Goal: Task Accomplishment & Management: Complete application form

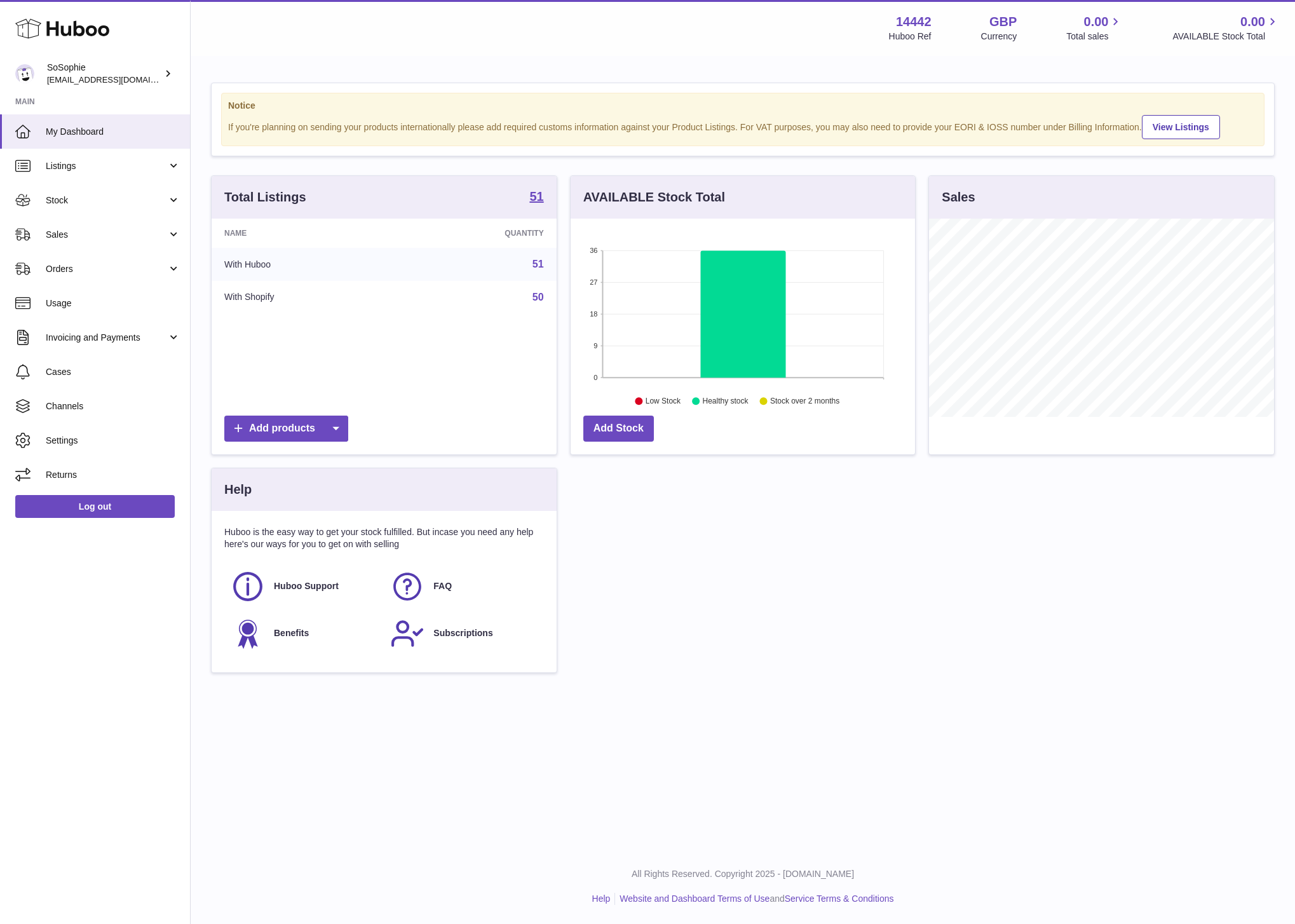
scroll to position [198, 345]
click at [132, 235] on span "Sales" at bounding box center [106, 234] width 122 height 12
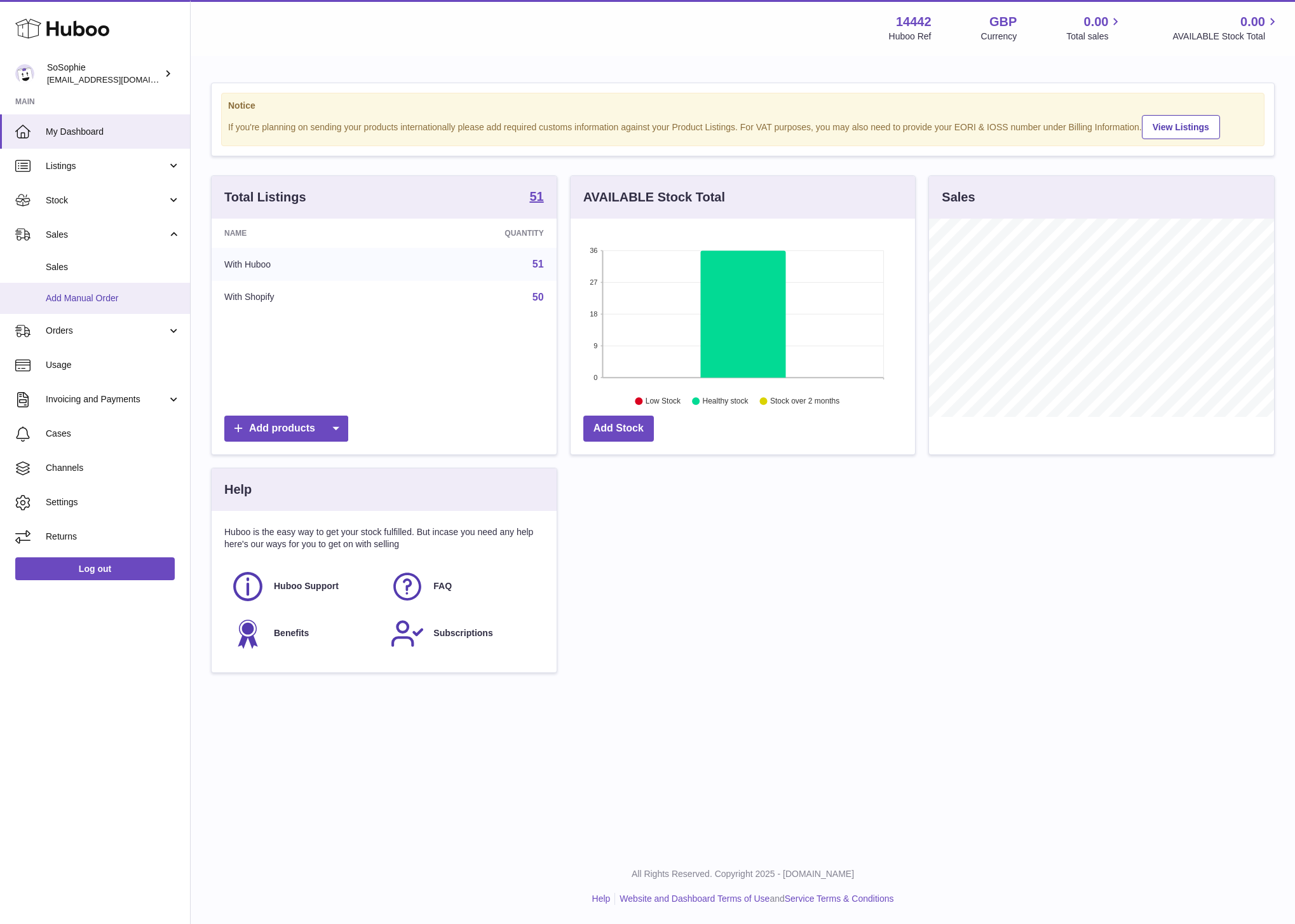
click at [108, 299] on span "Add Manual Order" at bounding box center [113, 298] width 134 height 12
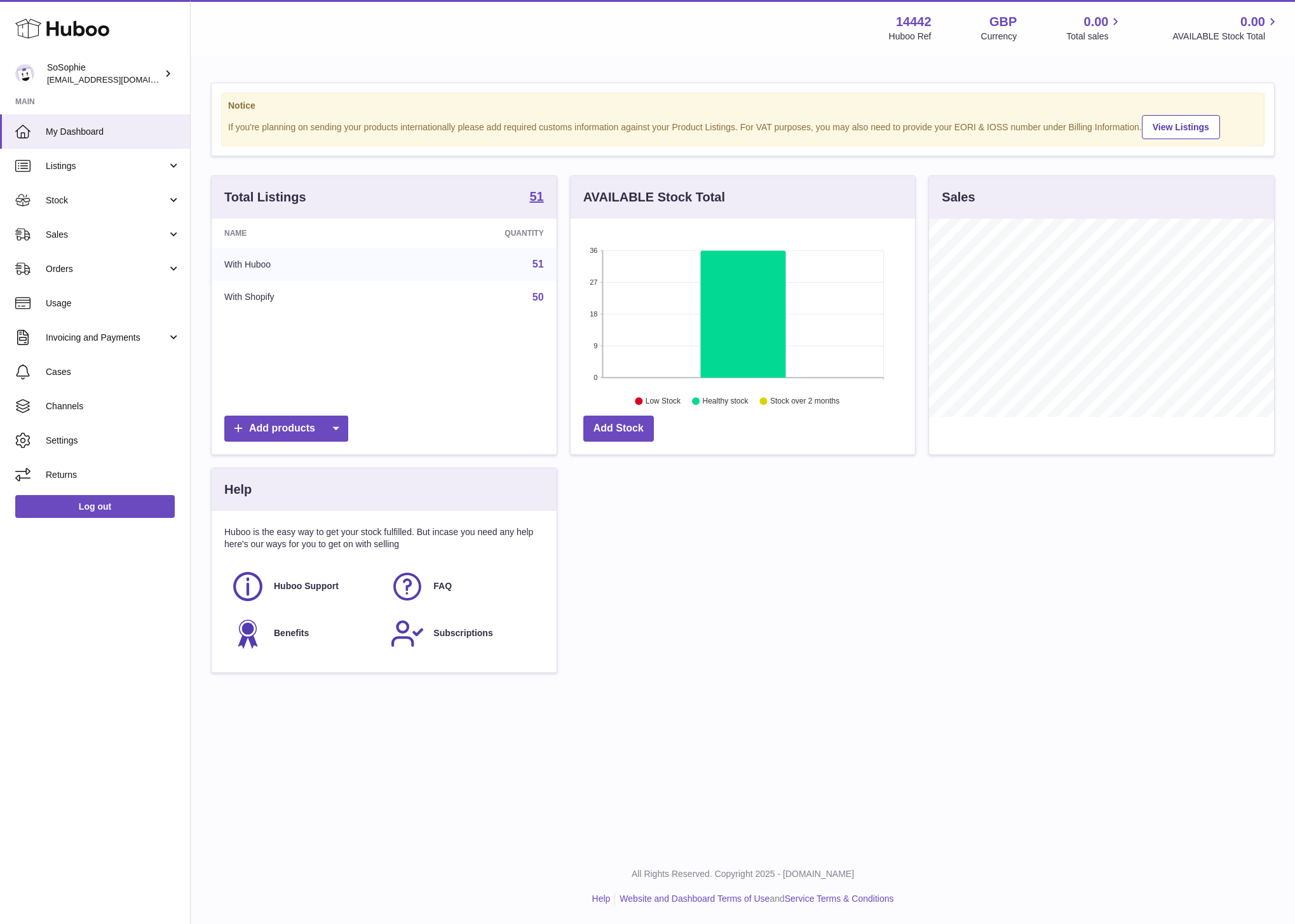
scroll to position [198, 345]
click at [134, 235] on span "Sales" at bounding box center [106, 234] width 122 height 12
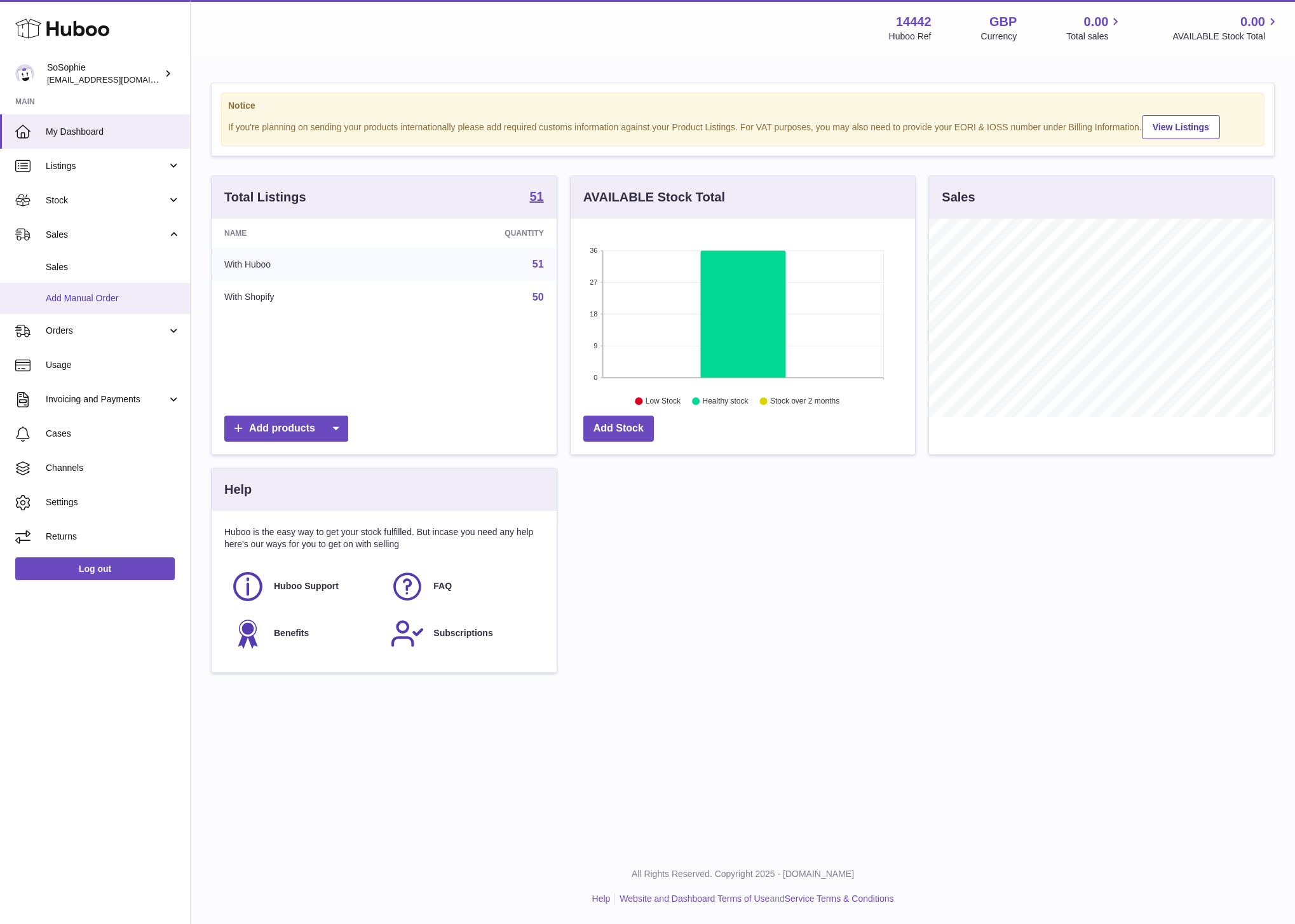
click at [139, 299] on span "Add Manual Order" at bounding box center [113, 298] width 134 height 12
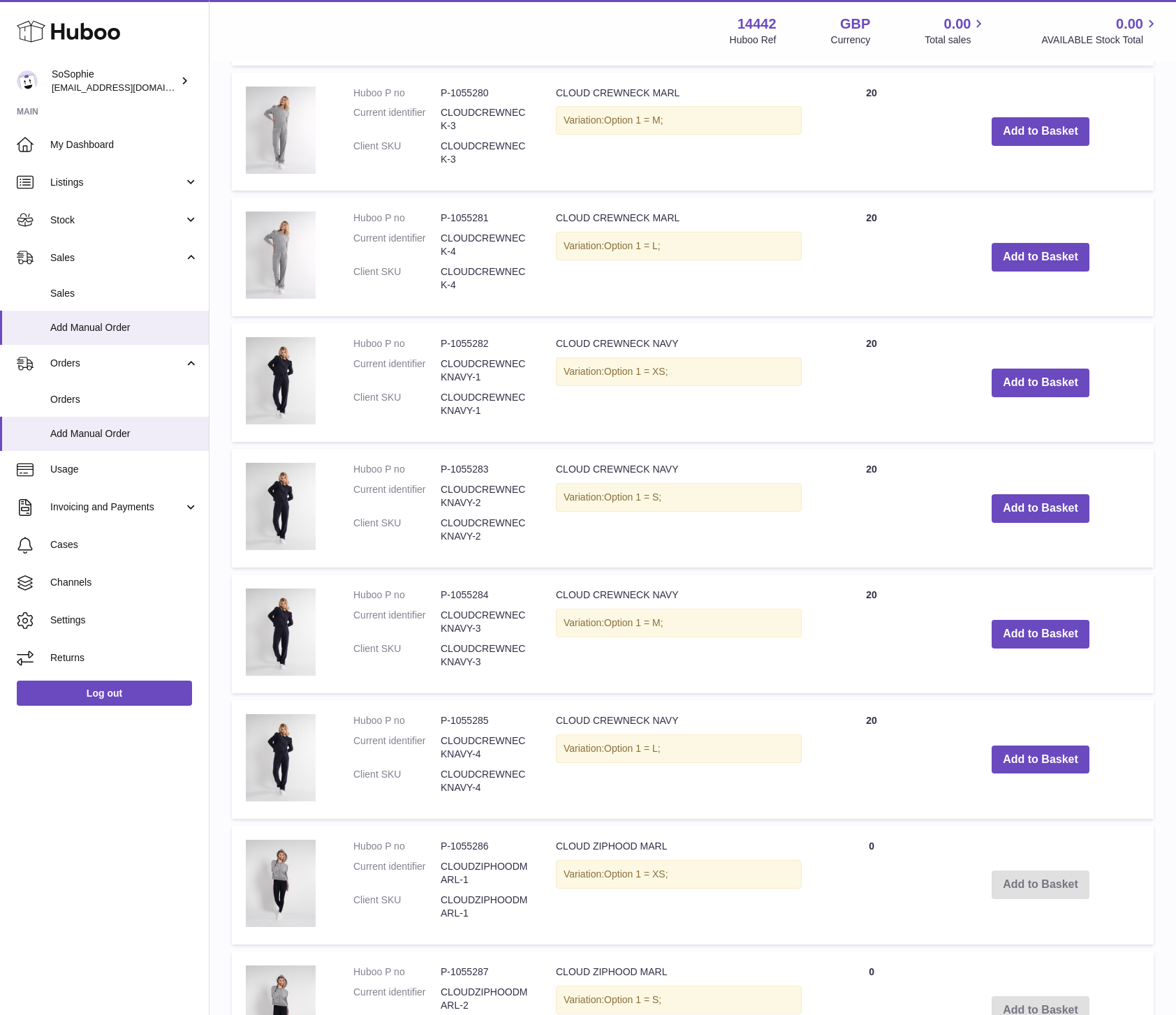
scroll to position [652, 0]
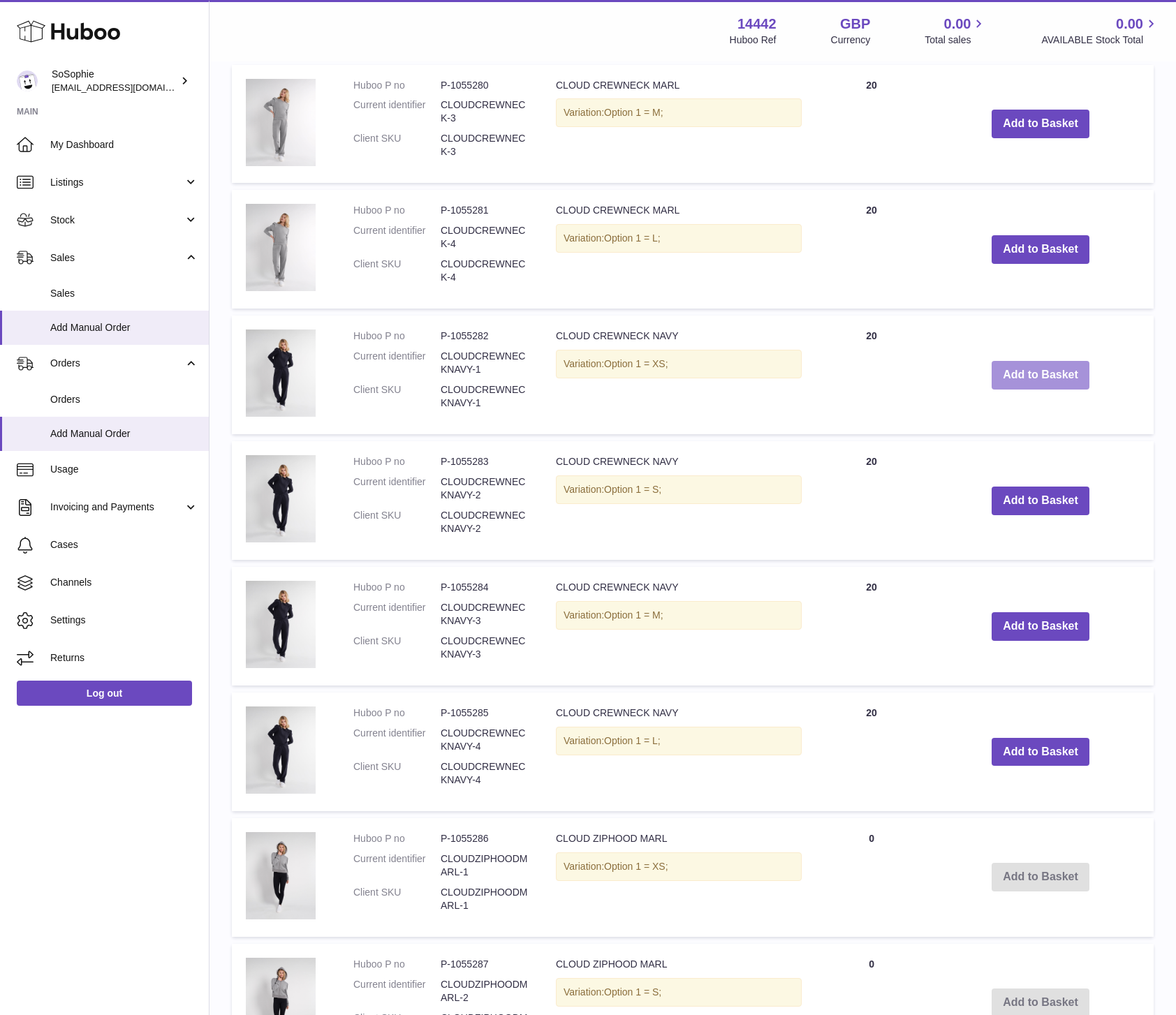
click at [1058, 384] on button "Add to Basket" at bounding box center [1040, 375] width 98 height 29
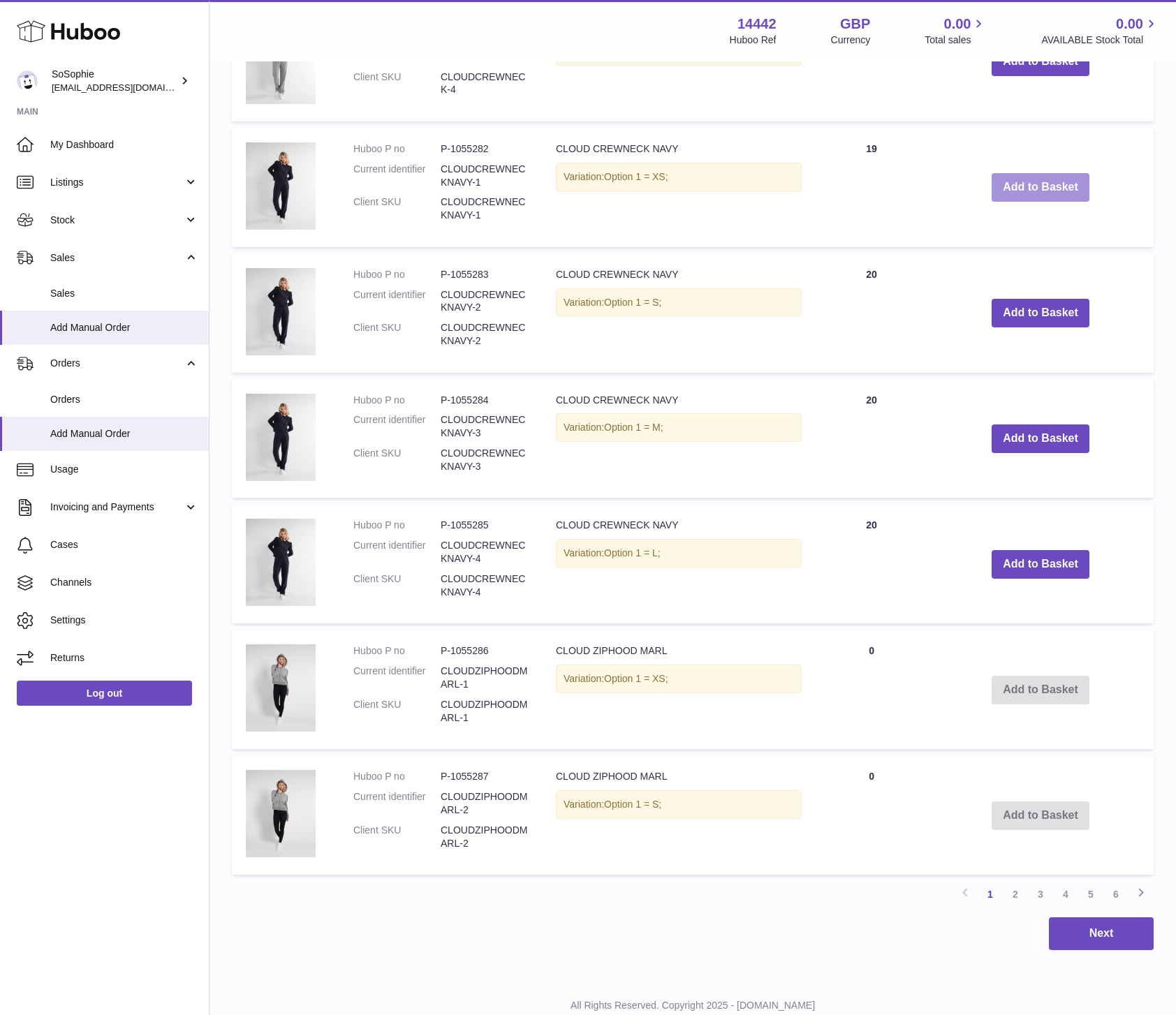
scroll to position [1024, 0]
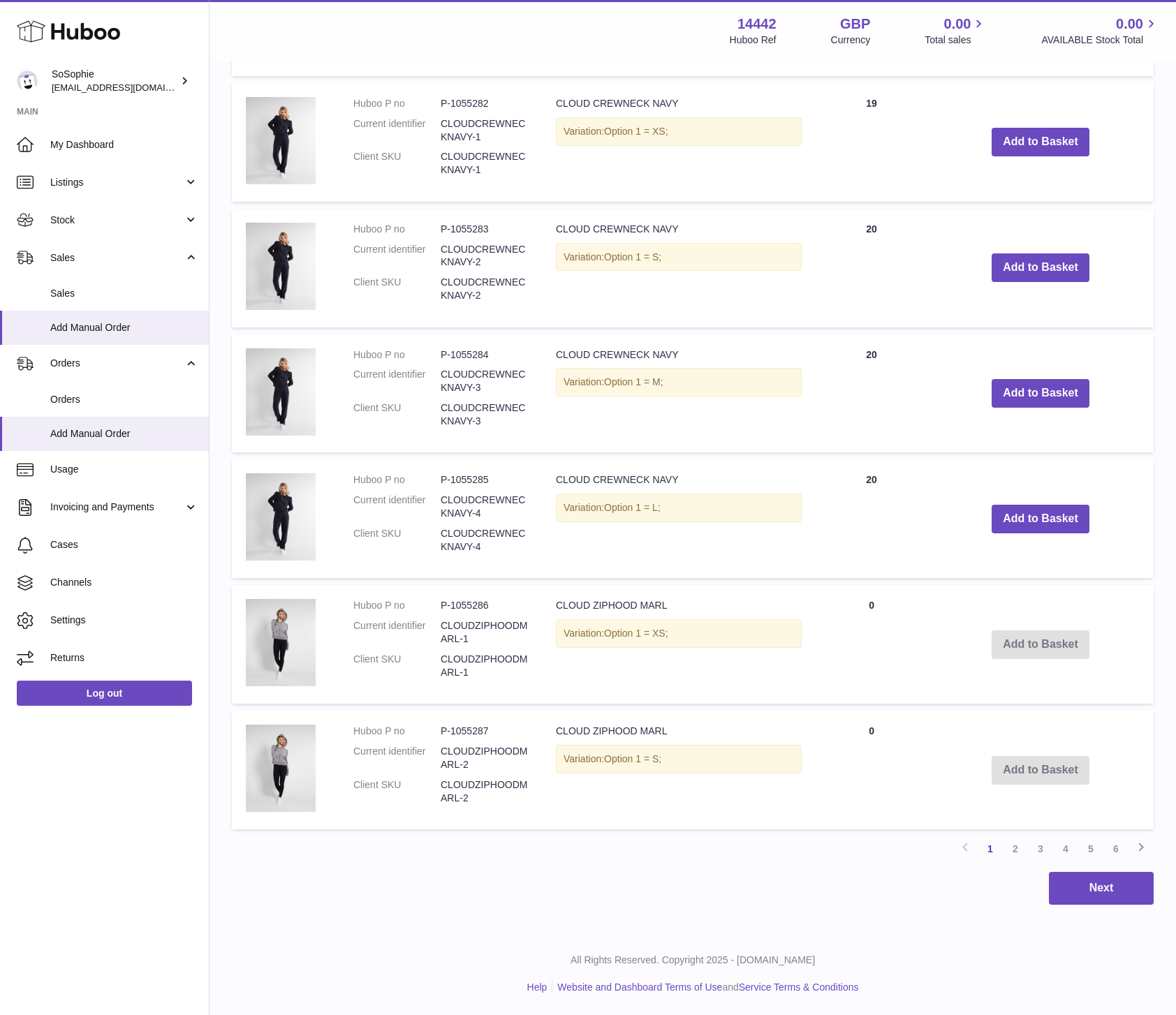
click at [1017, 854] on link "2" at bounding box center [1014, 848] width 25 height 25
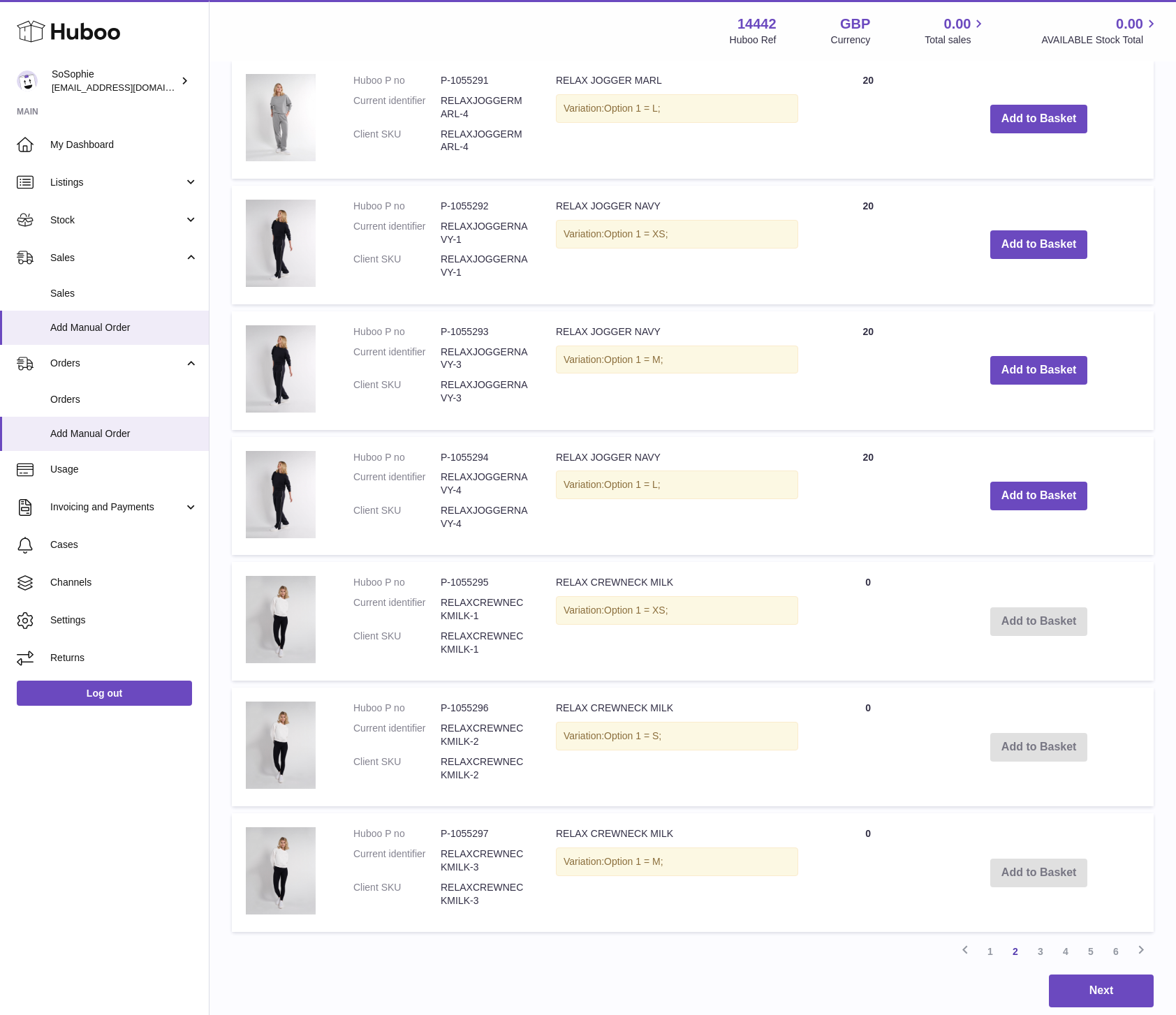
scroll to position [1024, 0]
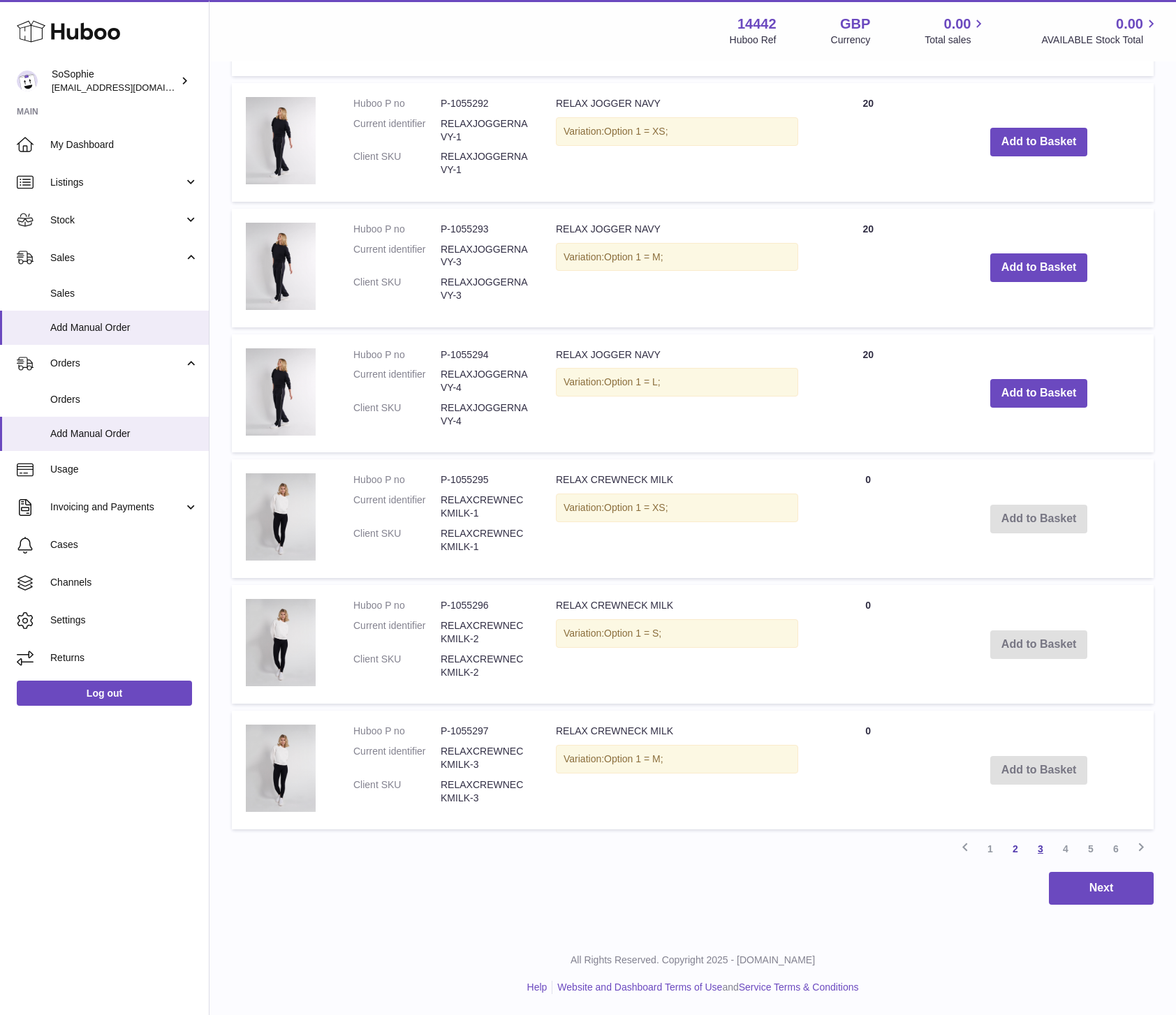
click at [1044, 848] on link "3" at bounding box center [1040, 848] width 25 height 25
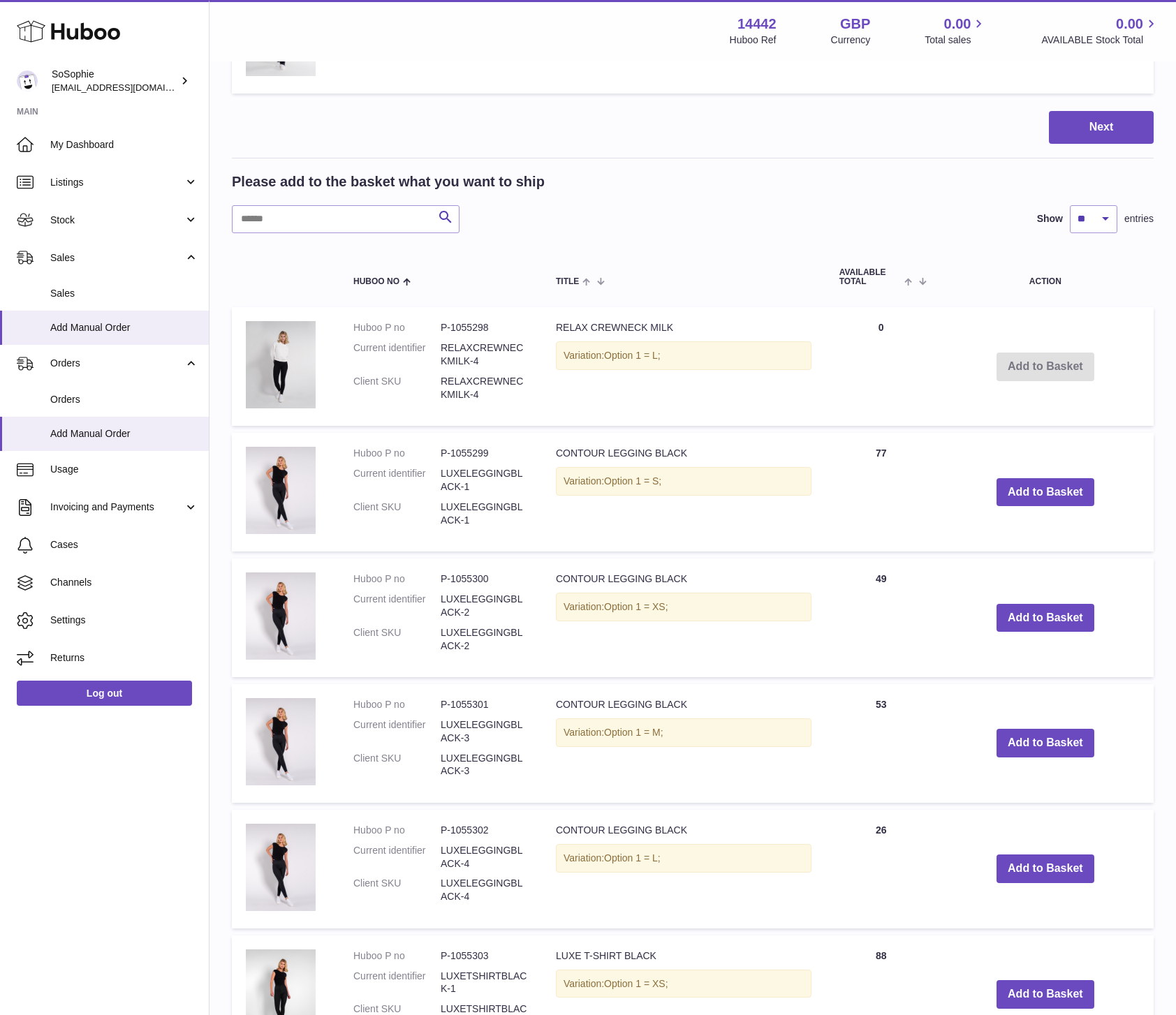
scroll to position [300, 0]
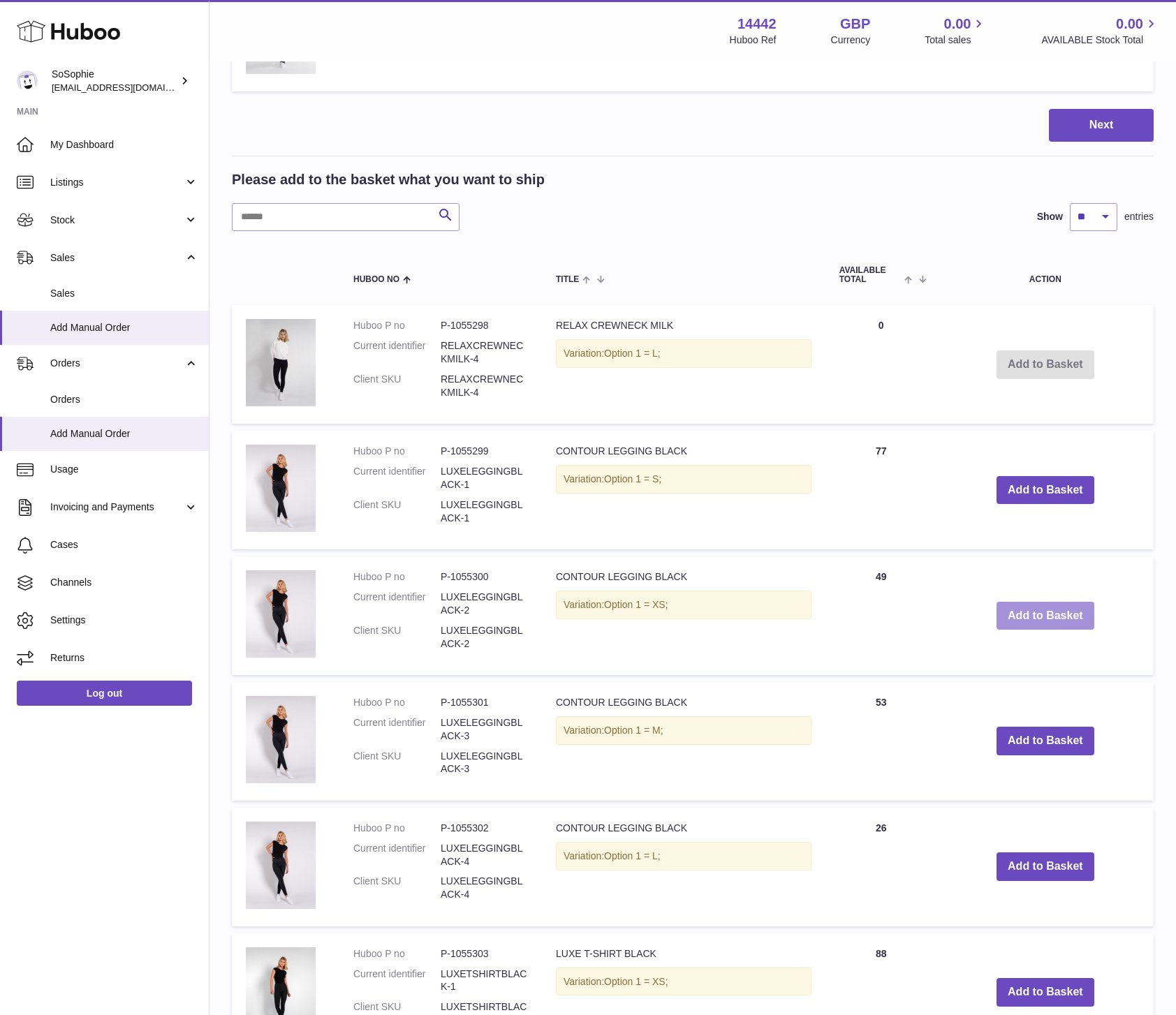
click at [1024, 617] on button "Add to Basket" at bounding box center [1046, 615] width 98 height 29
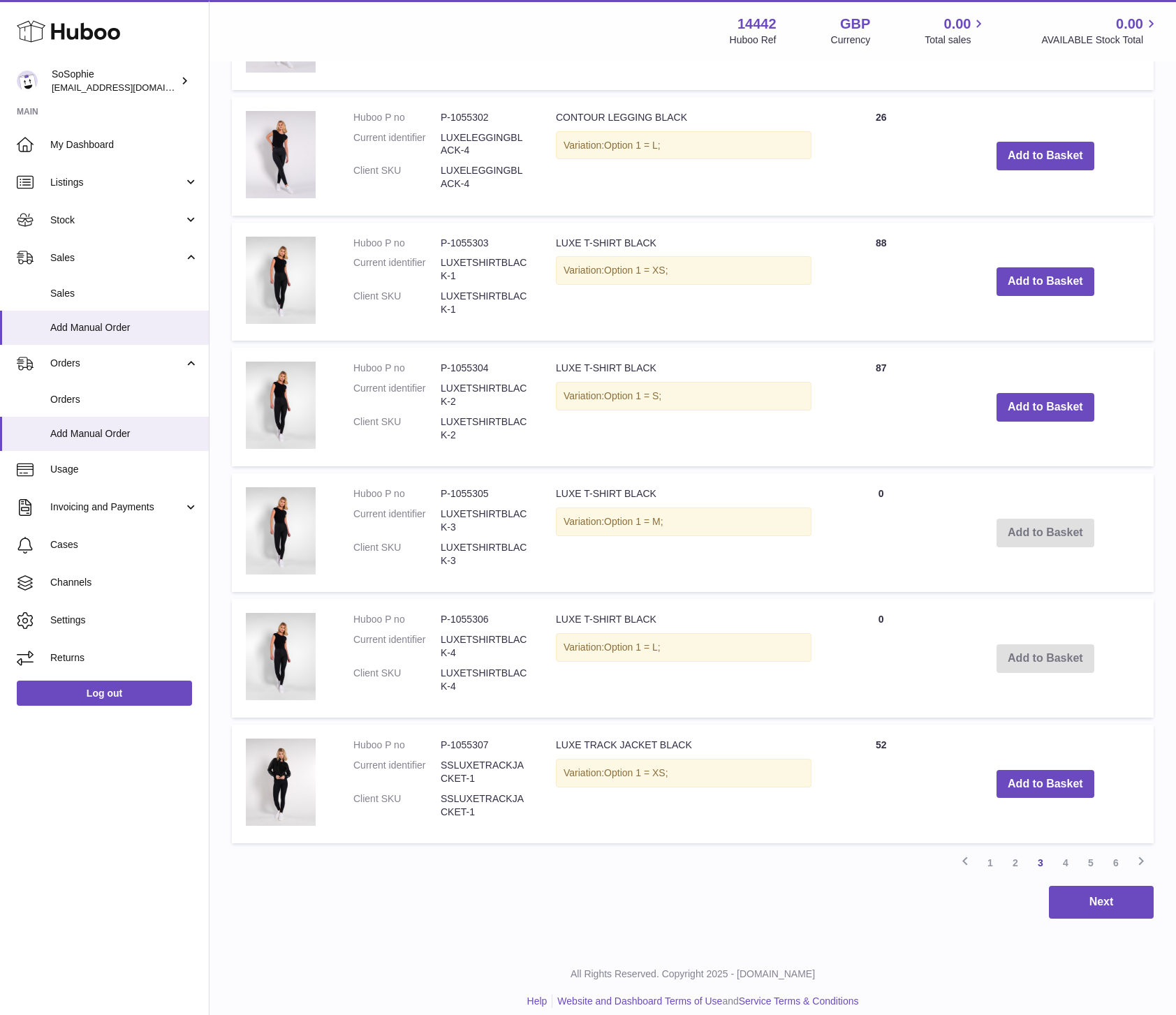
scroll to position [1150, 0]
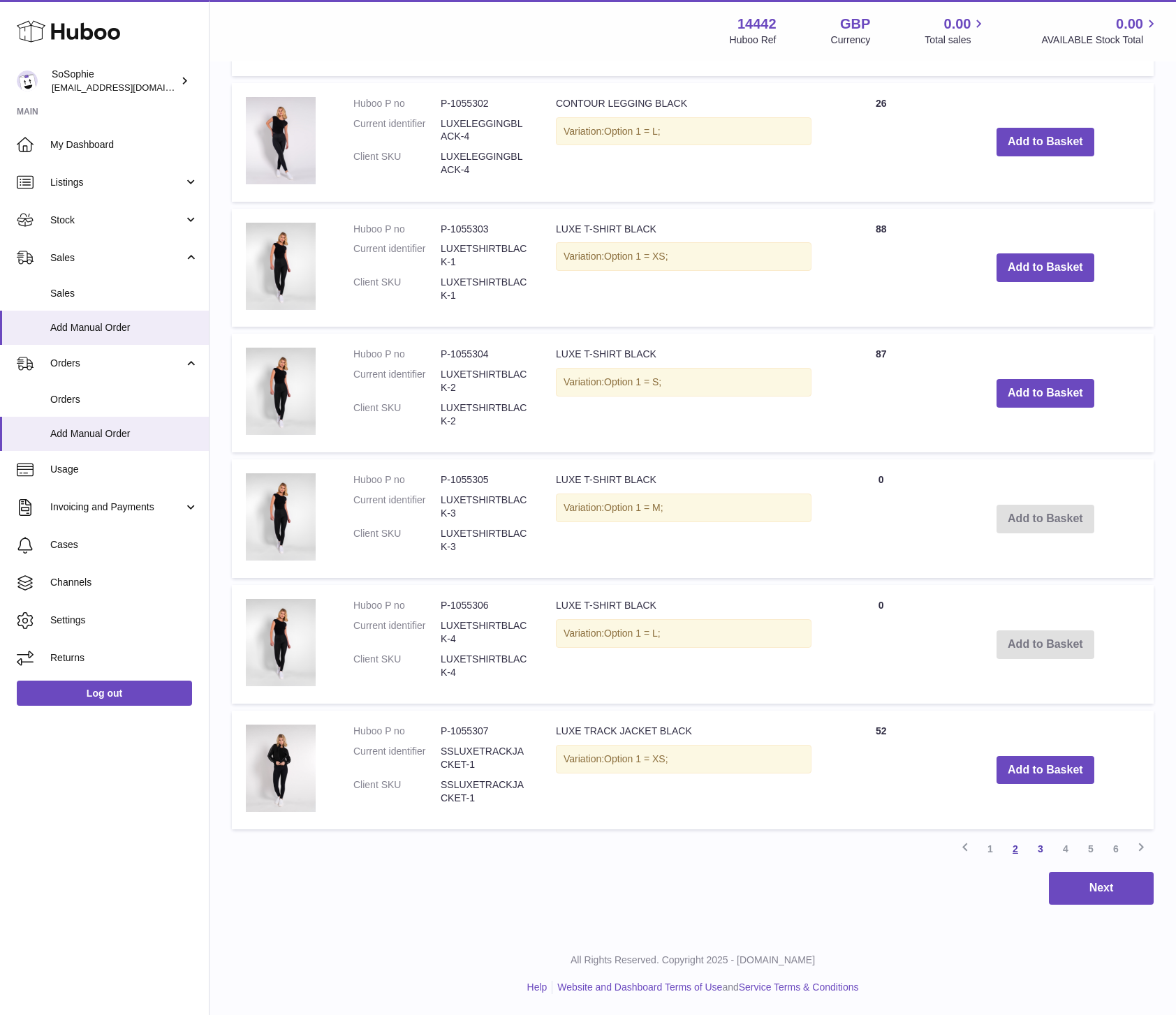
click at [1016, 850] on link "2" at bounding box center [1014, 848] width 25 height 25
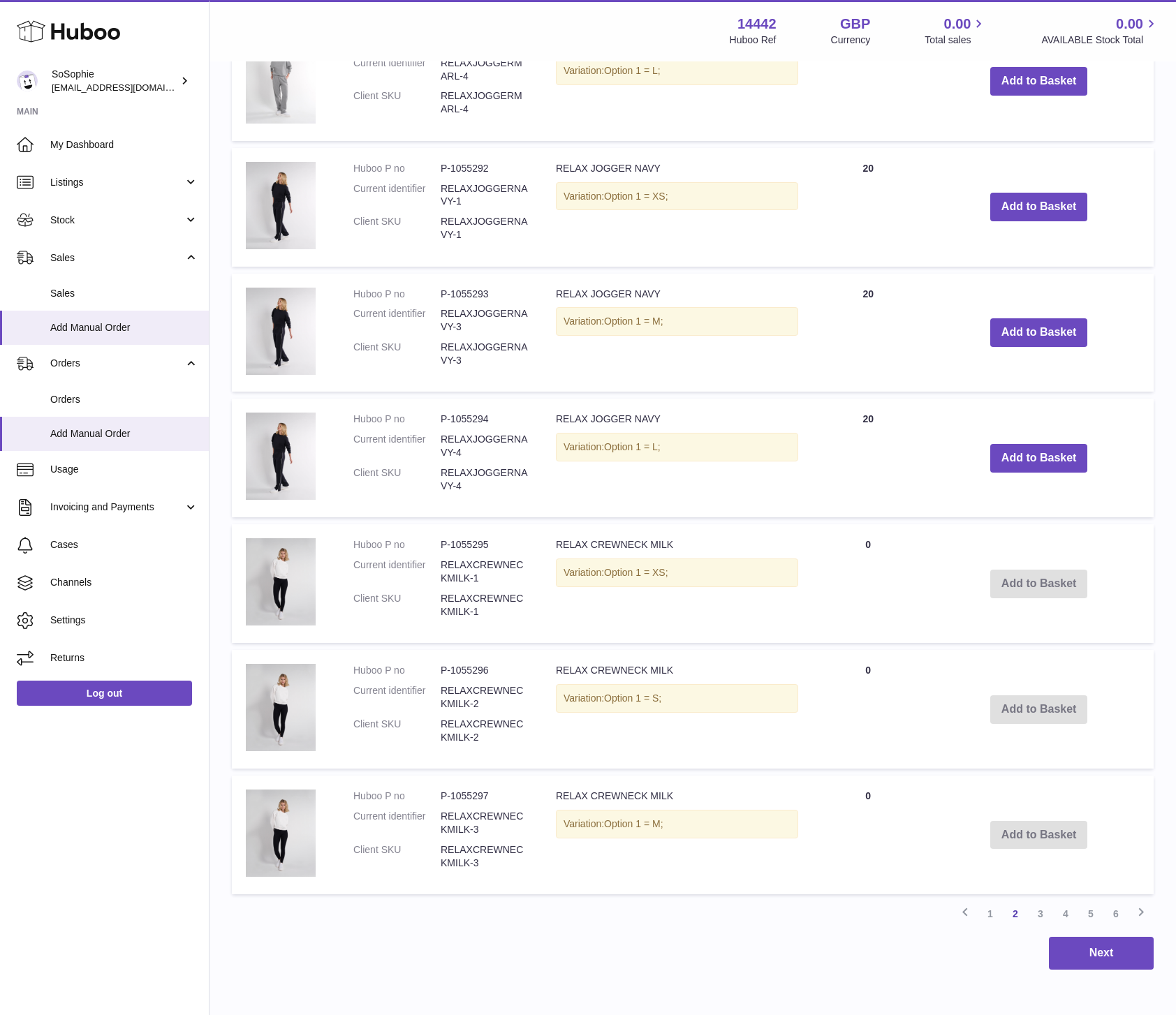
scroll to position [1150, 0]
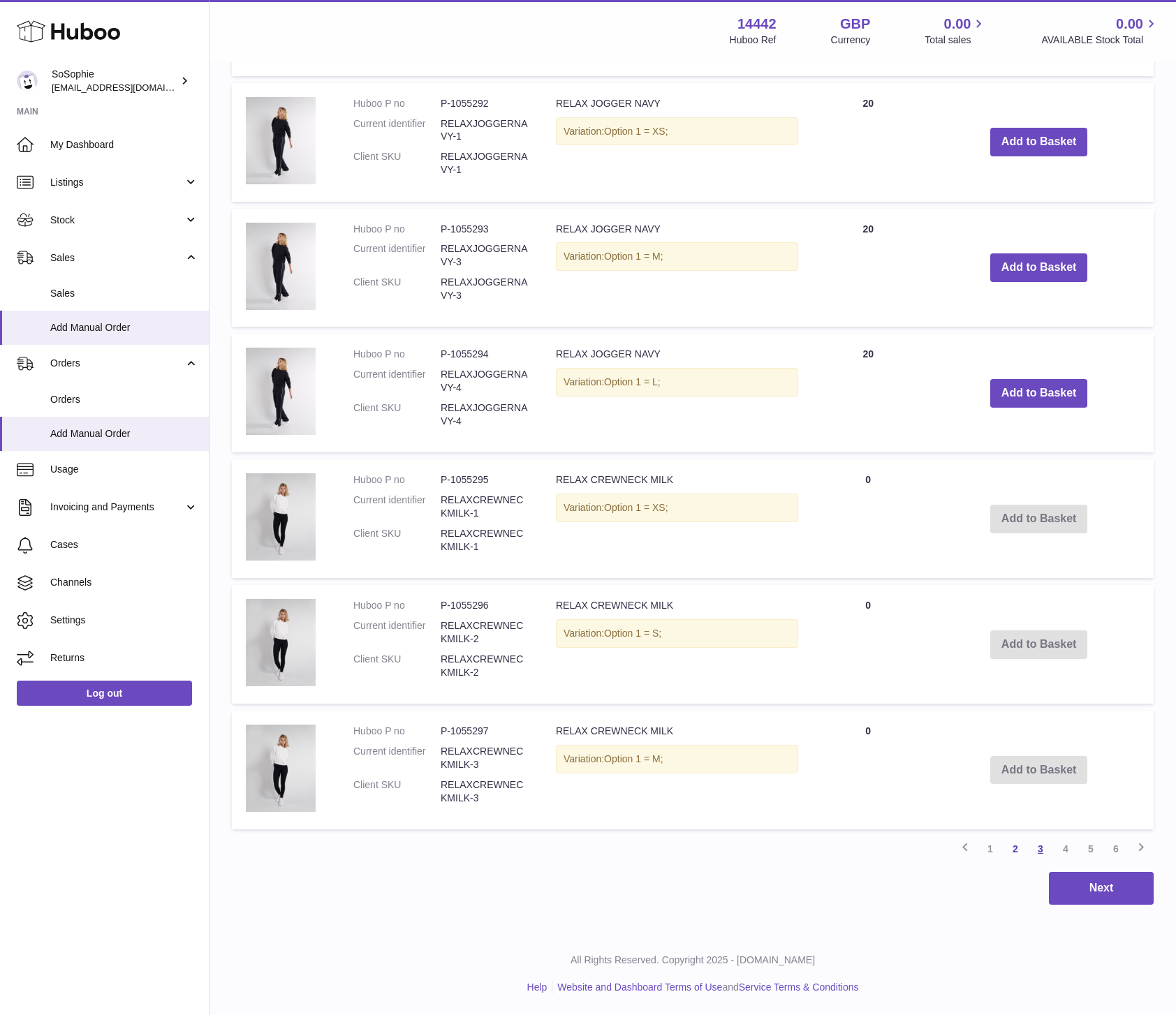
click at [1040, 851] on link "3" at bounding box center [1040, 848] width 25 height 25
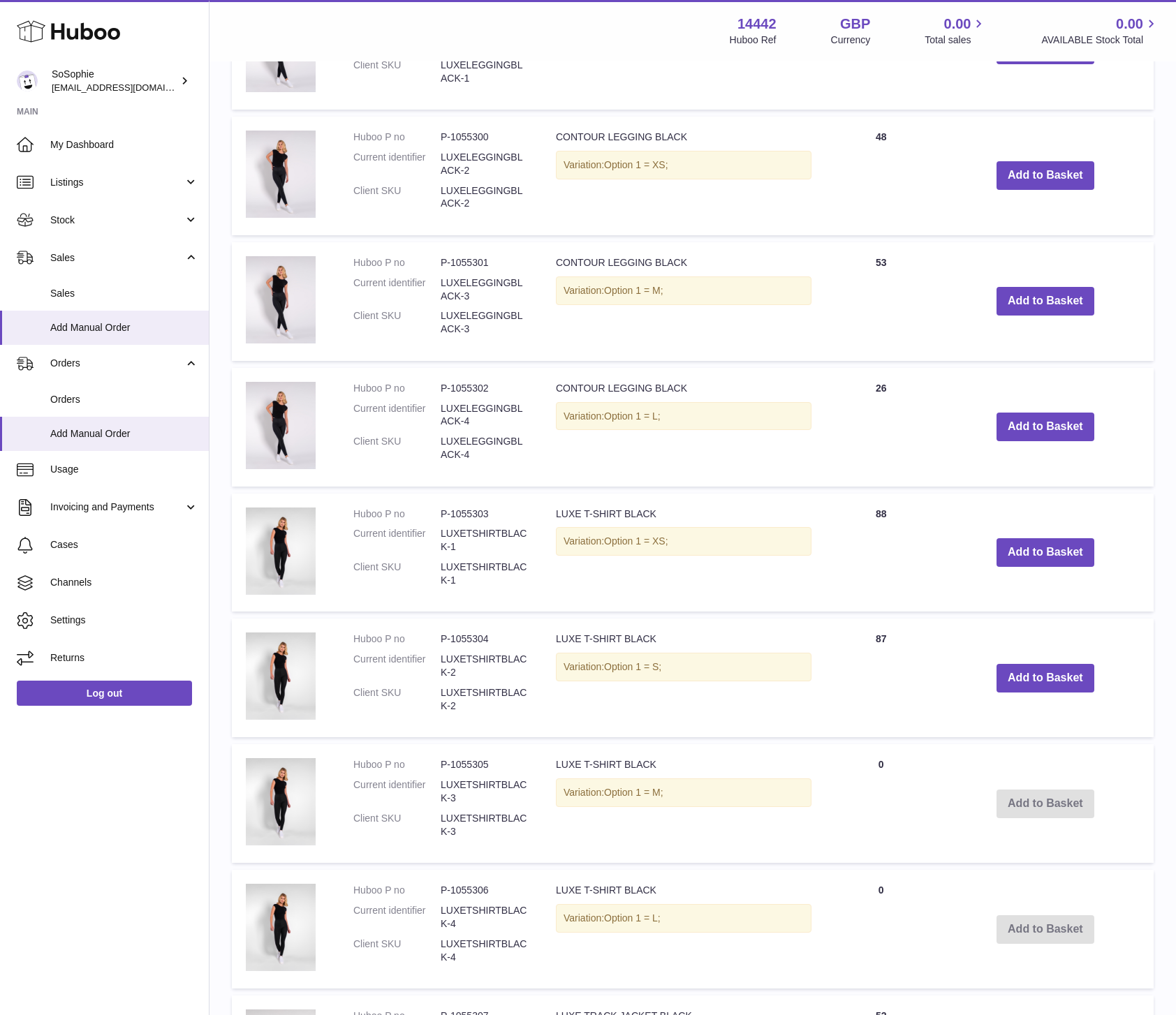
scroll to position [867, 0]
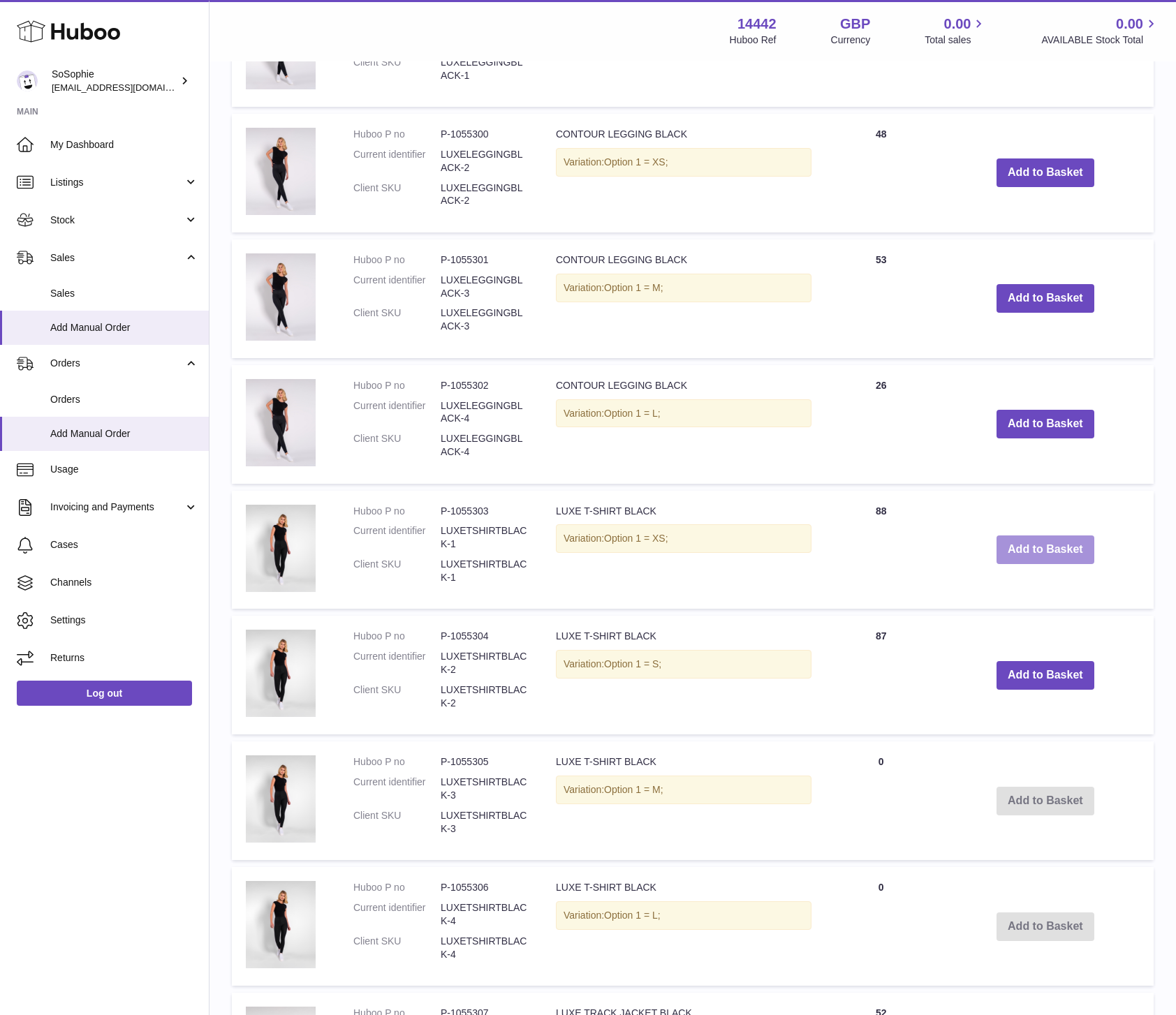
click at [1062, 551] on button "Add to Basket" at bounding box center [1046, 549] width 98 height 29
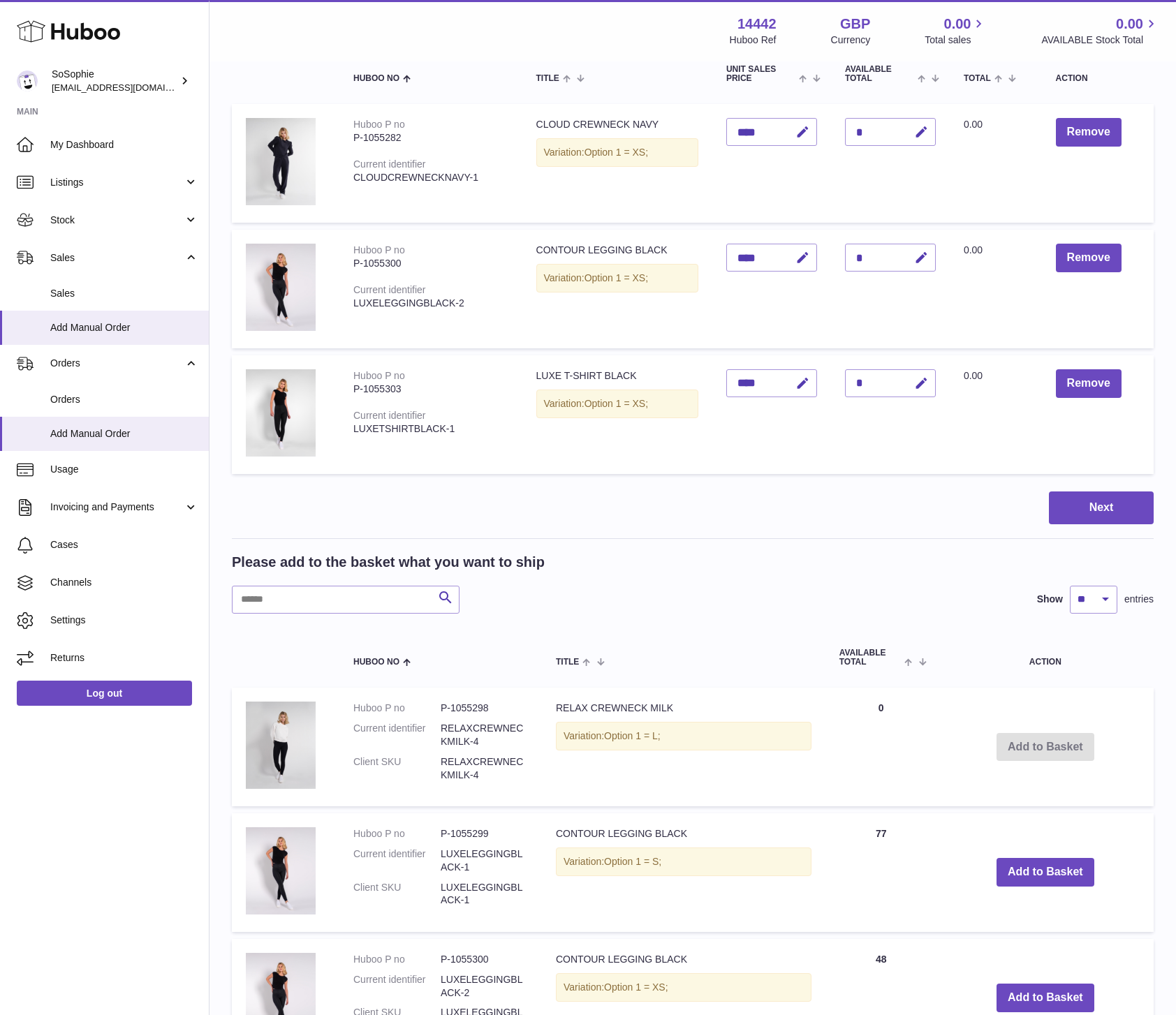
scroll to position [0, 0]
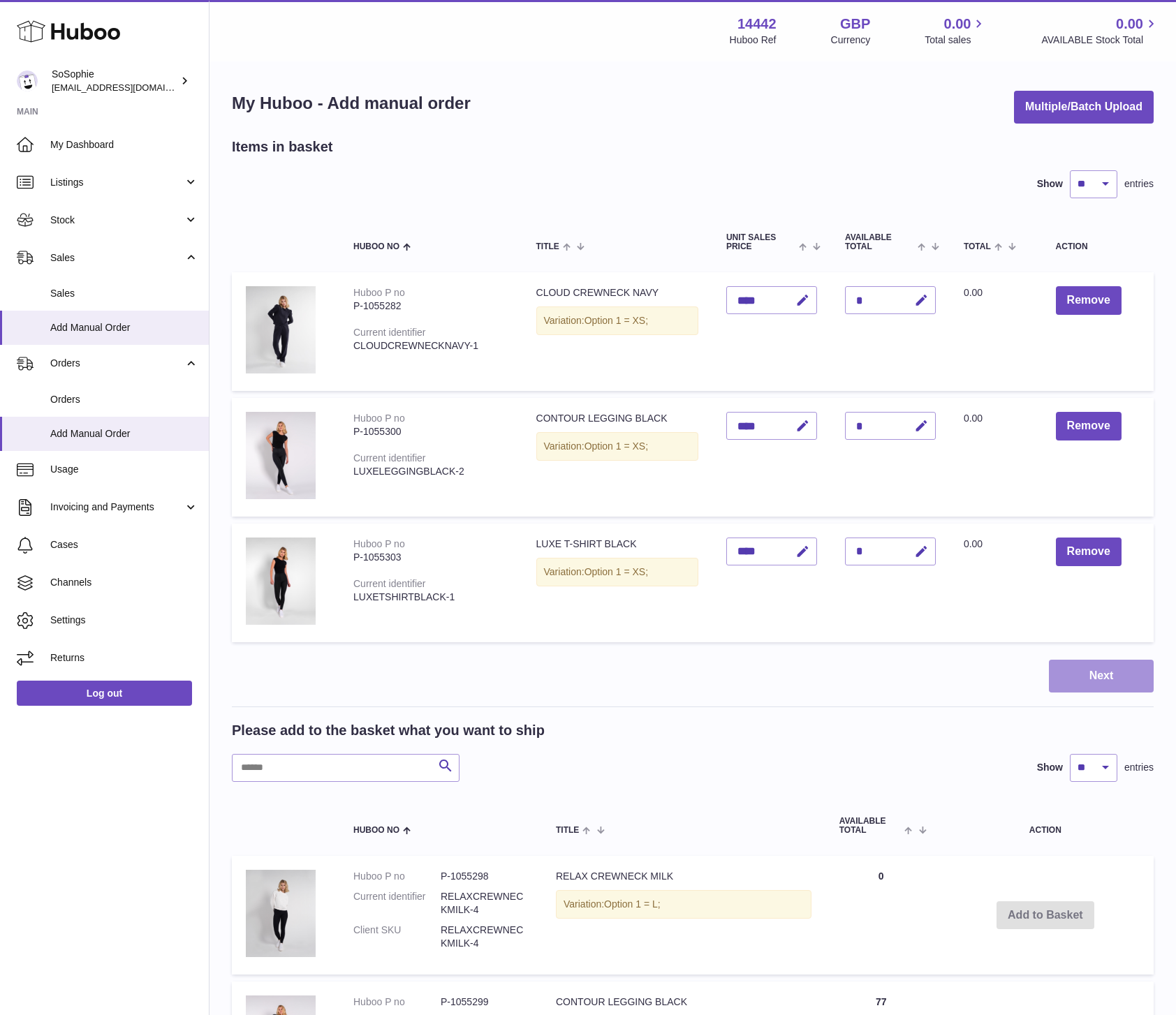
click at [1092, 678] on button "Next" at bounding box center [1100, 676] width 104 height 33
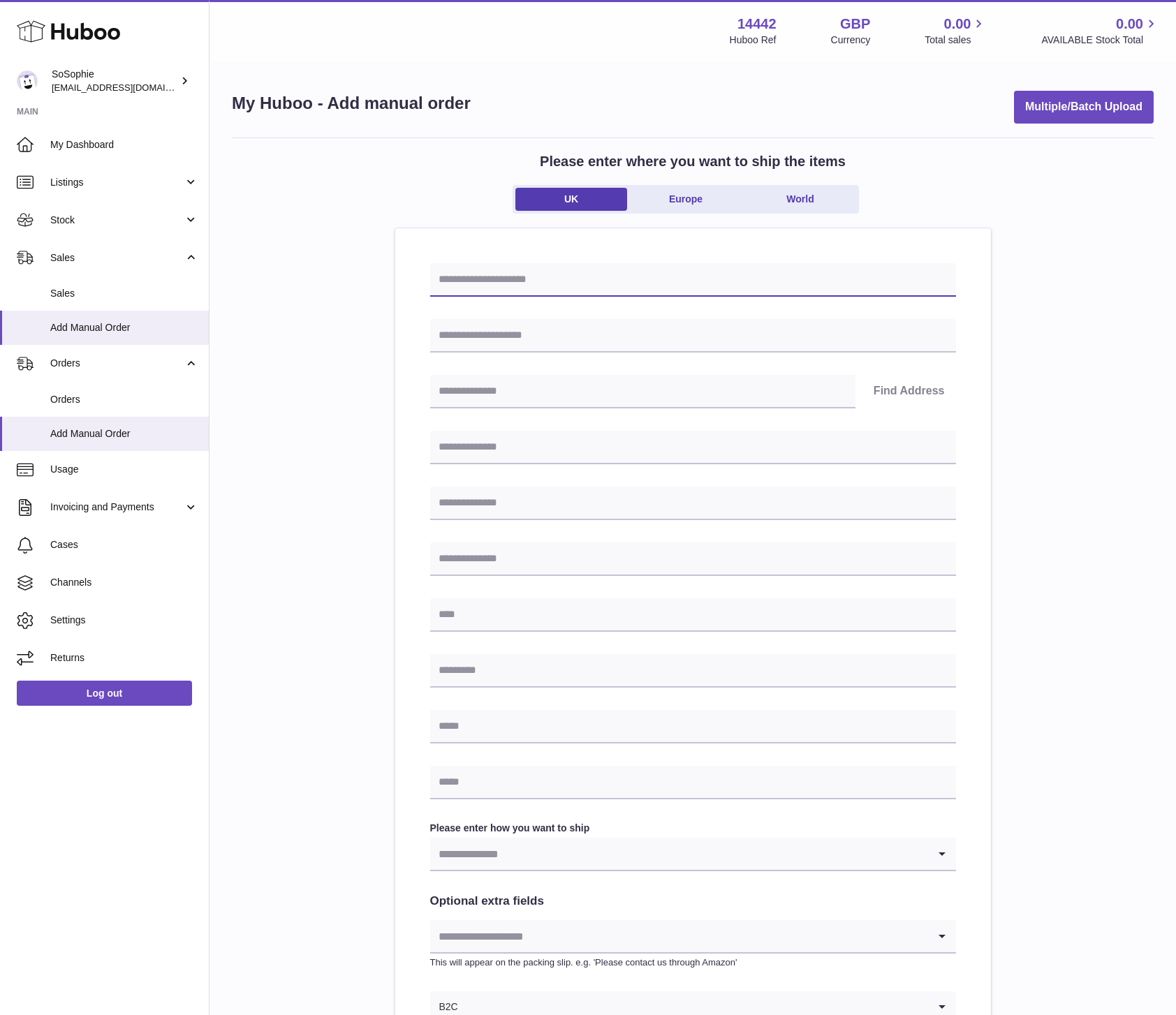
click at [553, 280] on input "text" at bounding box center [693, 280] width 526 height 33
click at [535, 340] on input "text" at bounding box center [693, 336] width 526 height 33
type input "**********"
type input "*******"
click at [454, 442] on input "text" at bounding box center [693, 448] width 526 height 33
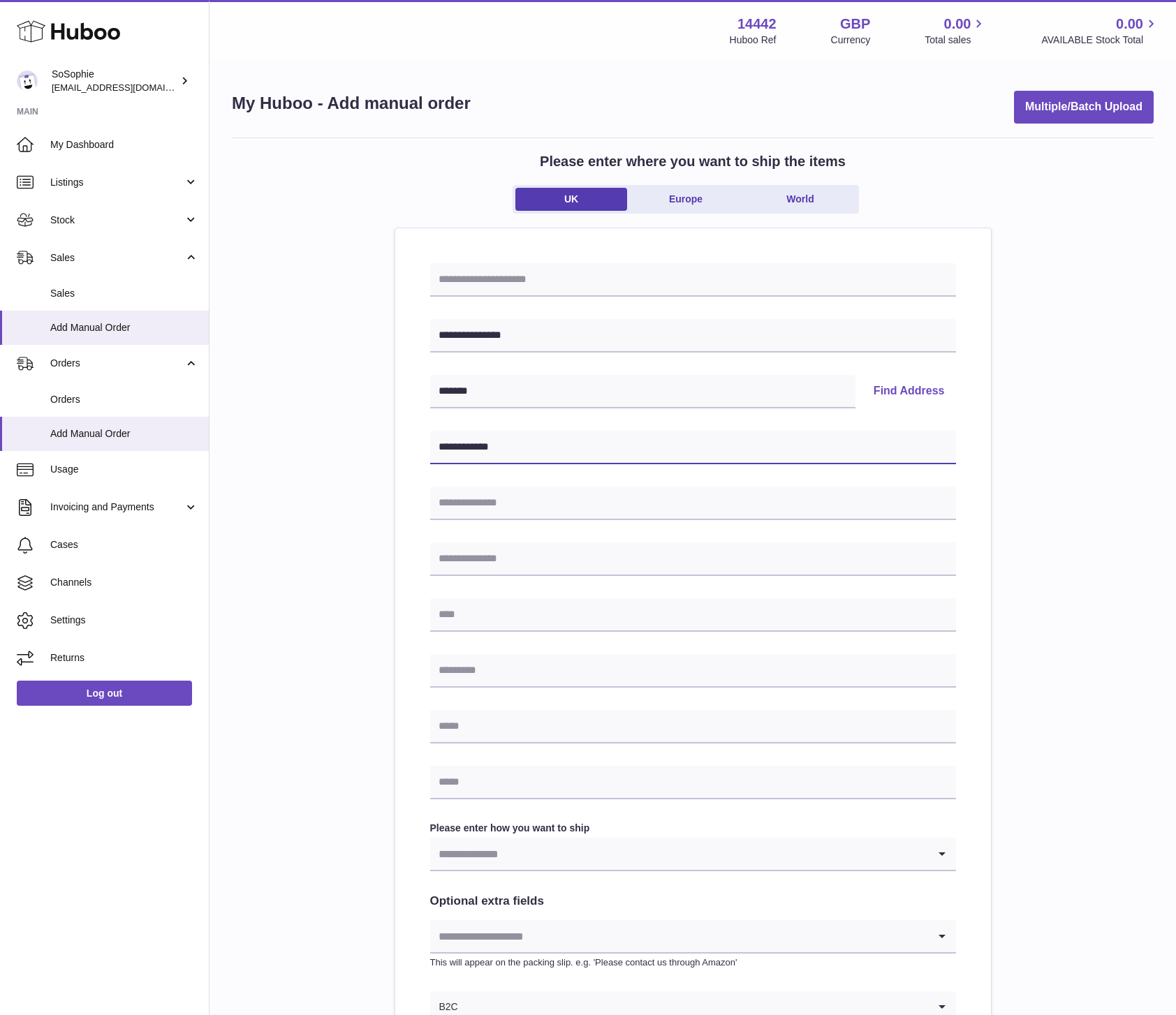
type input "**********"
type input "*******"
type input "**********"
type input "*"
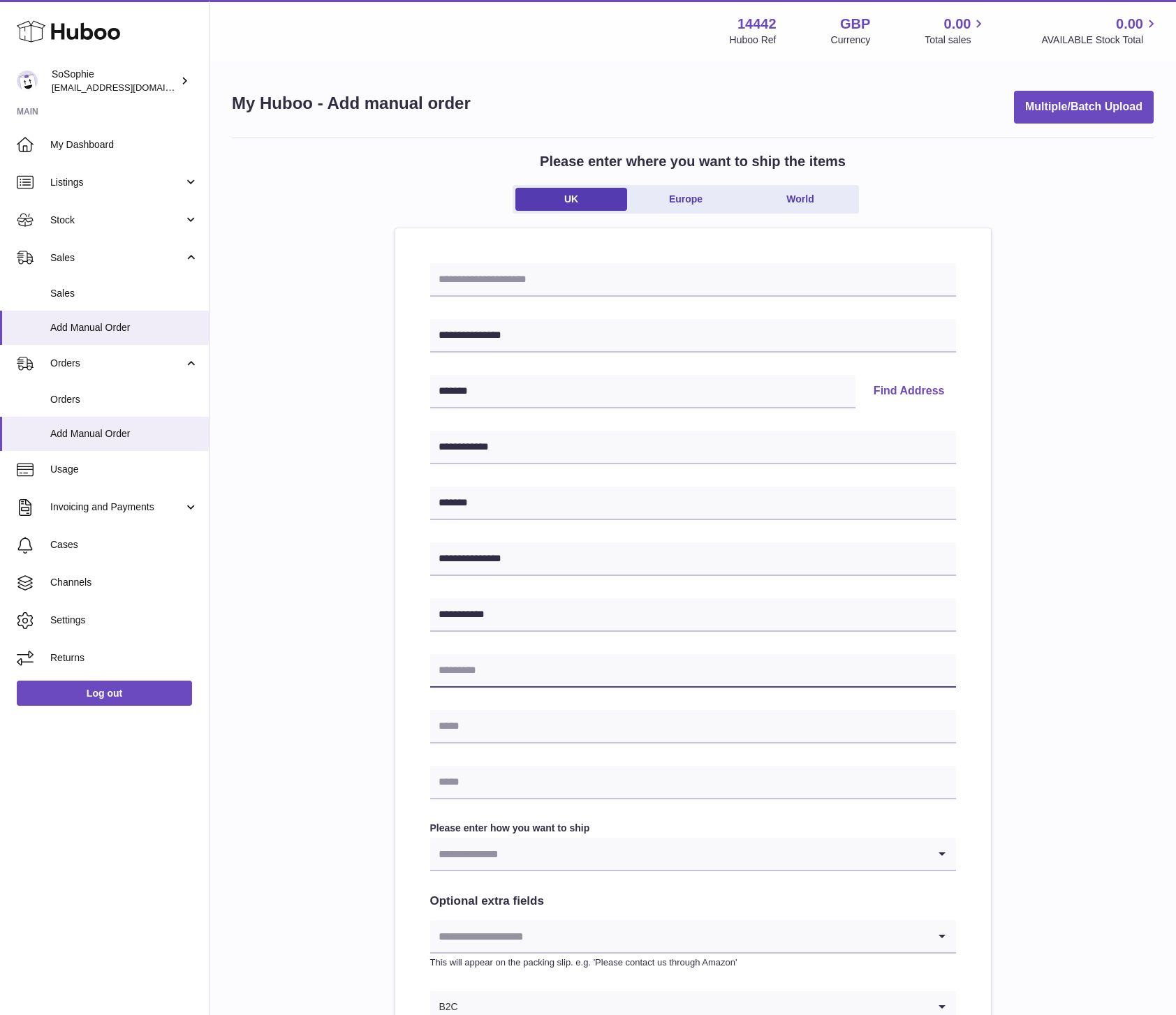
type input "*"
type input "*******"
click at [474, 733] on input "text" at bounding box center [693, 726] width 526 height 33
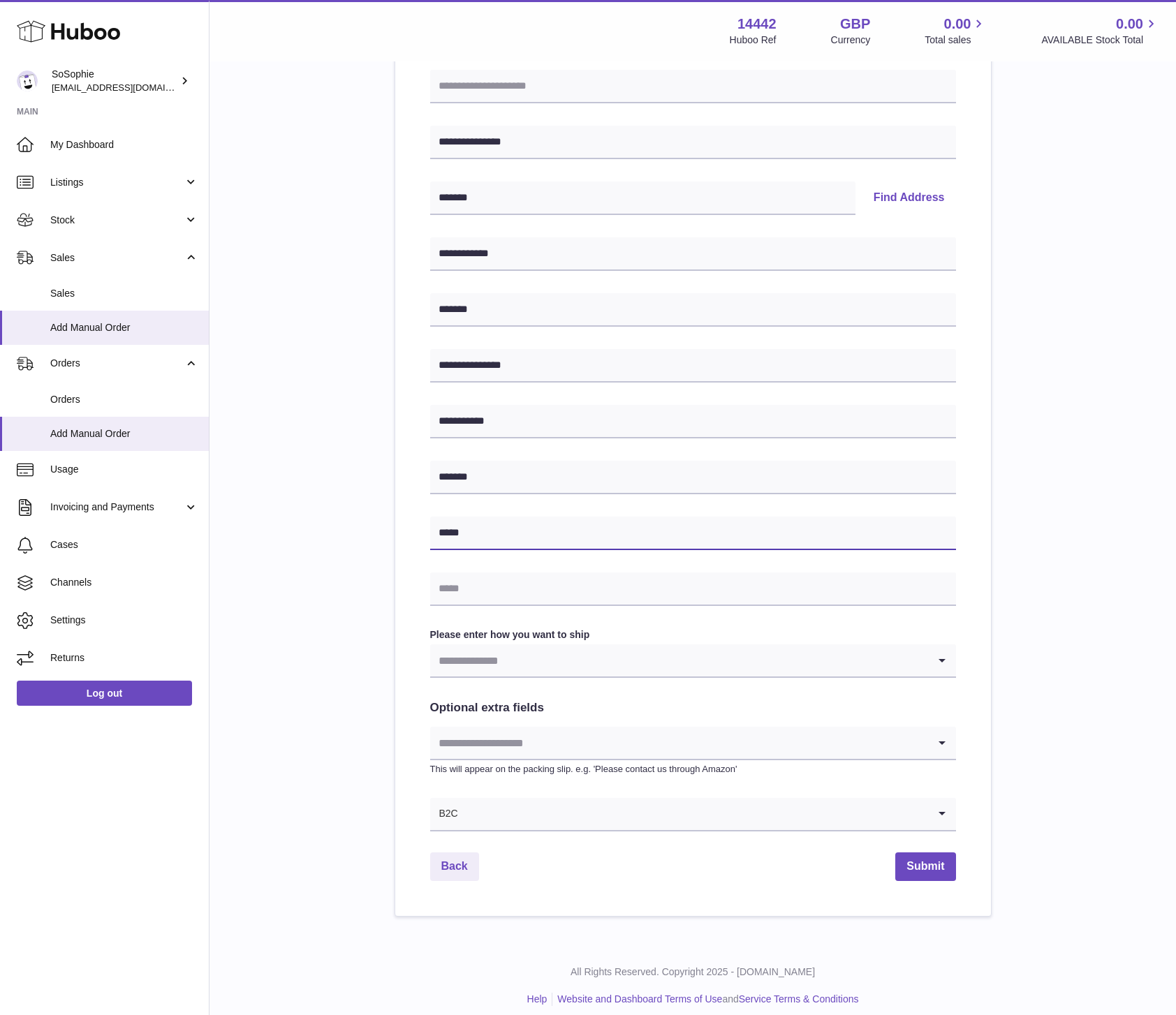
scroll to position [205, 0]
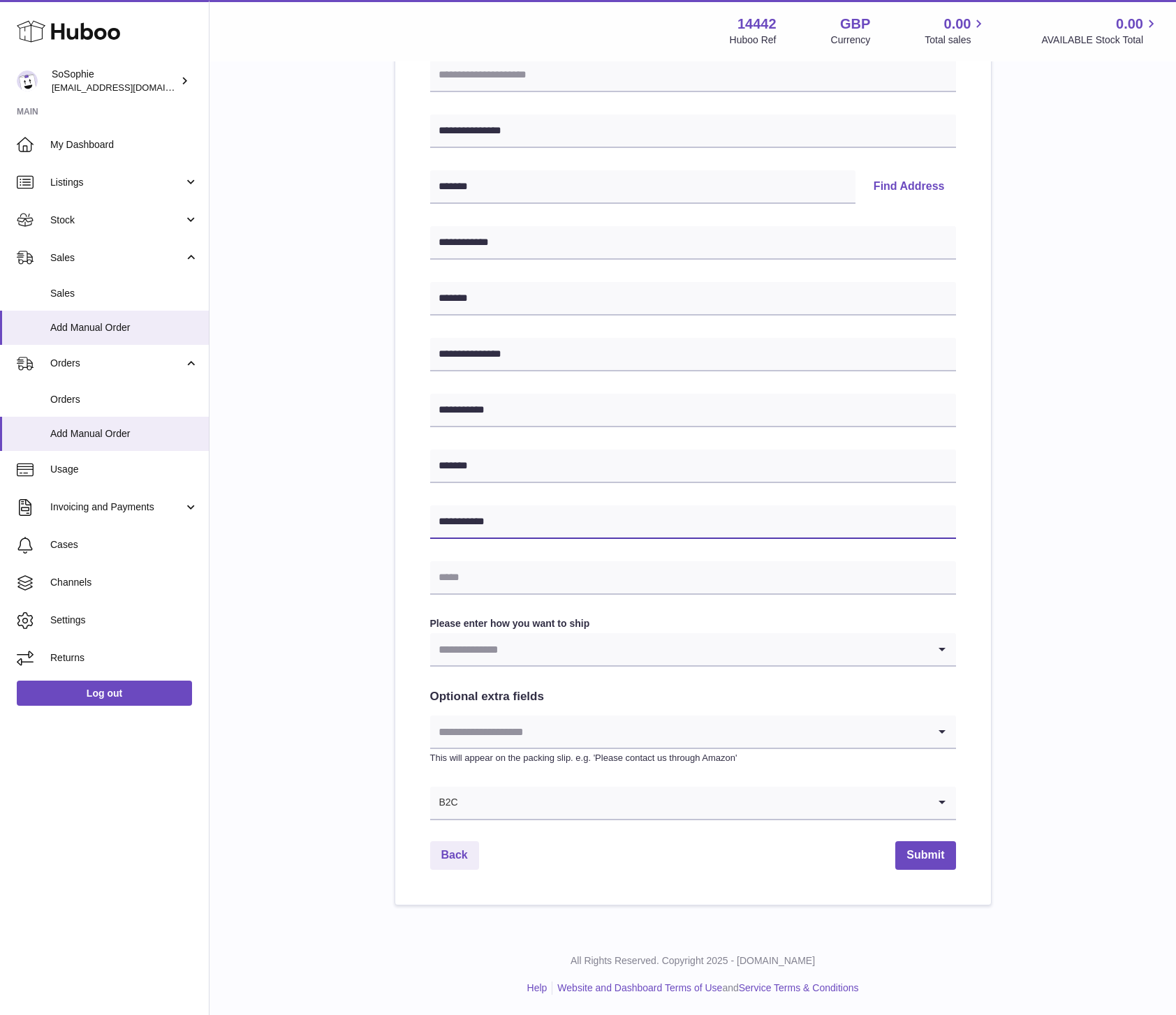
type input "**********"
click at [523, 578] on input "text" at bounding box center [693, 578] width 526 height 33
type input "**********"
click at [521, 648] on input "Search for option" at bounding box center [678, 649] width 498 height 32
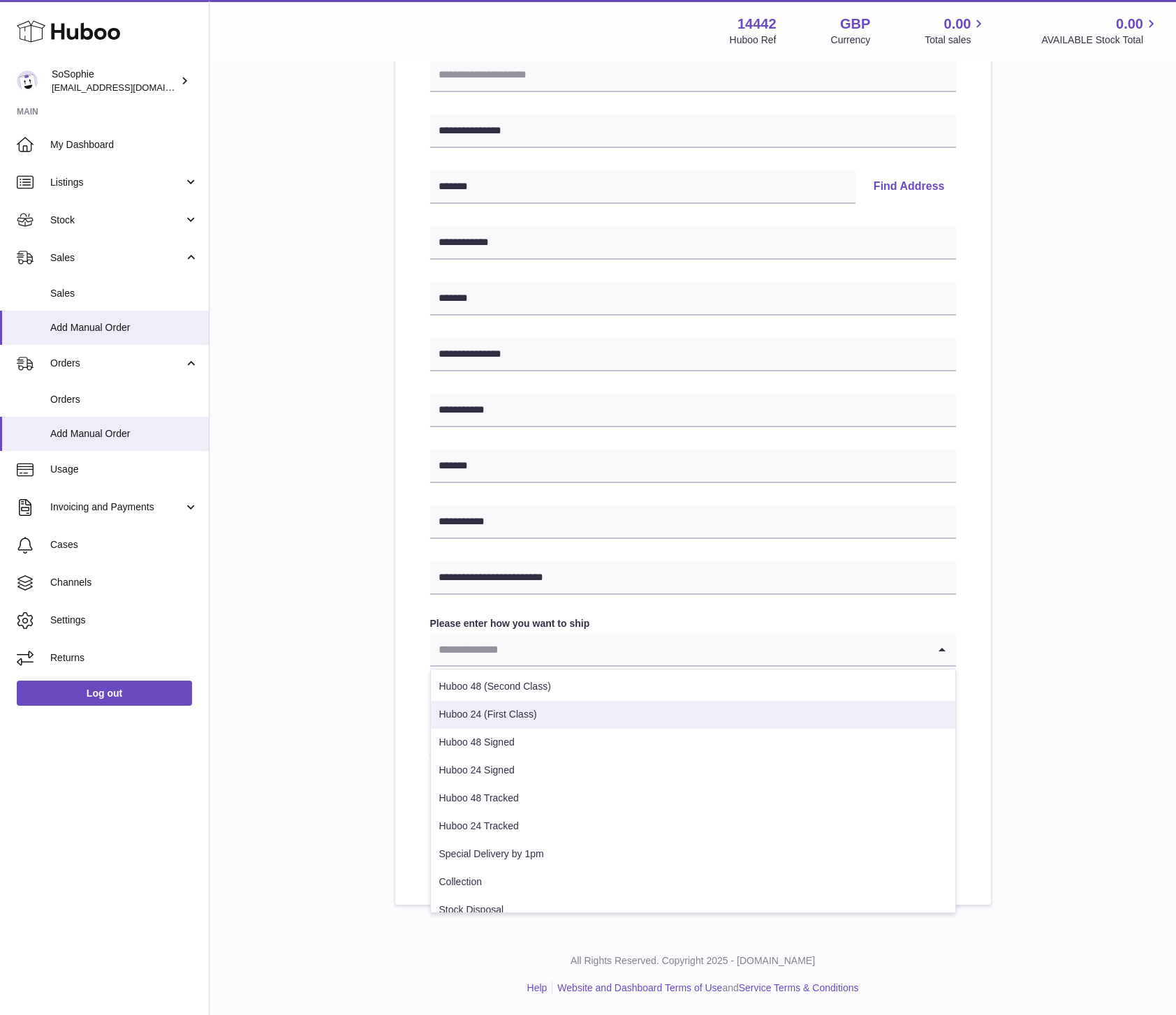
click at [528, 721] on li "Huboo 24 (First Class)" at bounding box center [693, 715] width 524 height 28
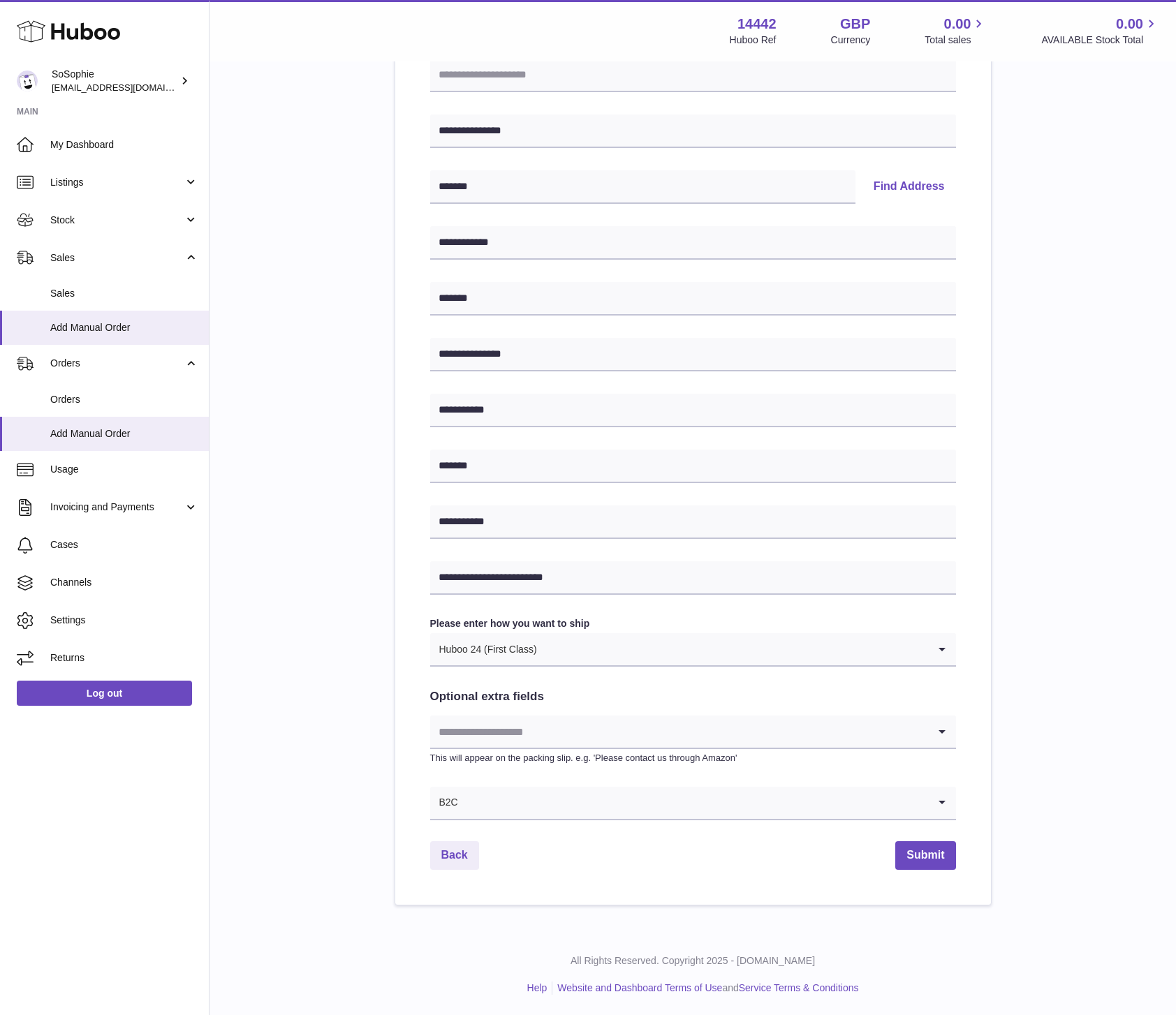
click at [510, 732] on input "Search for option" at bounding box center [678, 732] width 498 height 32
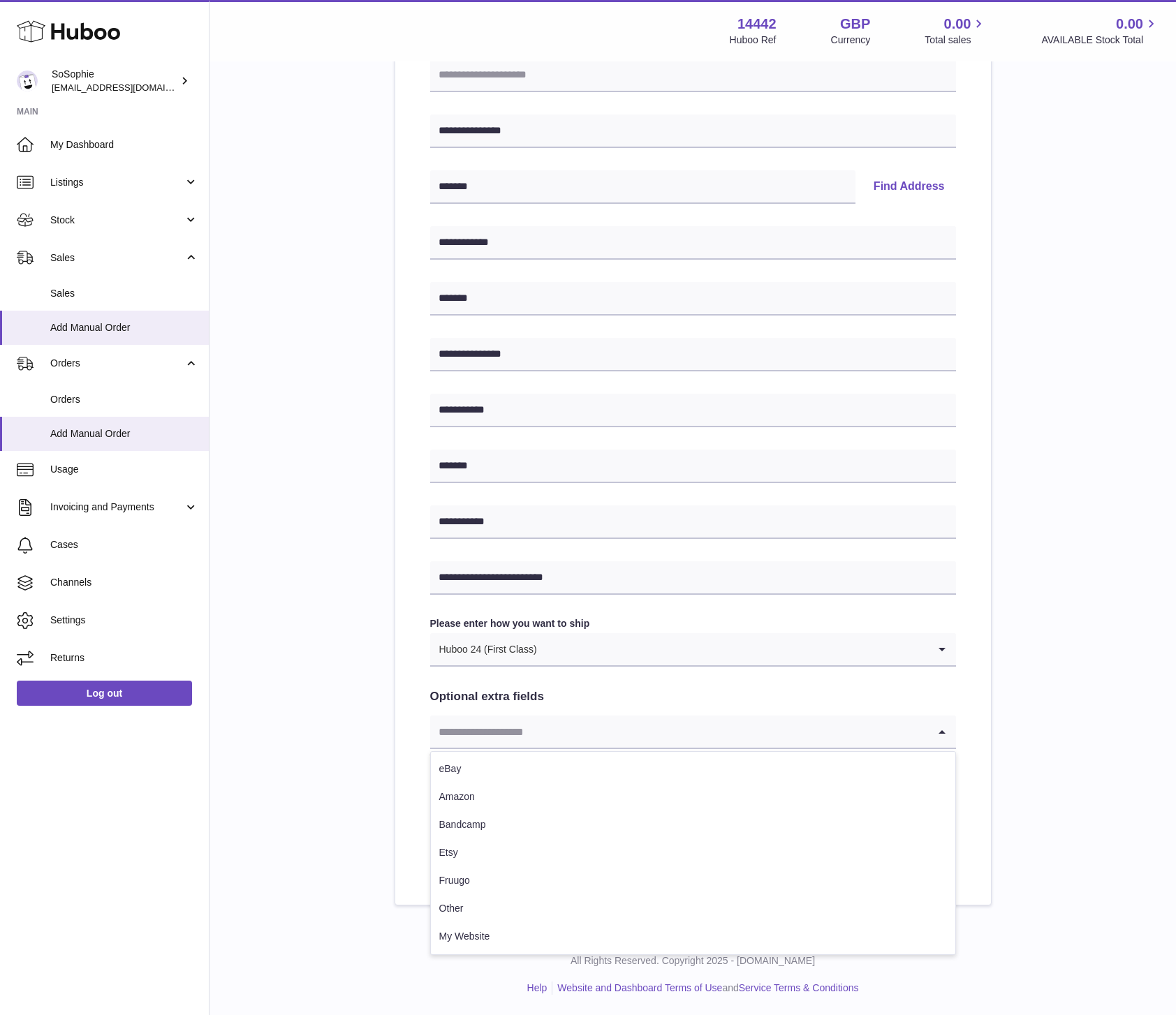
click at [510, 732] on input "Search for option" at bounding box center [678, 732] width 498 height 32
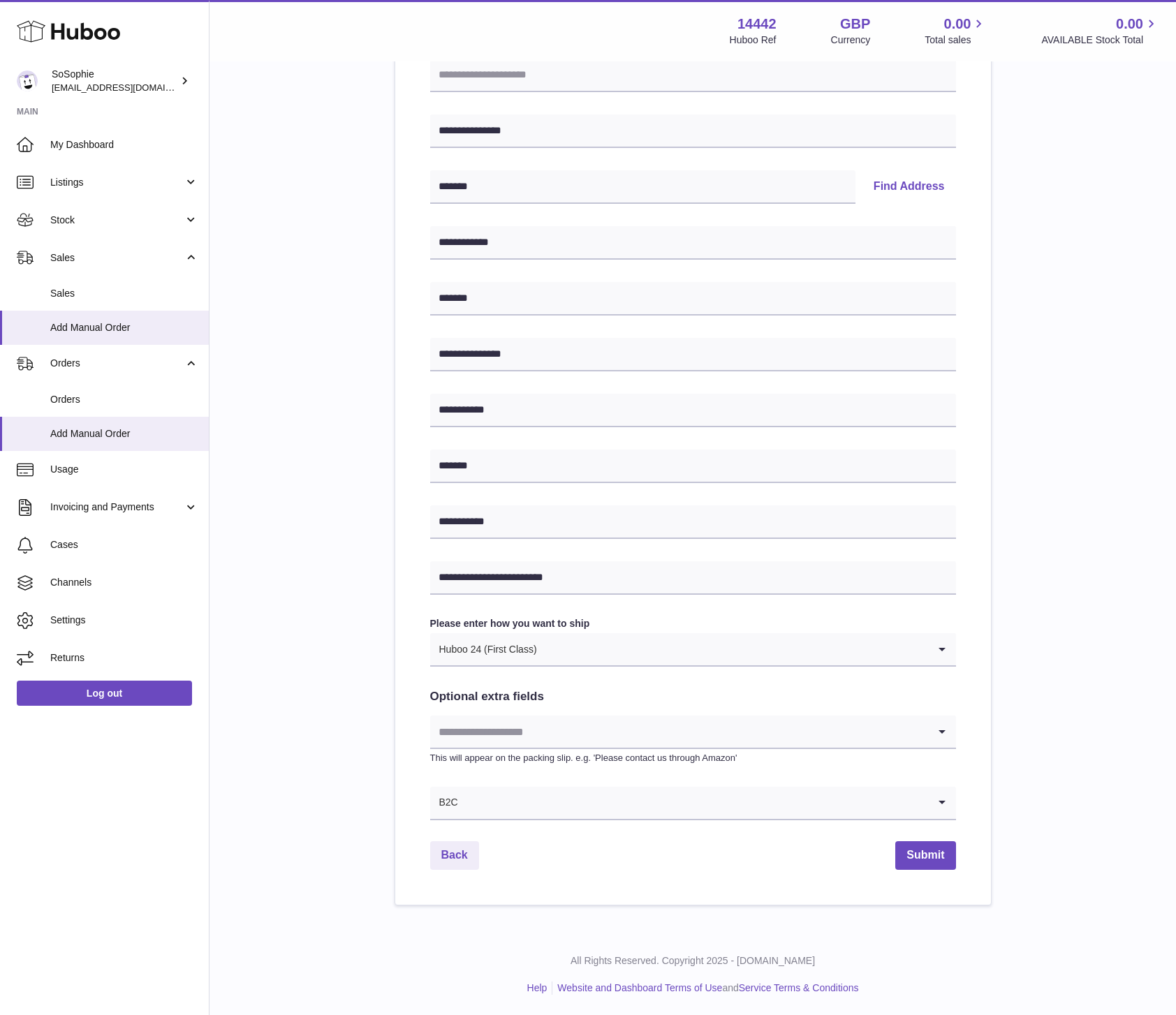
click at [945, 730] on icon "Search for option" at bounding box center [942, 732] width 28 height 32
click at [938, 862] on button "Submit" at bounding box center [925, 855] width 60 height 29
click at [923, 859] on button "Submit" at bounding box center [925, 855] width 60 height 29
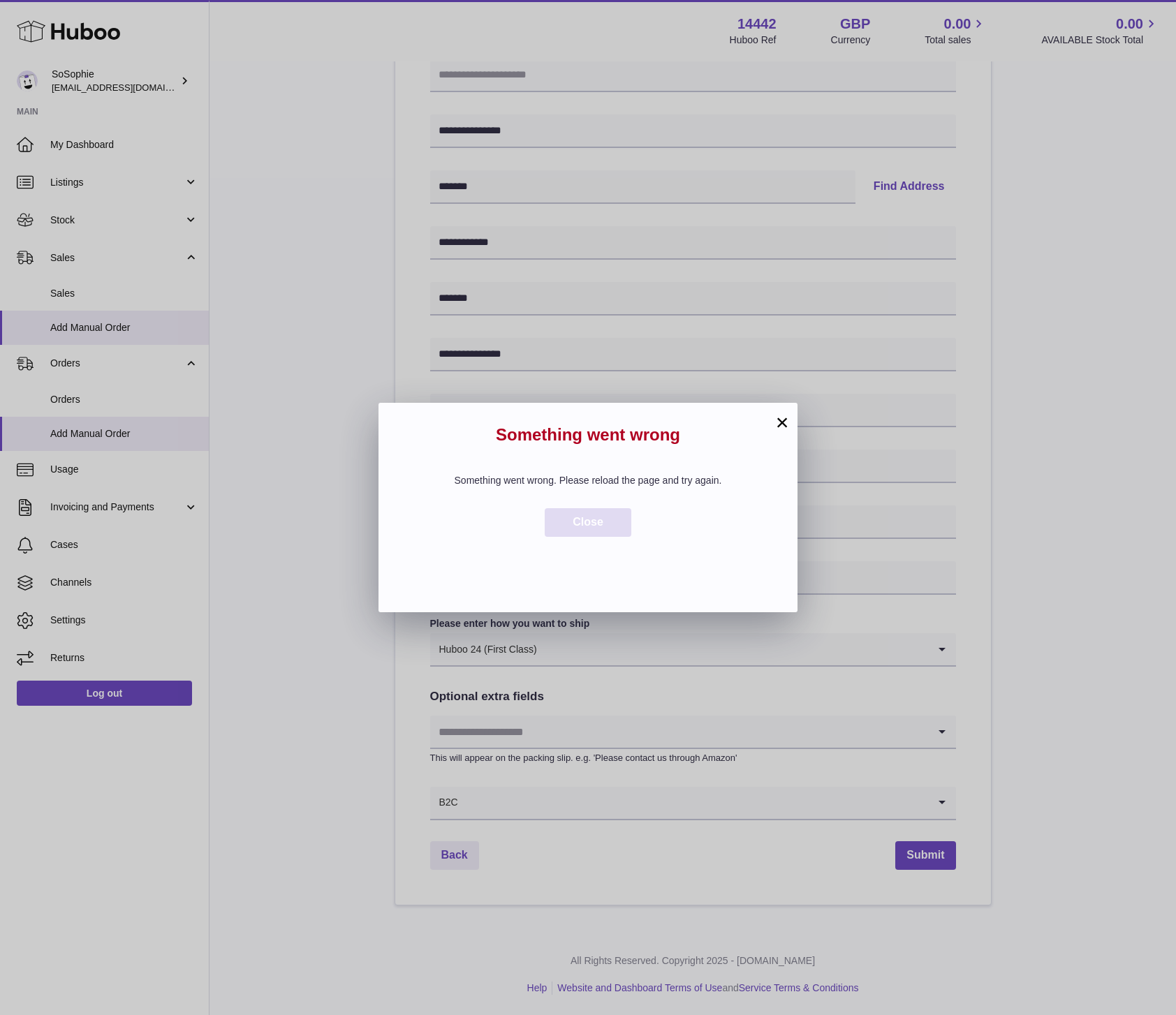
click at [611, 519] on button "Close" at bounding box center [588, 522] width 87 height 29
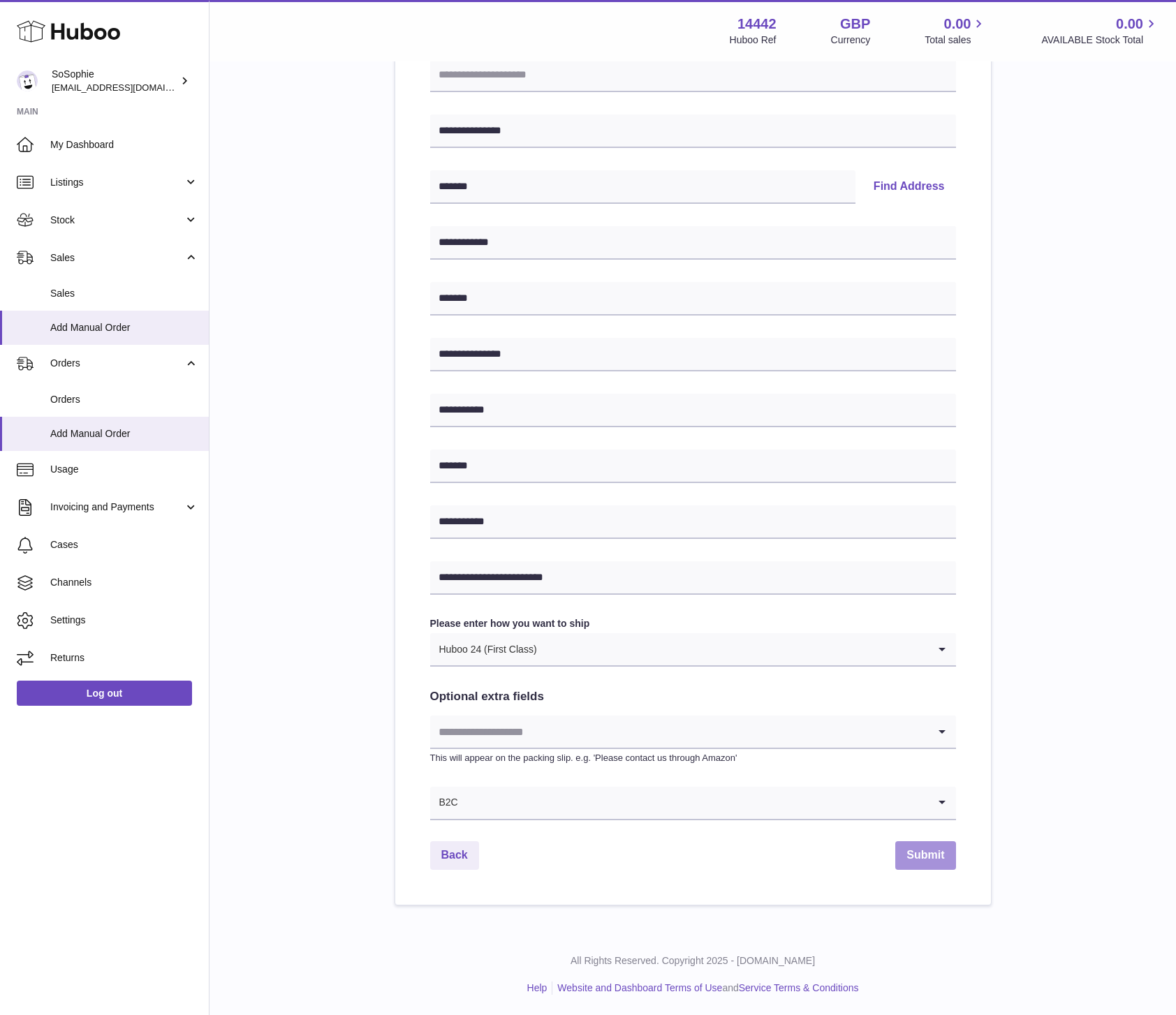
click at [917, 856] on button "Submit" at bounding box center [925, 855] width 60 height 29
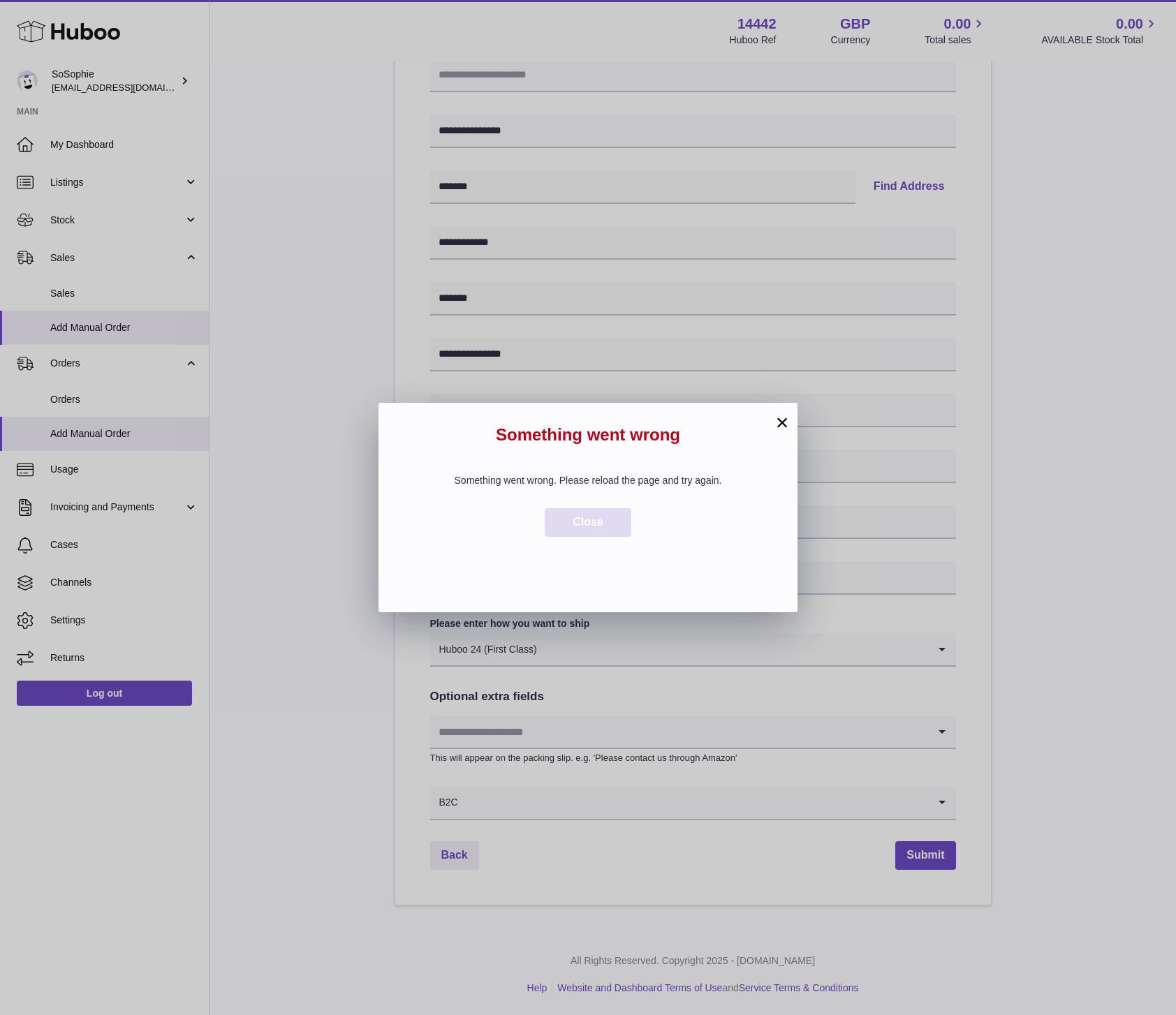
click at [591, 516] on span "Close" at bounding box center [587, 521] width 30 height 12
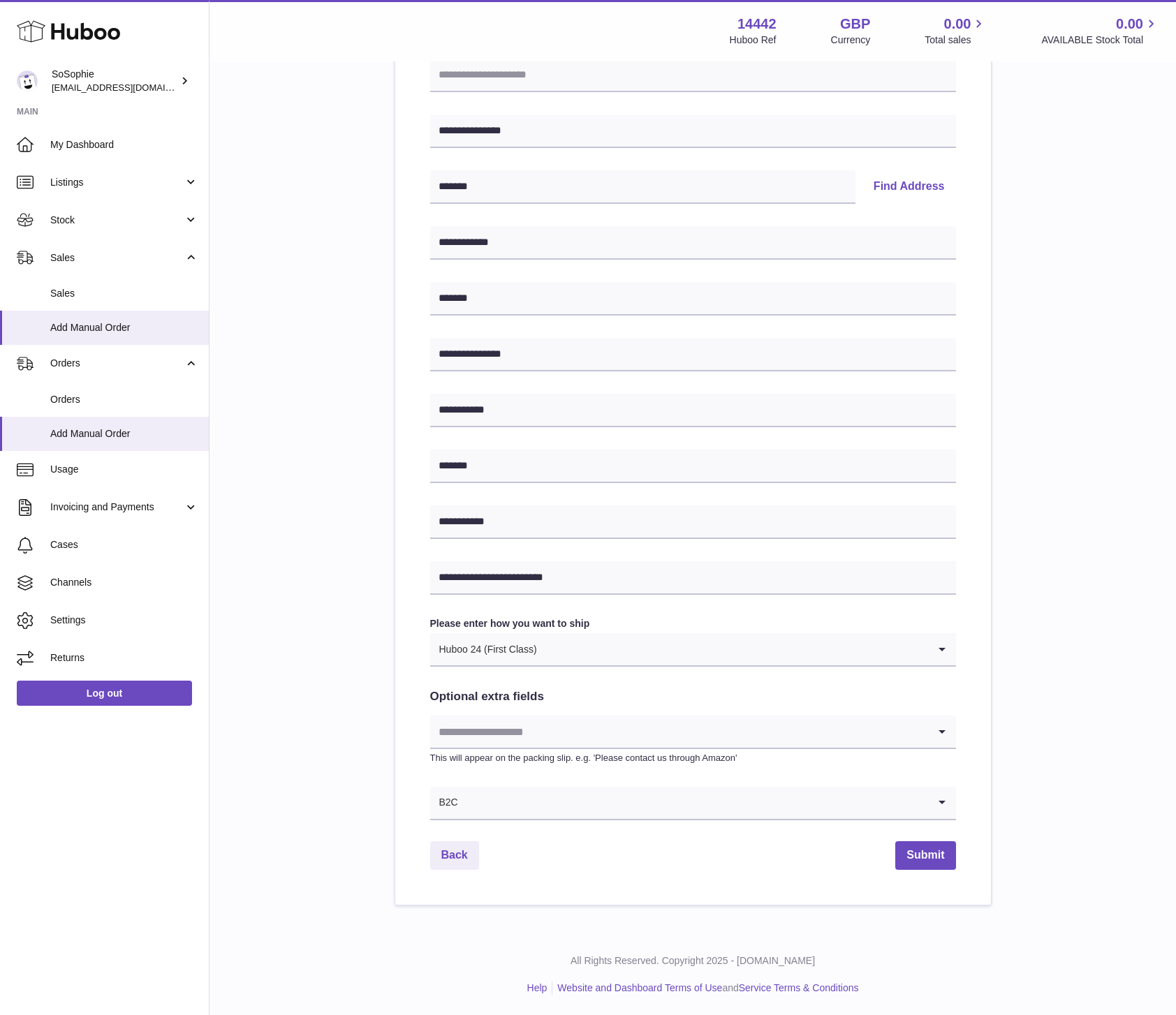
scroll to position [0, 0]
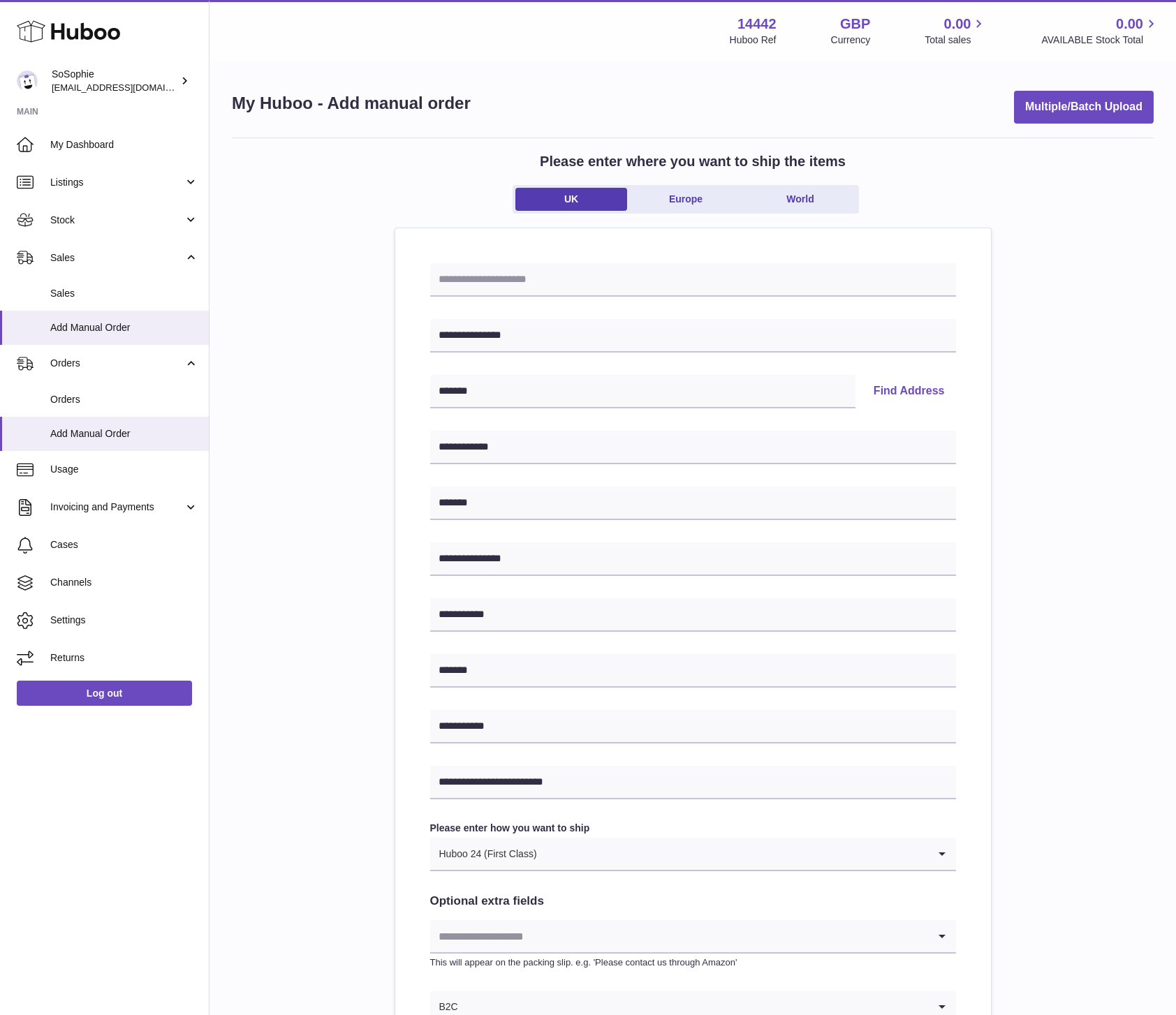
click at [906, 395] on button "Find Address" at bounding box center [908, 391] width 93 height 33
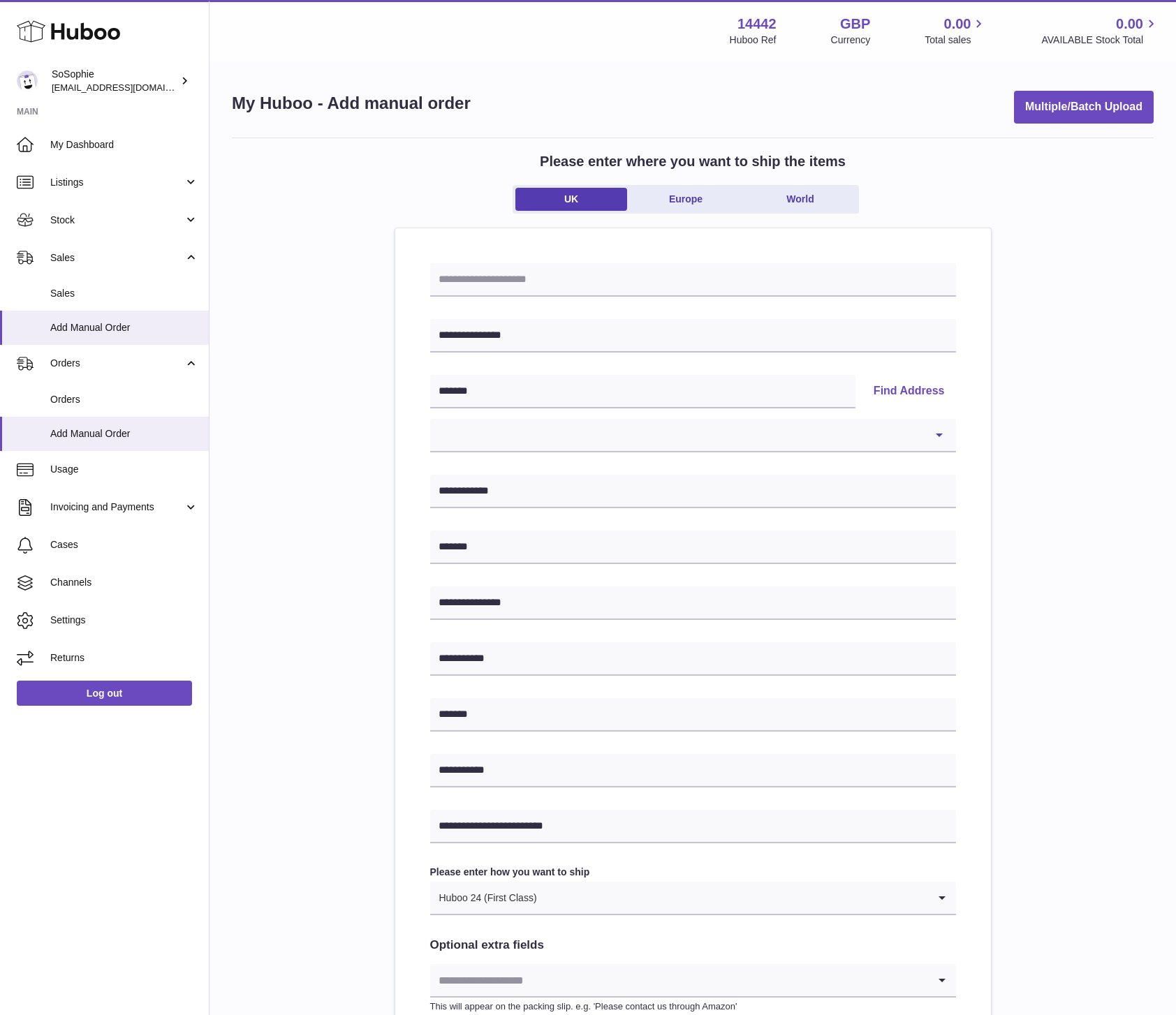
click at [906, 394] on button "Find Address" at bounding box center [908, 391] width 93 height 33
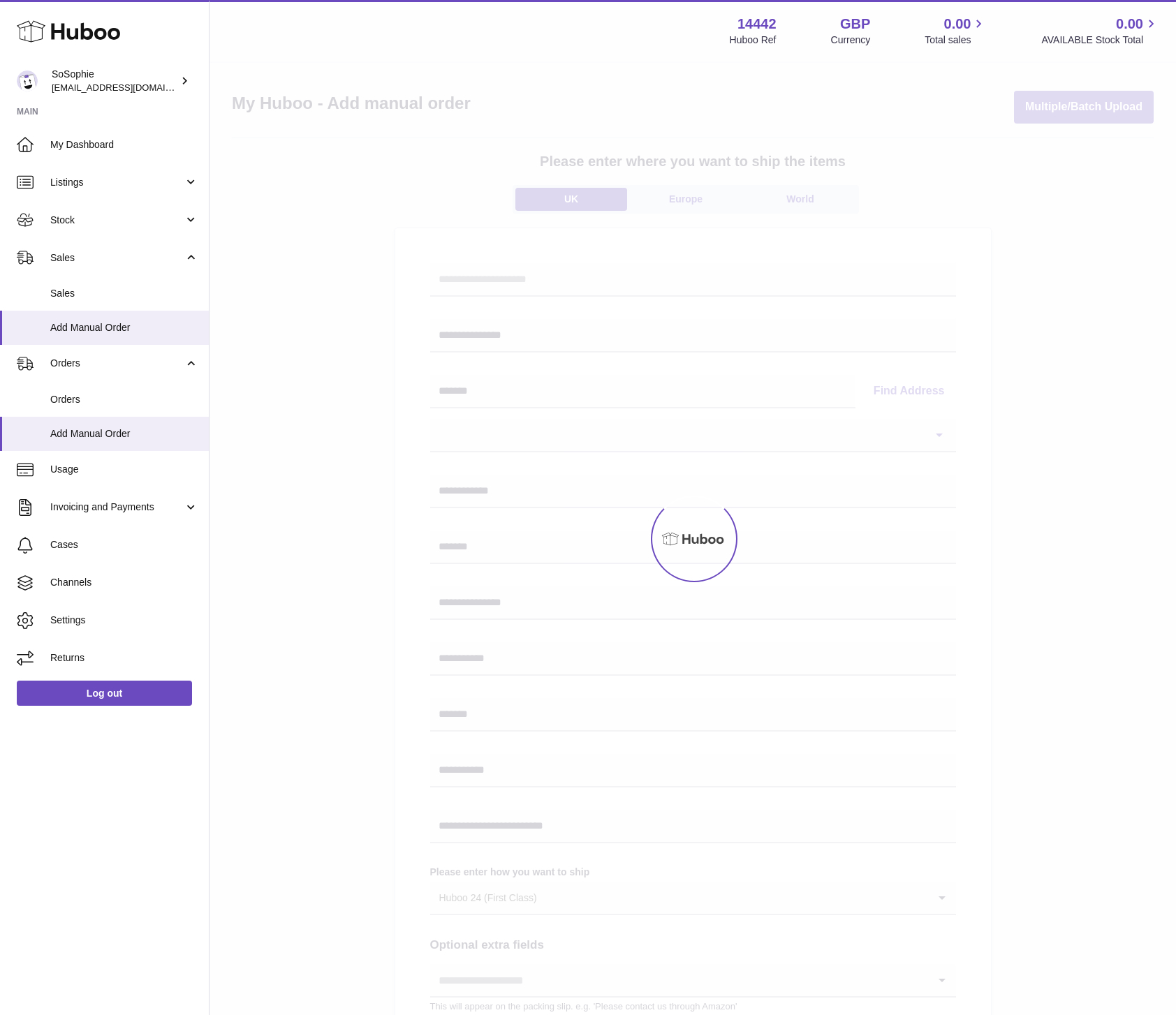
select select
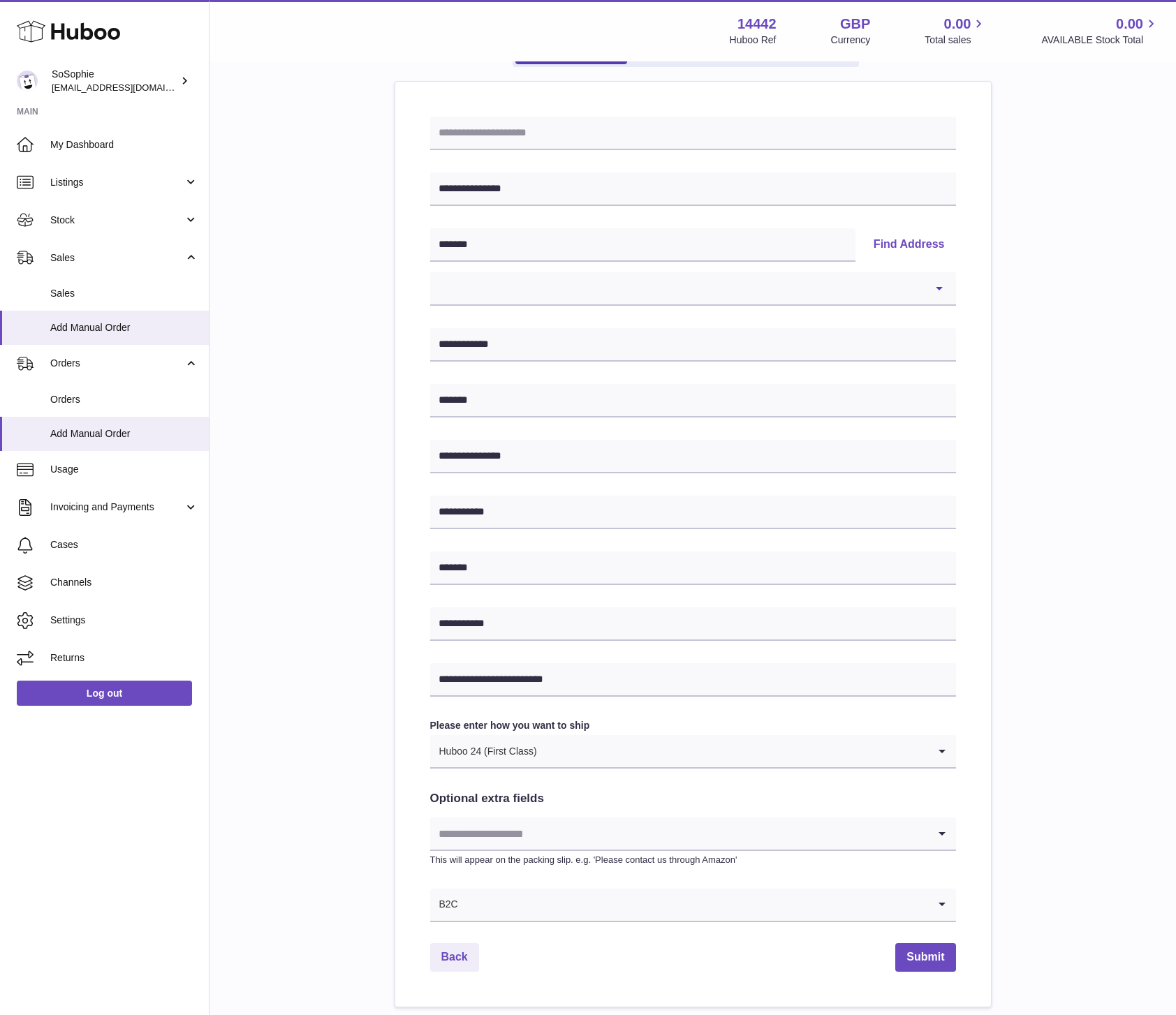
scroll to position [153, 0]
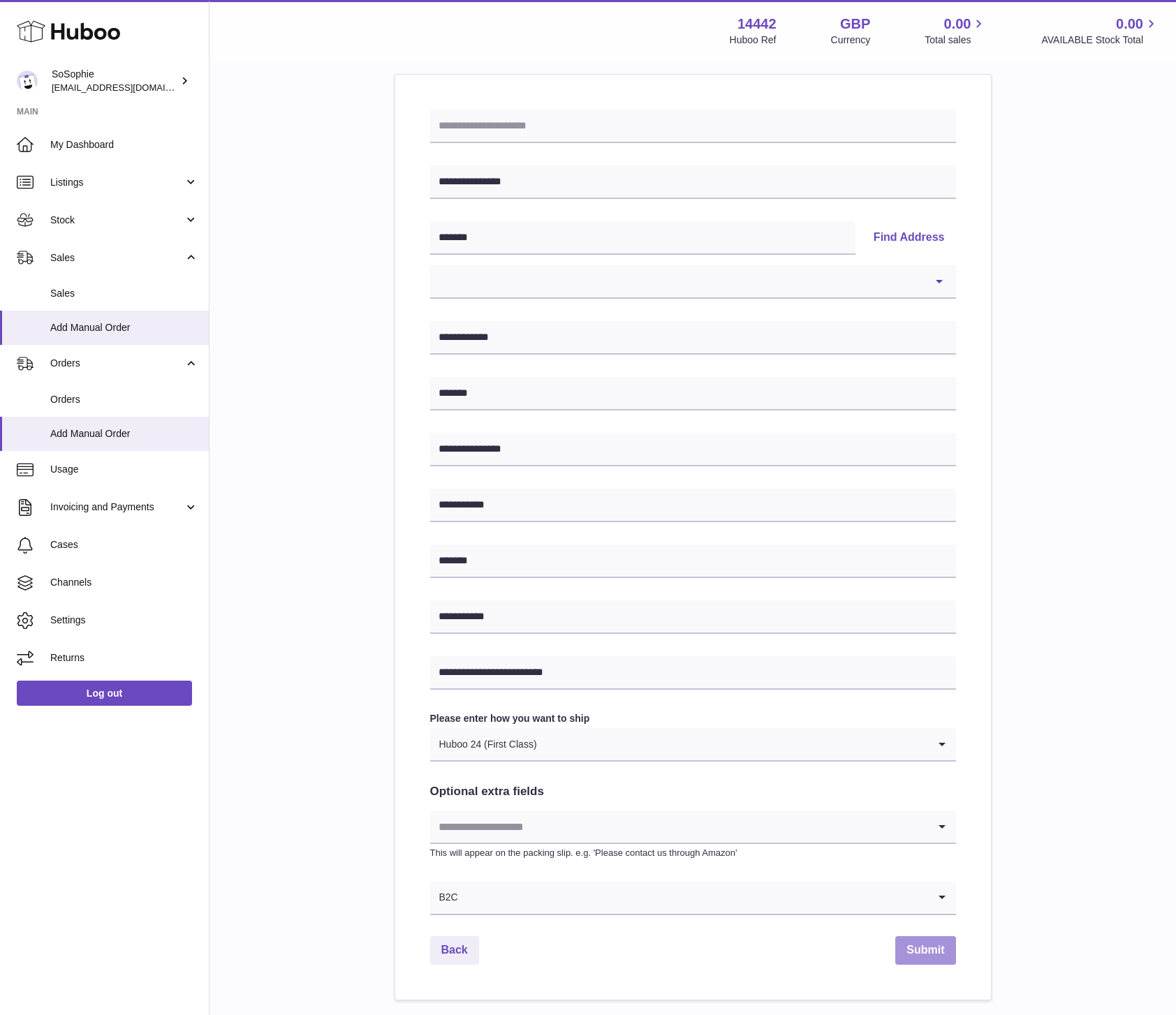
click at [926, 953] on button "Submit" at bounding box center [925, 950] width 60 height 29
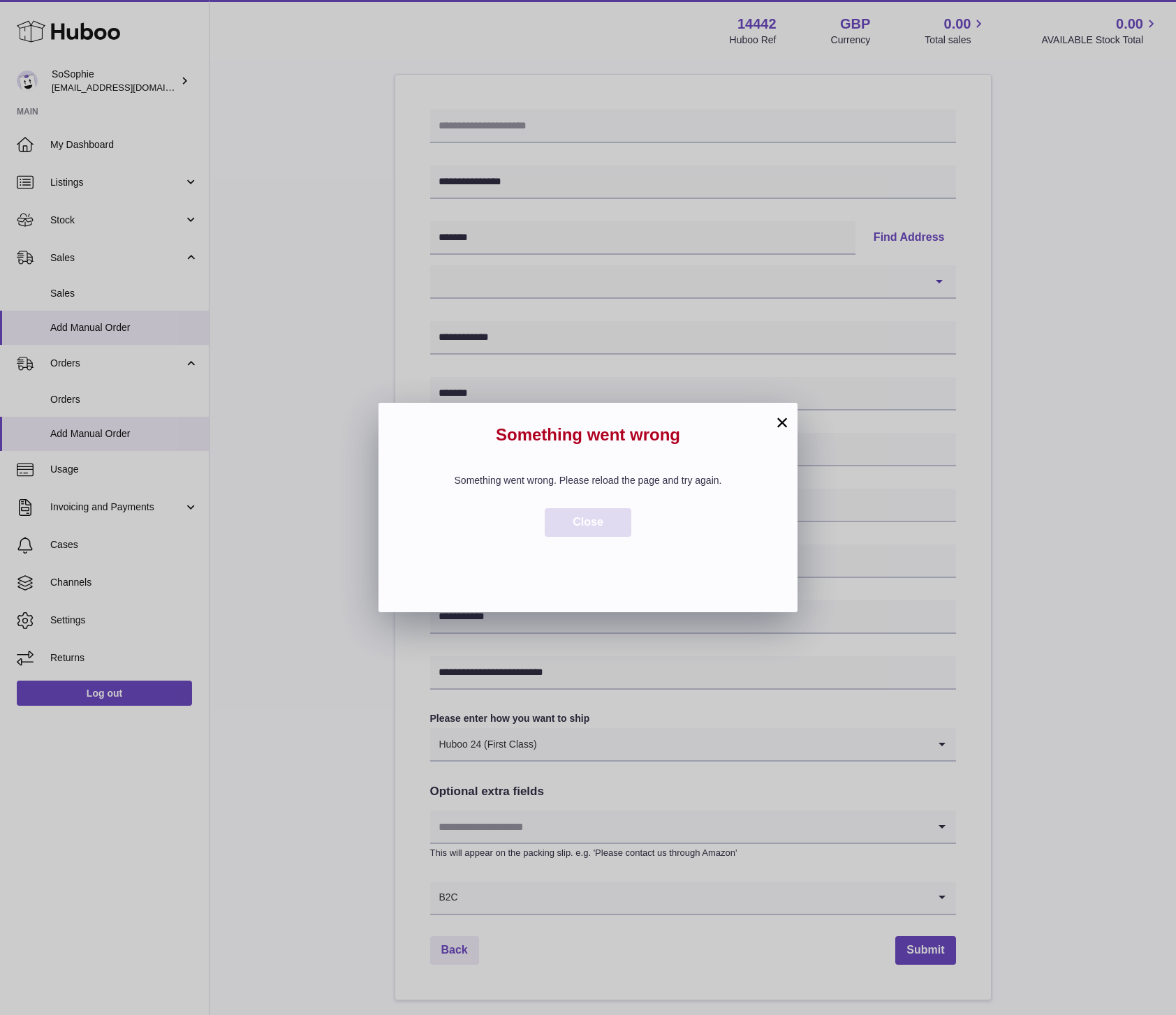
click at [572, 523] on span "Close" at bounding box center [587, 521] width 30 height 12
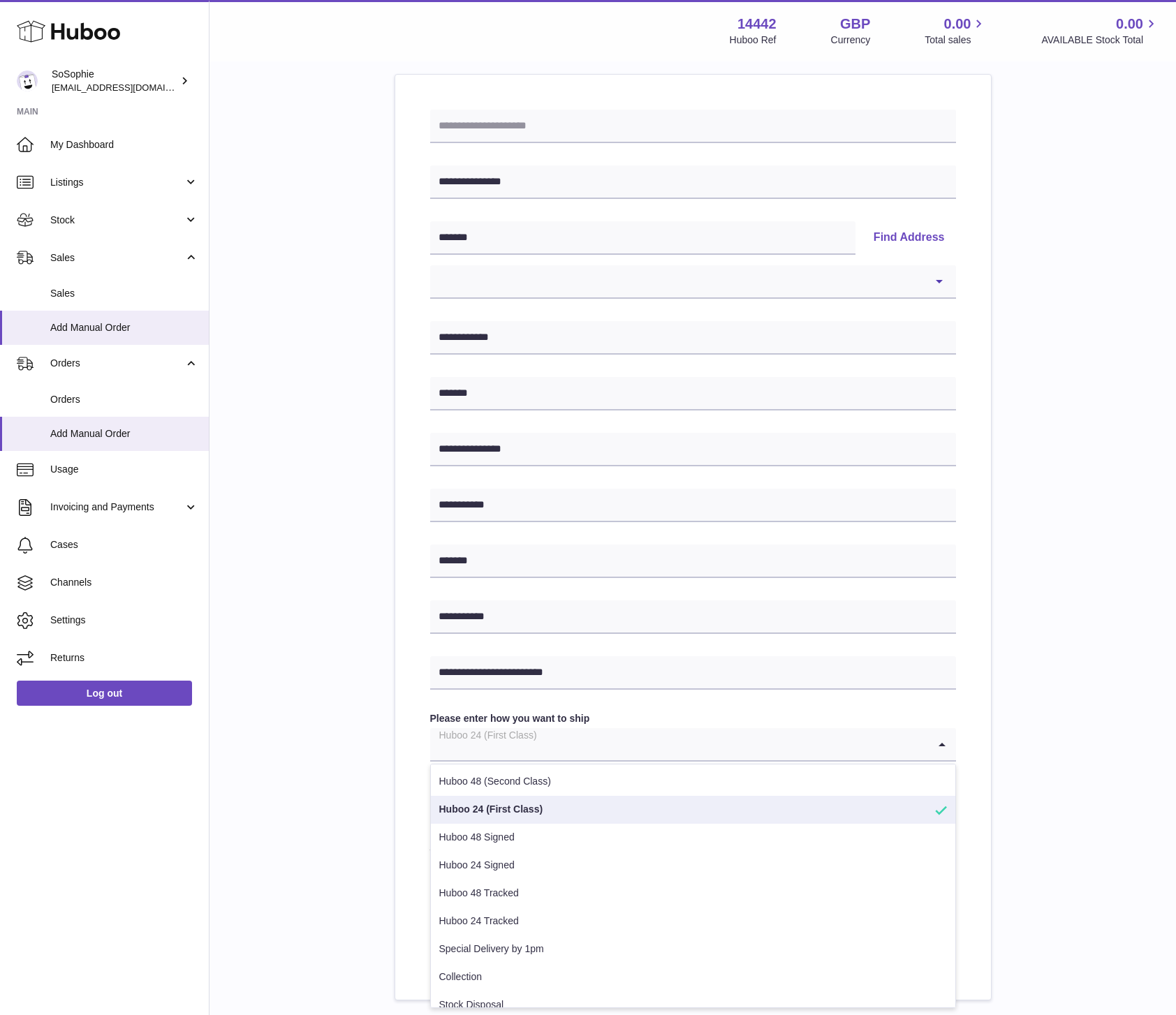
click at [552, 750] on input "Search for option" at bounding box center [678, 744] width 498 height 32
click at [518, 807] on li "Huboo 24 (First Class)" at bounding box center [693, 810] width 524 height 28
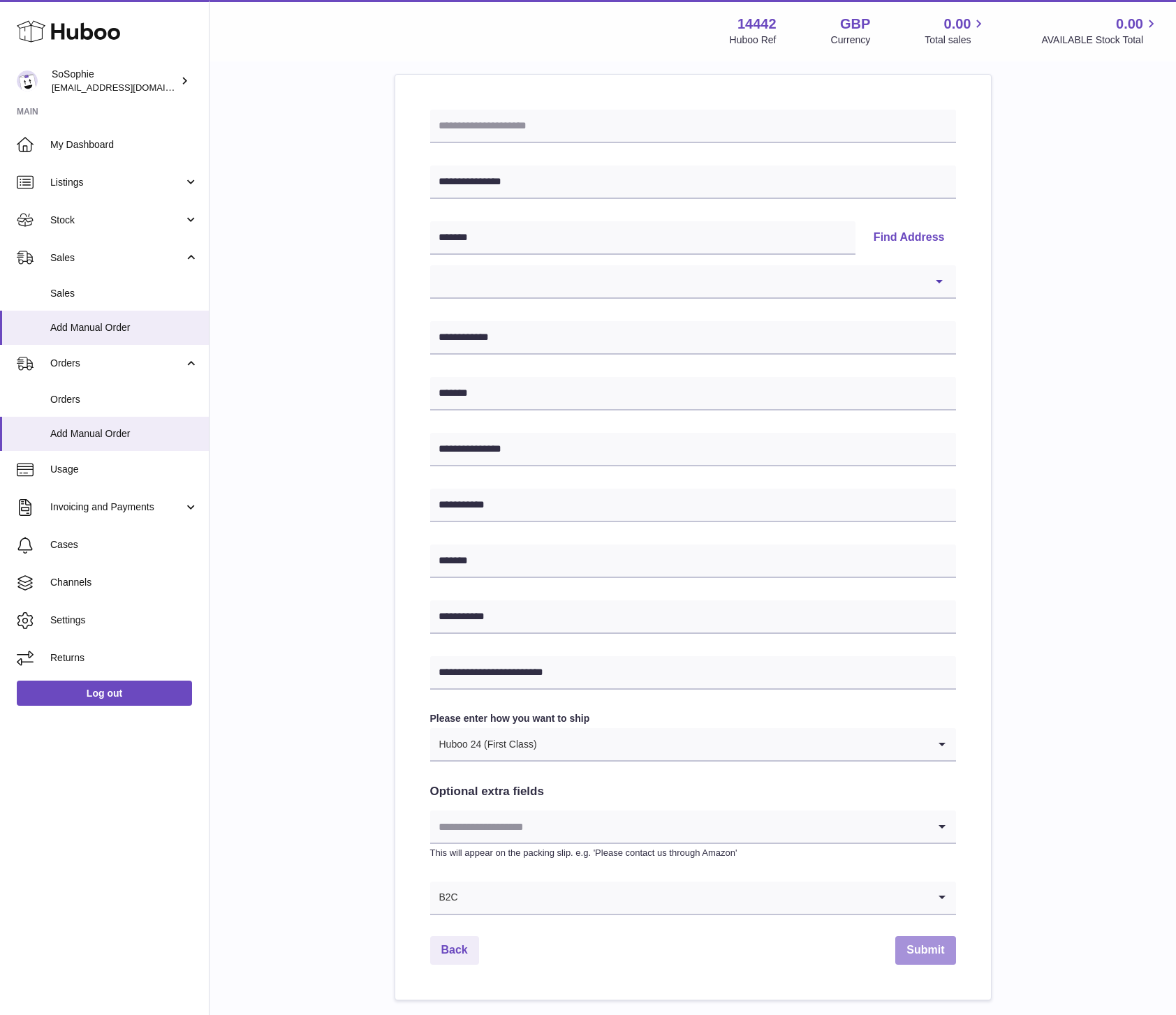
click at [931, 950] on button "Submit" at bounding box center [925, 950] width 60 height 29
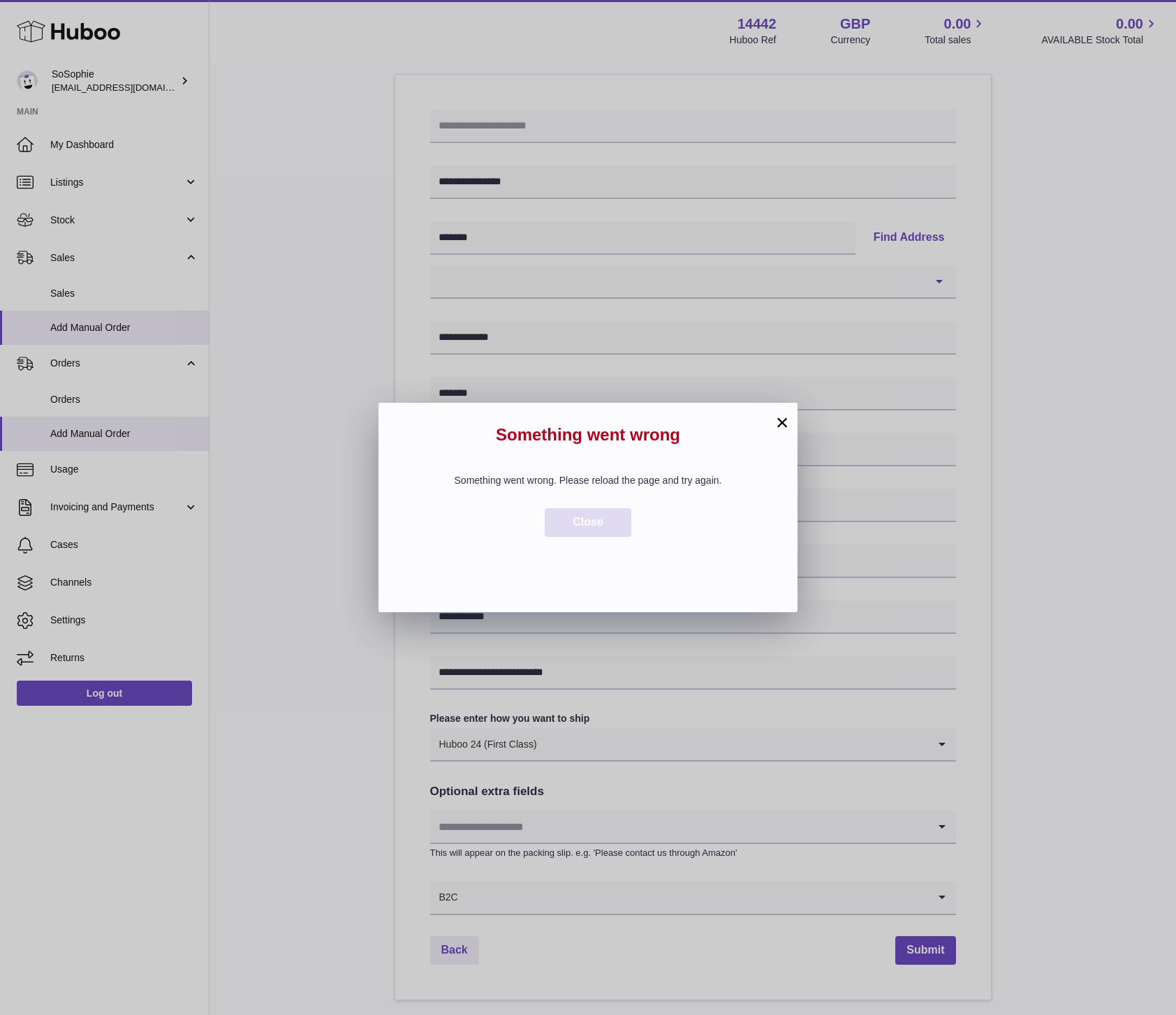
click at [594, 526] on span "Close" at bounding box center [587, 521] width 30 height 12
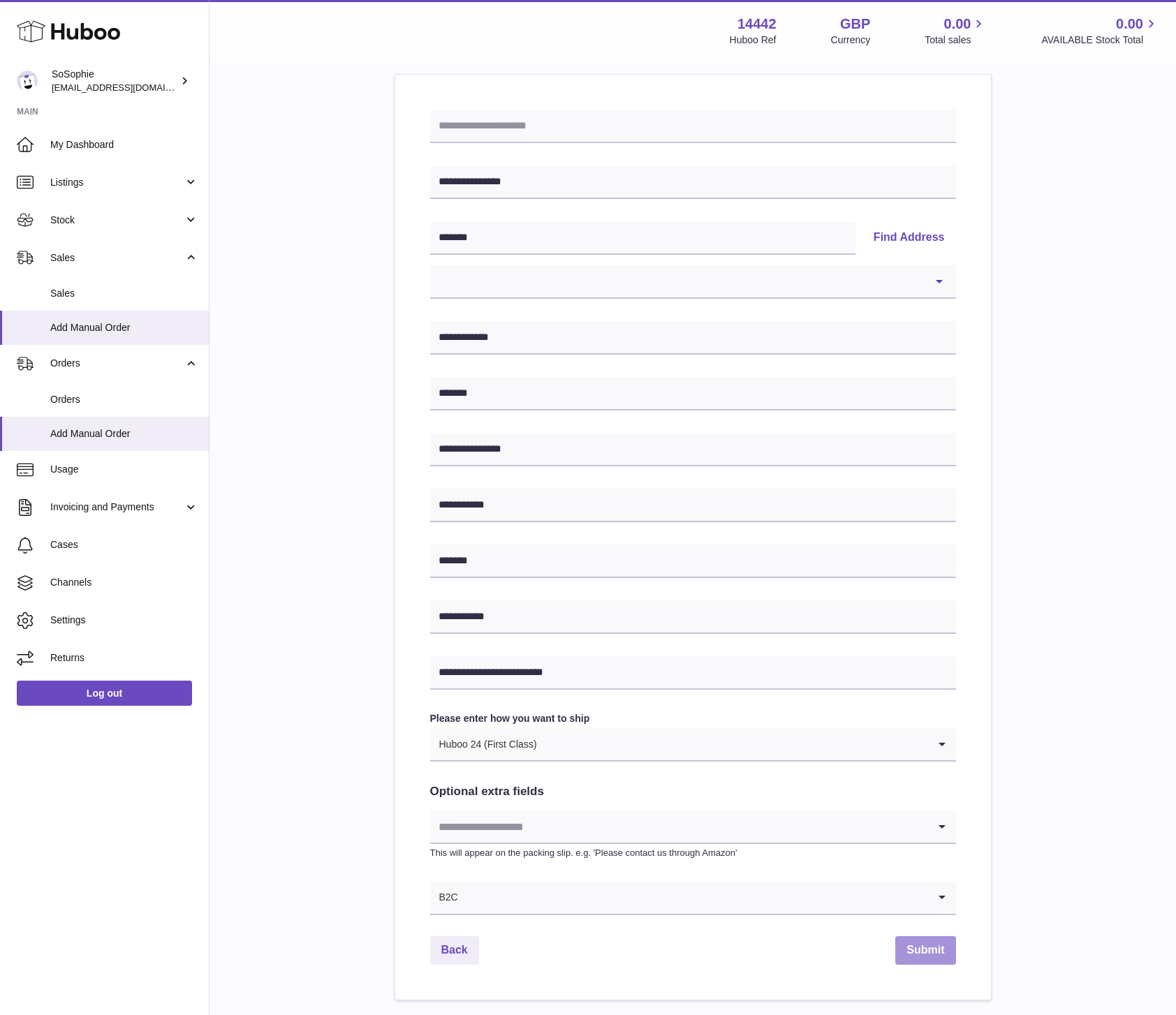
click at [936, 950] on button "Submit" at bounding box center [925, 950] width 60 height 29
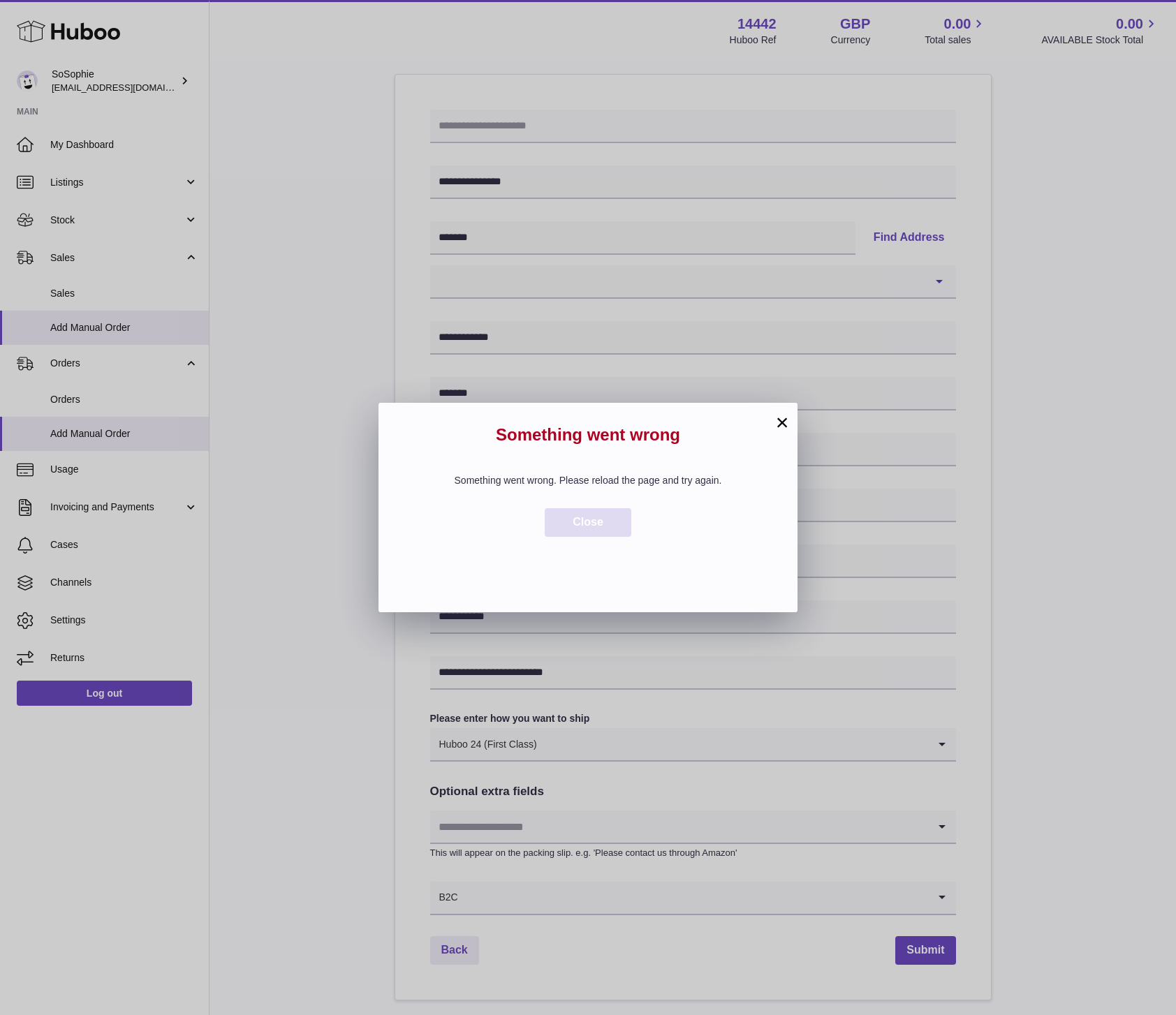
click at [597, 523] on span "Close" at bounding box center [587, 521] width 30 height 12
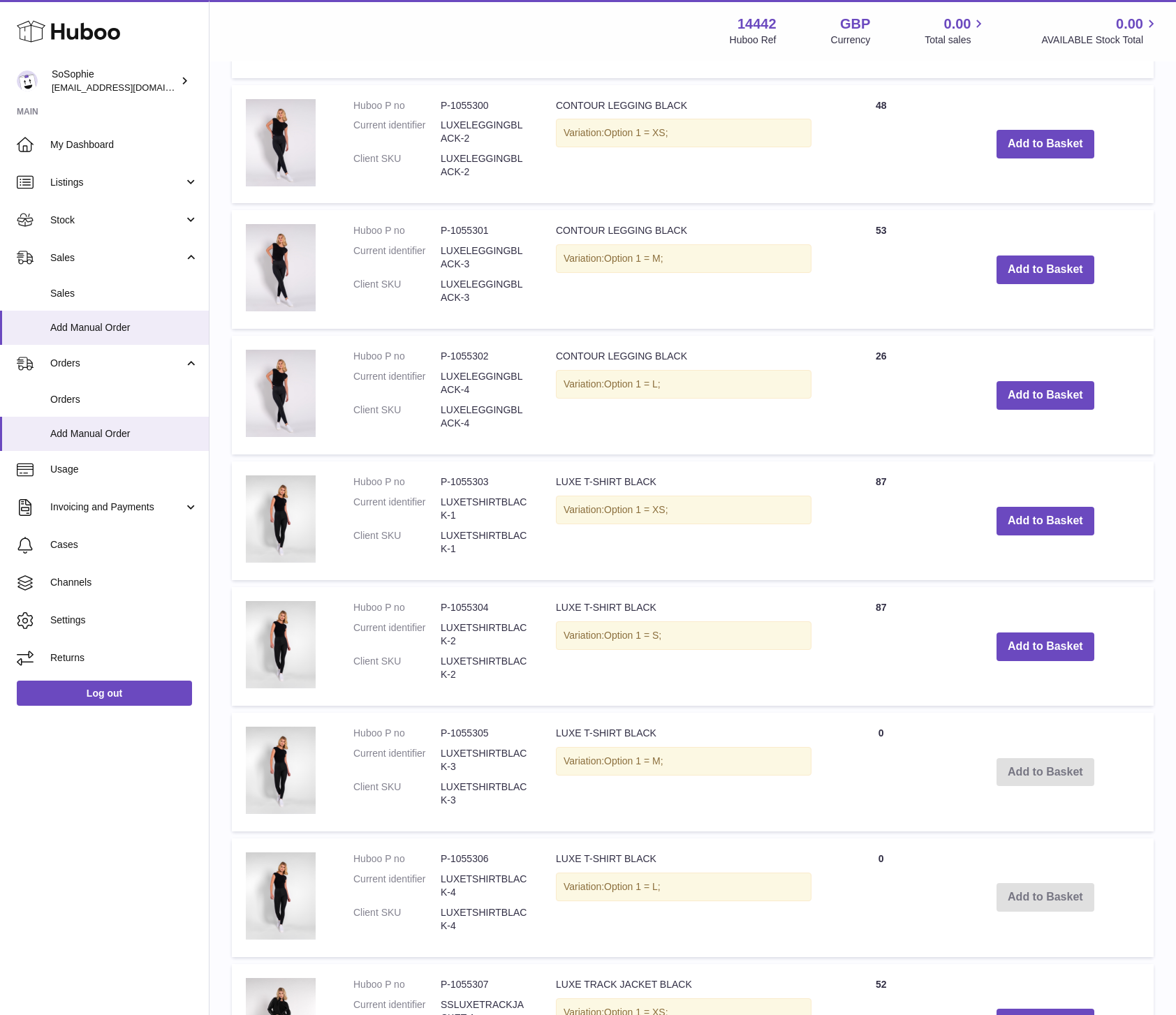
scroll to position [639, 0]
click at [1041, 521] on button "Add to Basket" at bounding box center [1046, 520] width 98 height 29
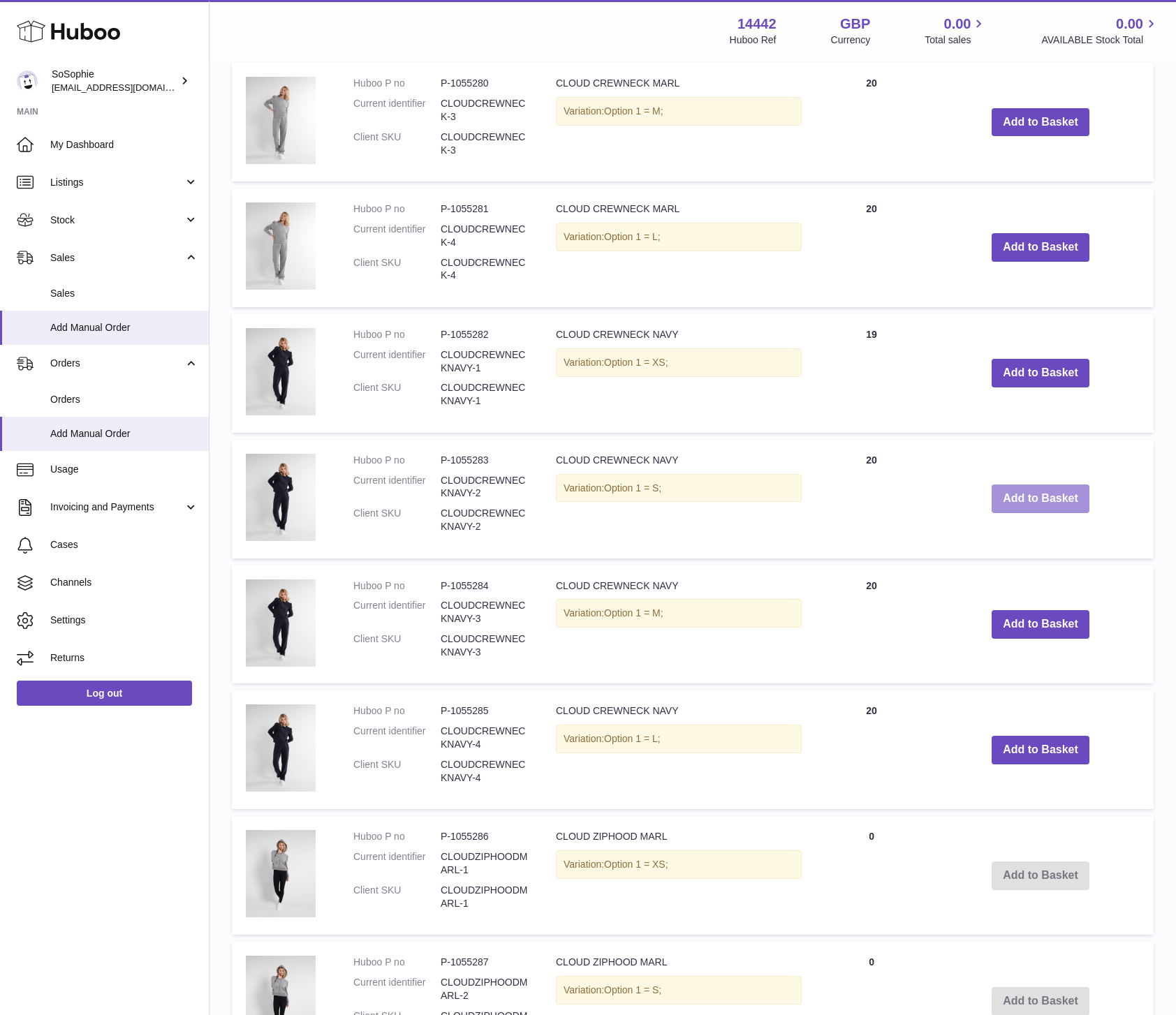
scroll to position [794, 0]
click at [1052, 376] on button "Add to Basket" at bounding box center [1040, 372] width 98 height 29
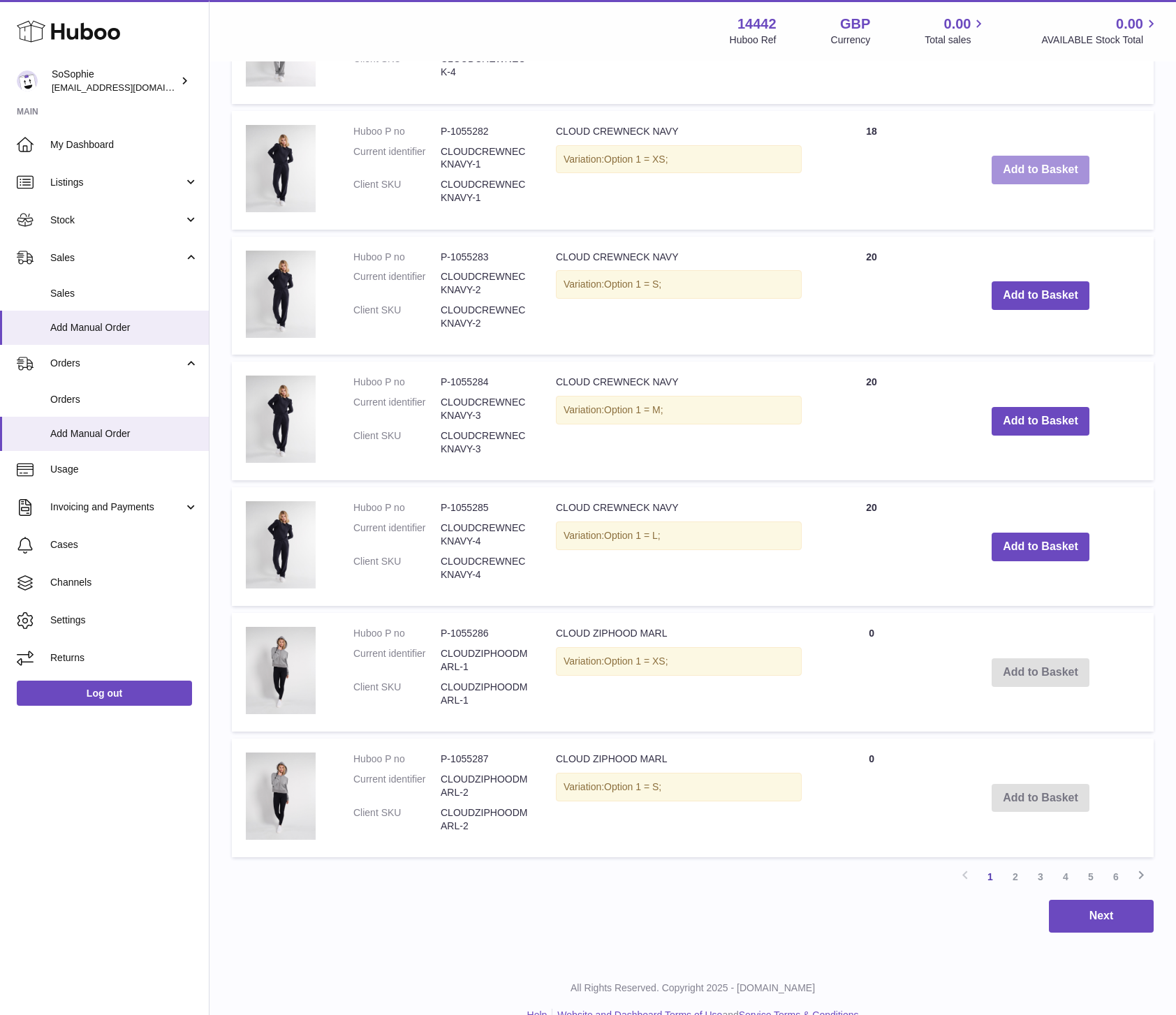
scroll to position [1150, 0]
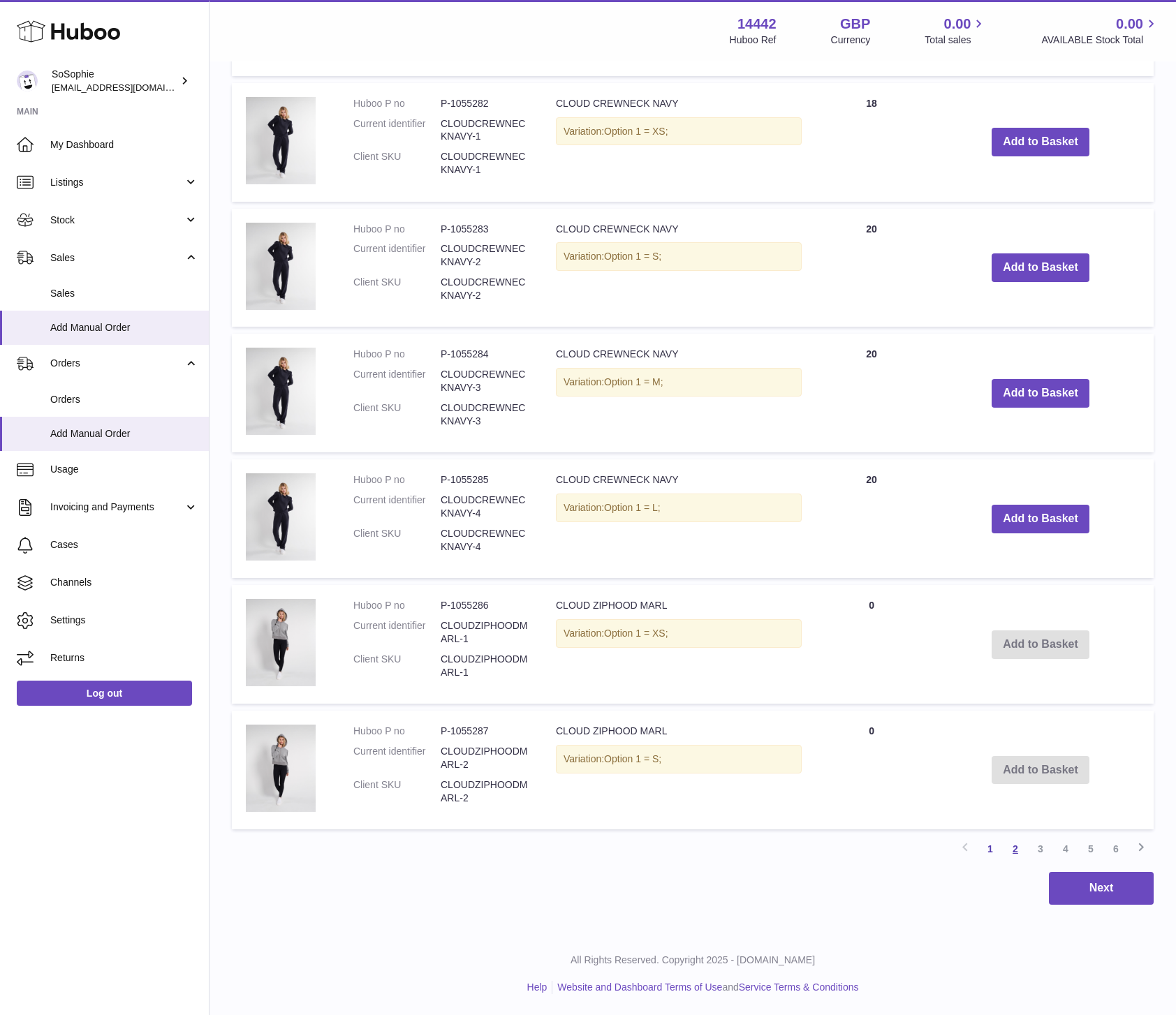
click at [1020, 850] on link "2" at bounding box center [1014, 848] width 25 height 25
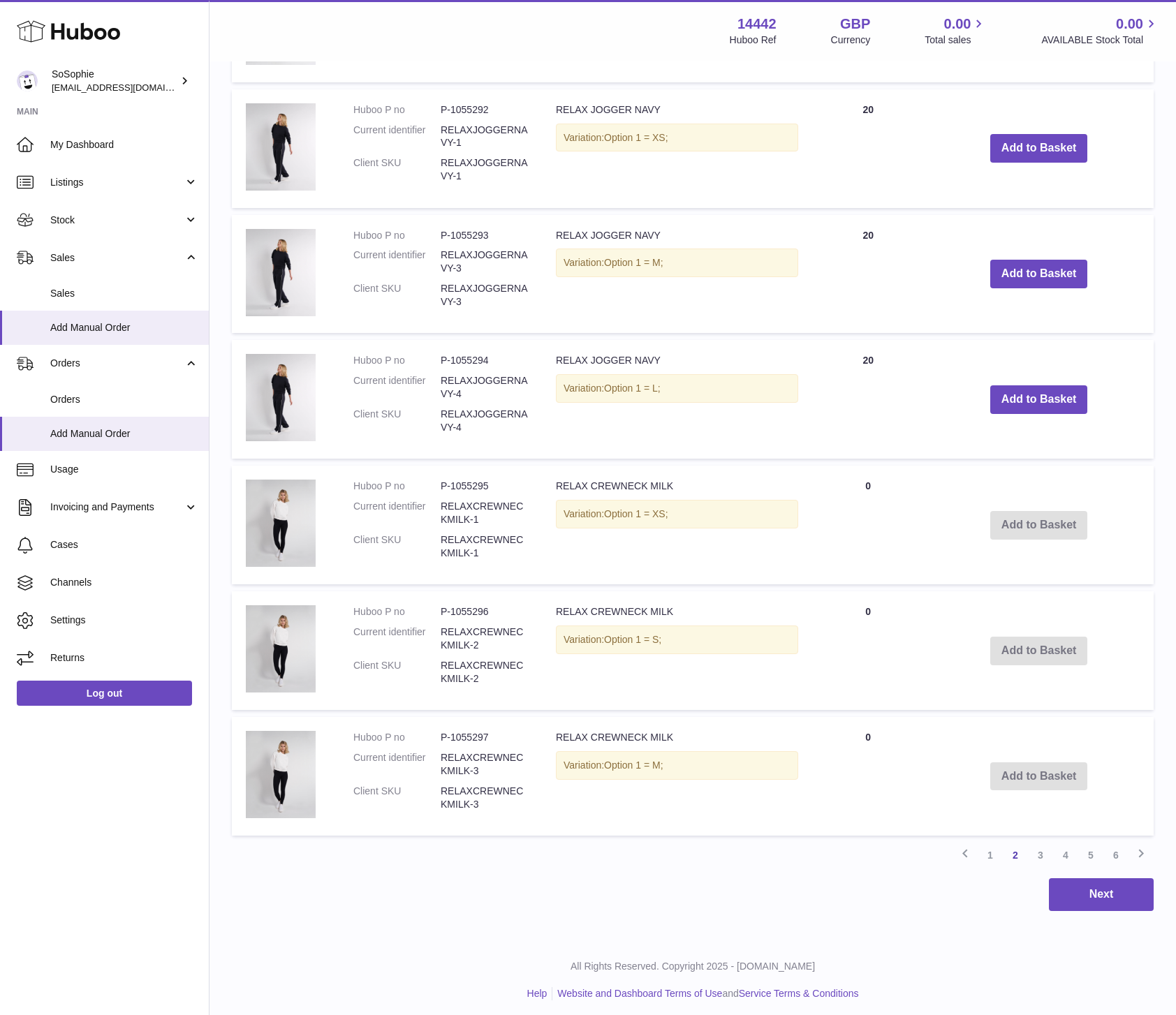
scroll to position [1150, 0]
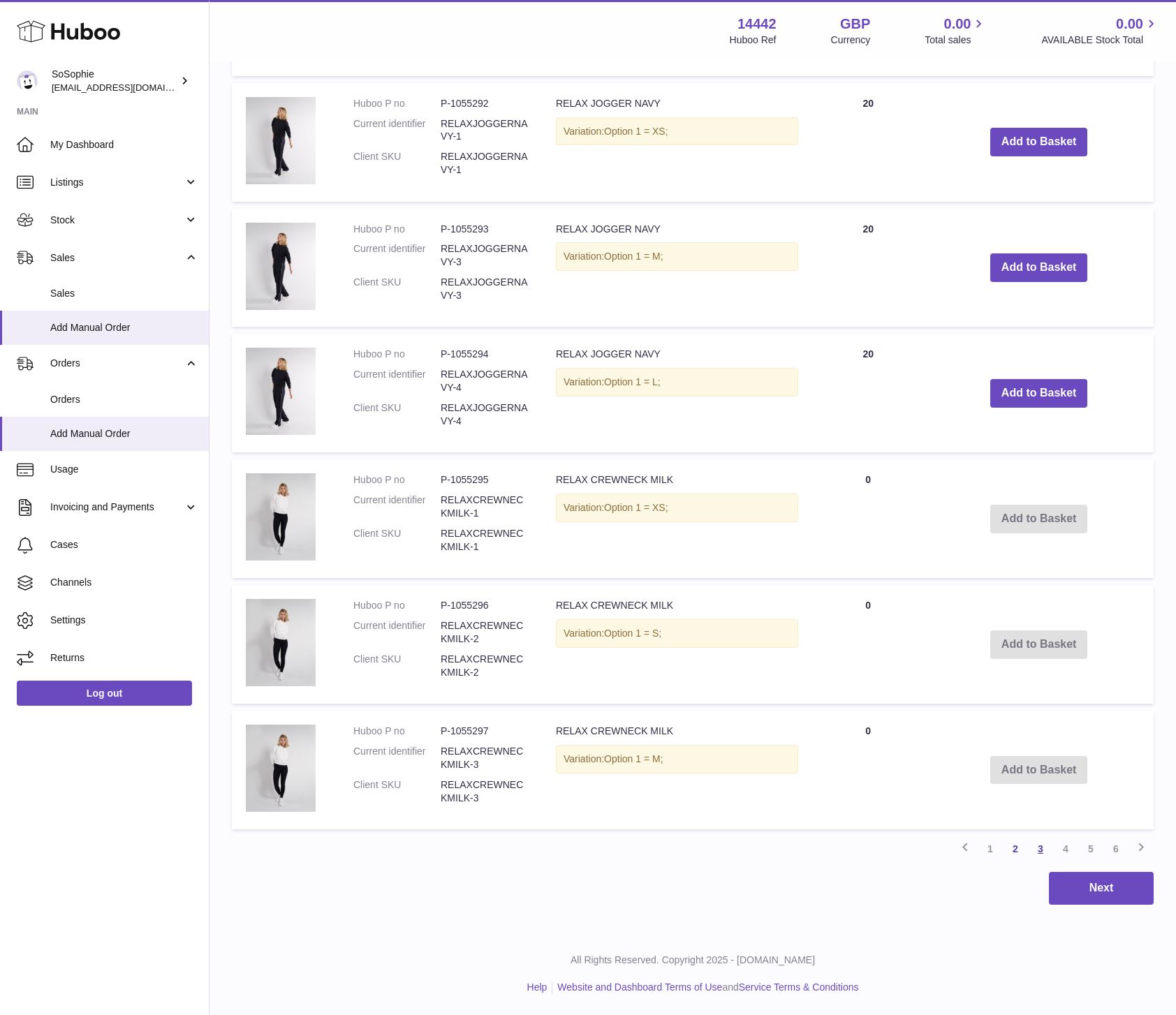
click at [1046, 851] on link "3" at bounding box center [1040, 848] width 25 height 25
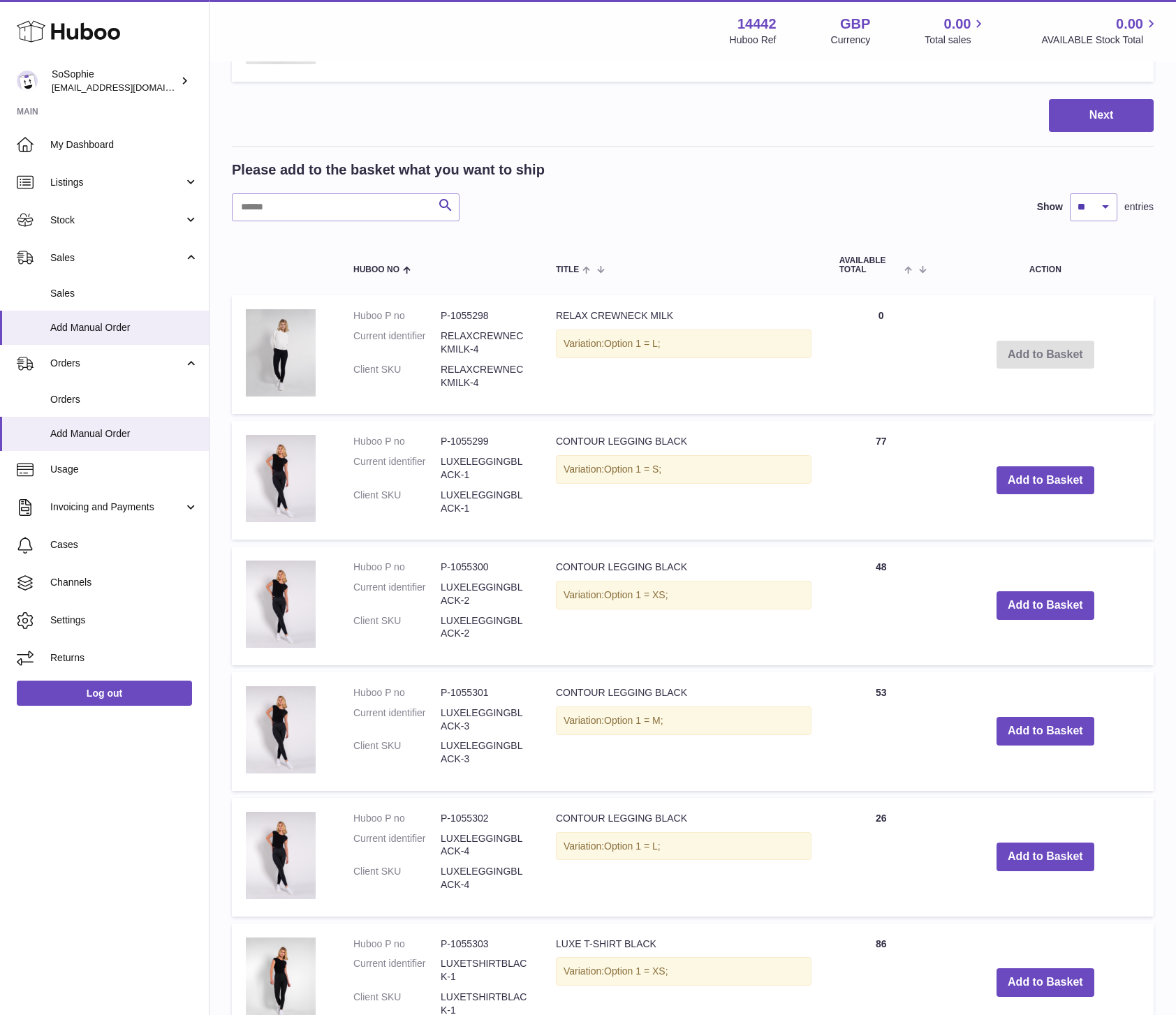
scroll to position [443, 0]
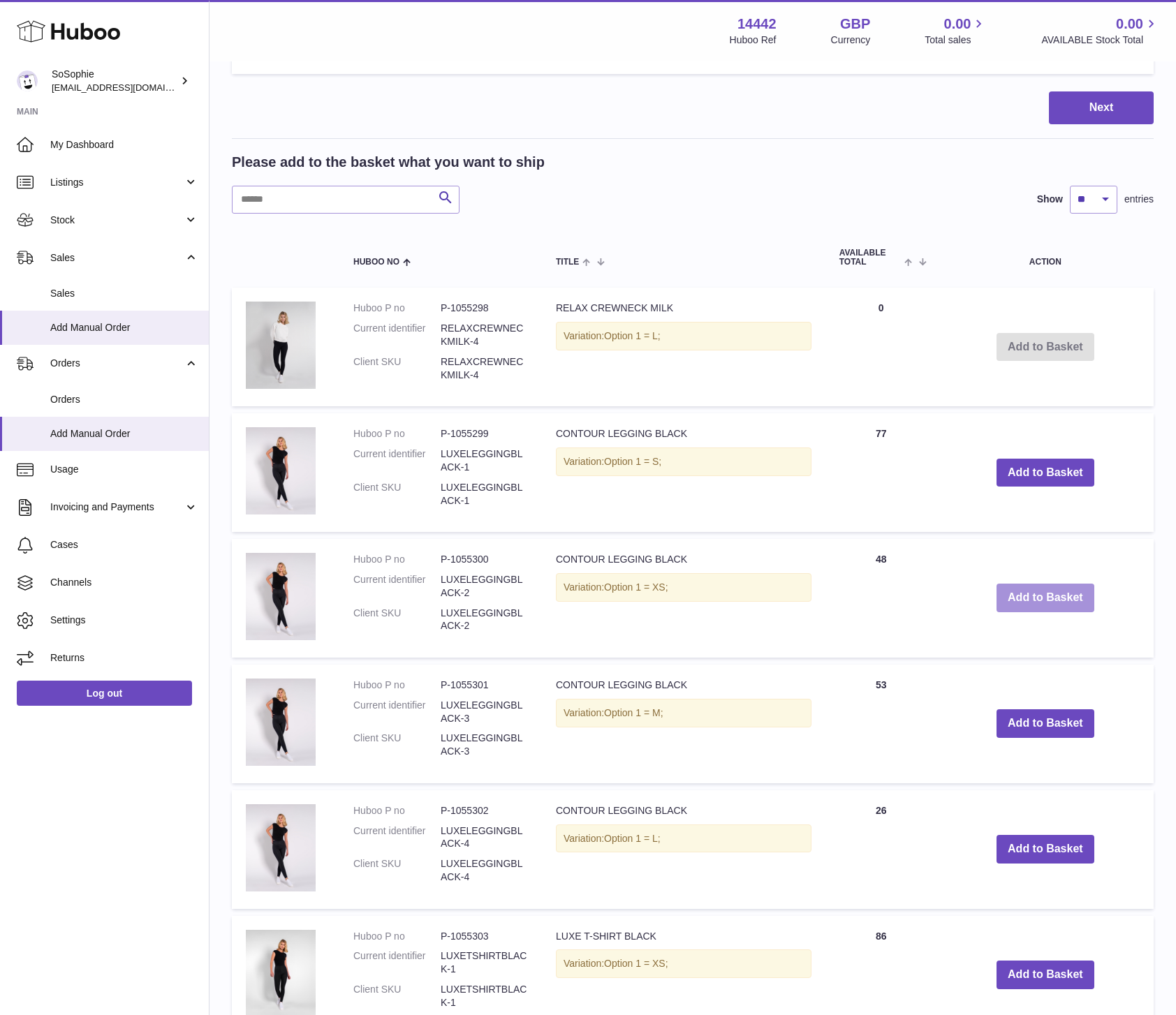
click at [1040, 601] on button "Add to Basket" at bounding box center [1046, 598] width 98 height 29
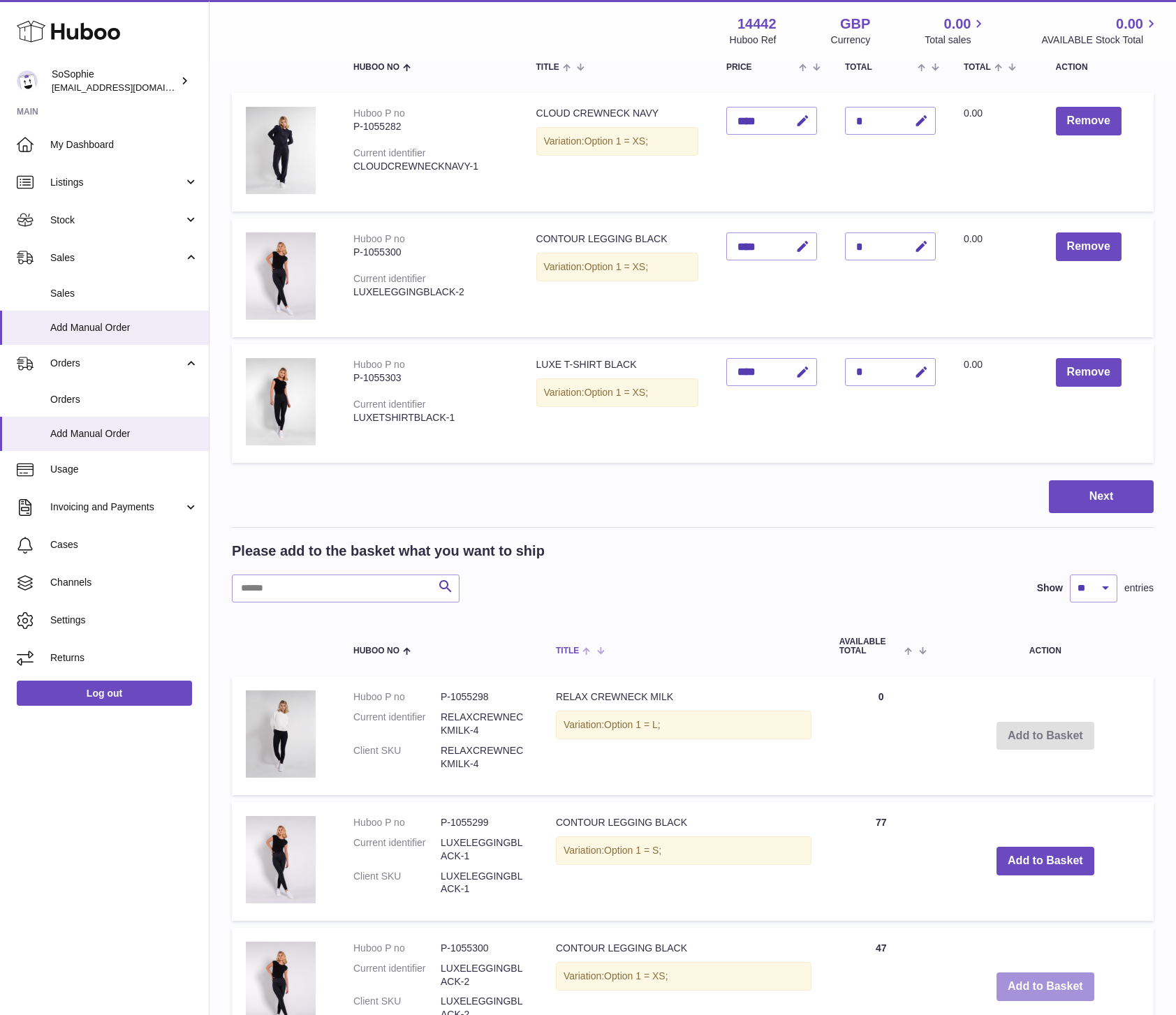
scroll to position [0, 0]
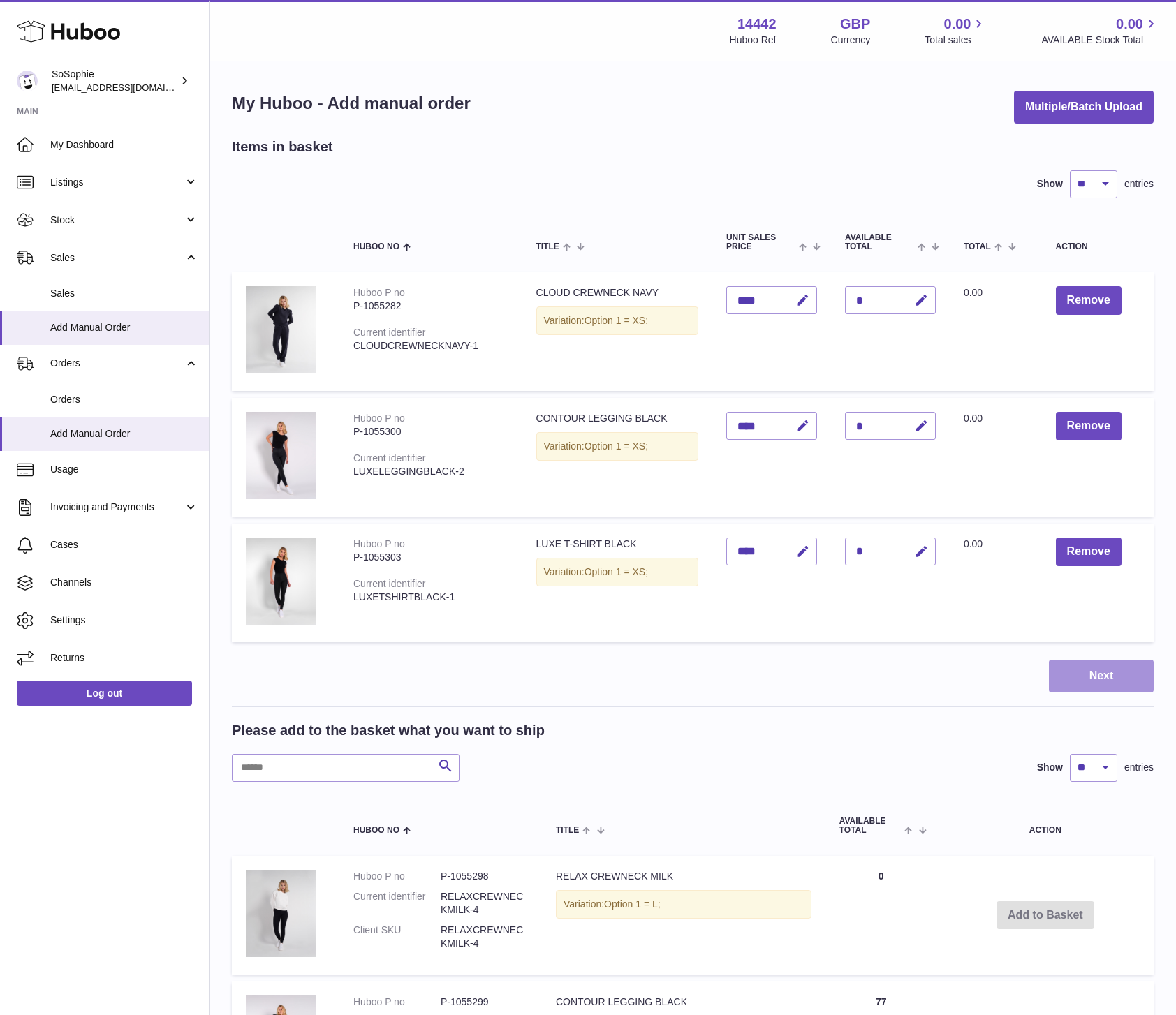
click at [1077, 669] on button "Next" at bounding box center [1100, 676] width 104 height 33
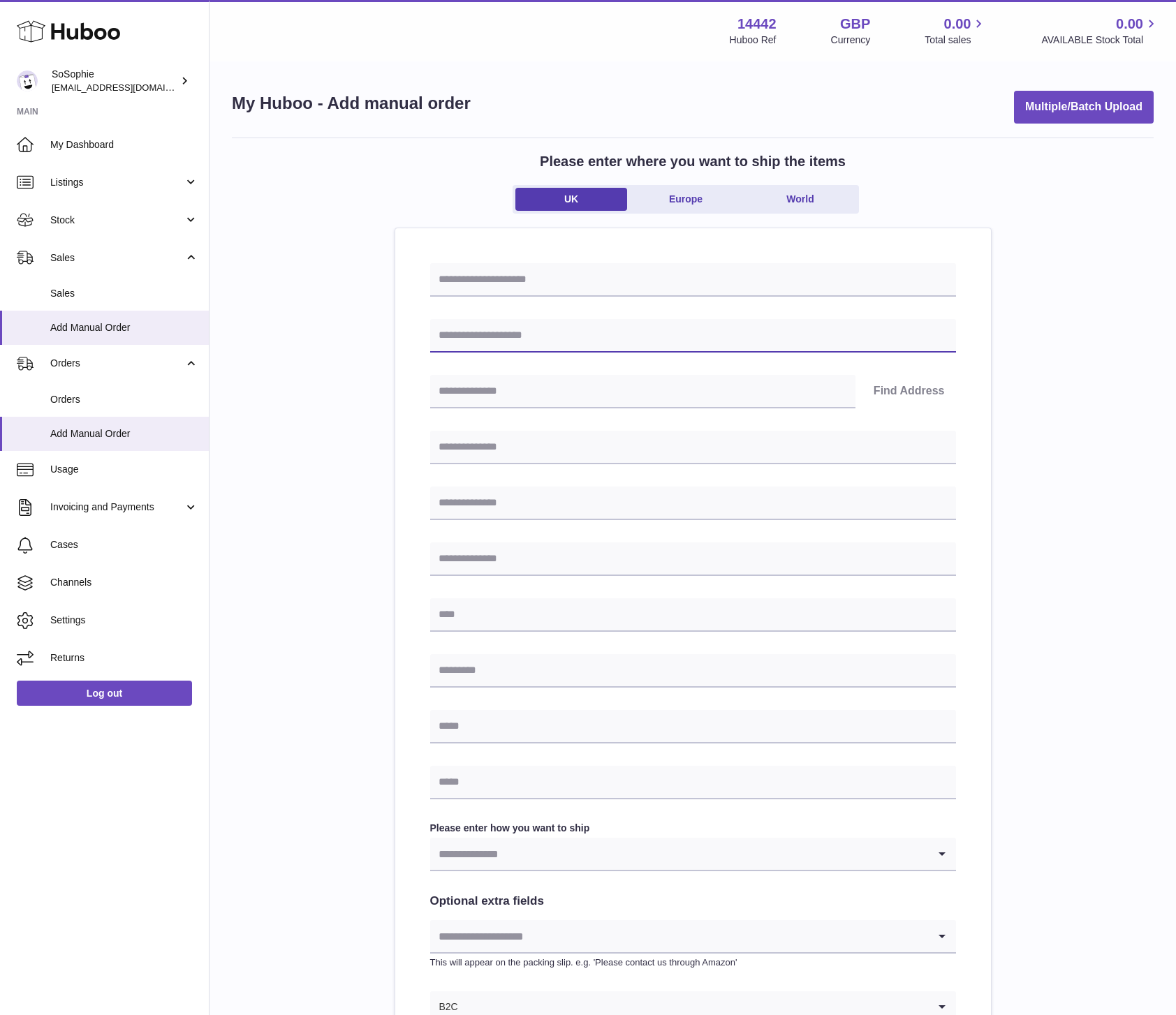
click at [477, 340] on input "text" at bounding box center [693, 336] width 526 height 33
type input "**********"
type input "*"
type input "*******"
click at [903, 394] on button "Find Address" at bounding box center [908, 391] width 93 height 33
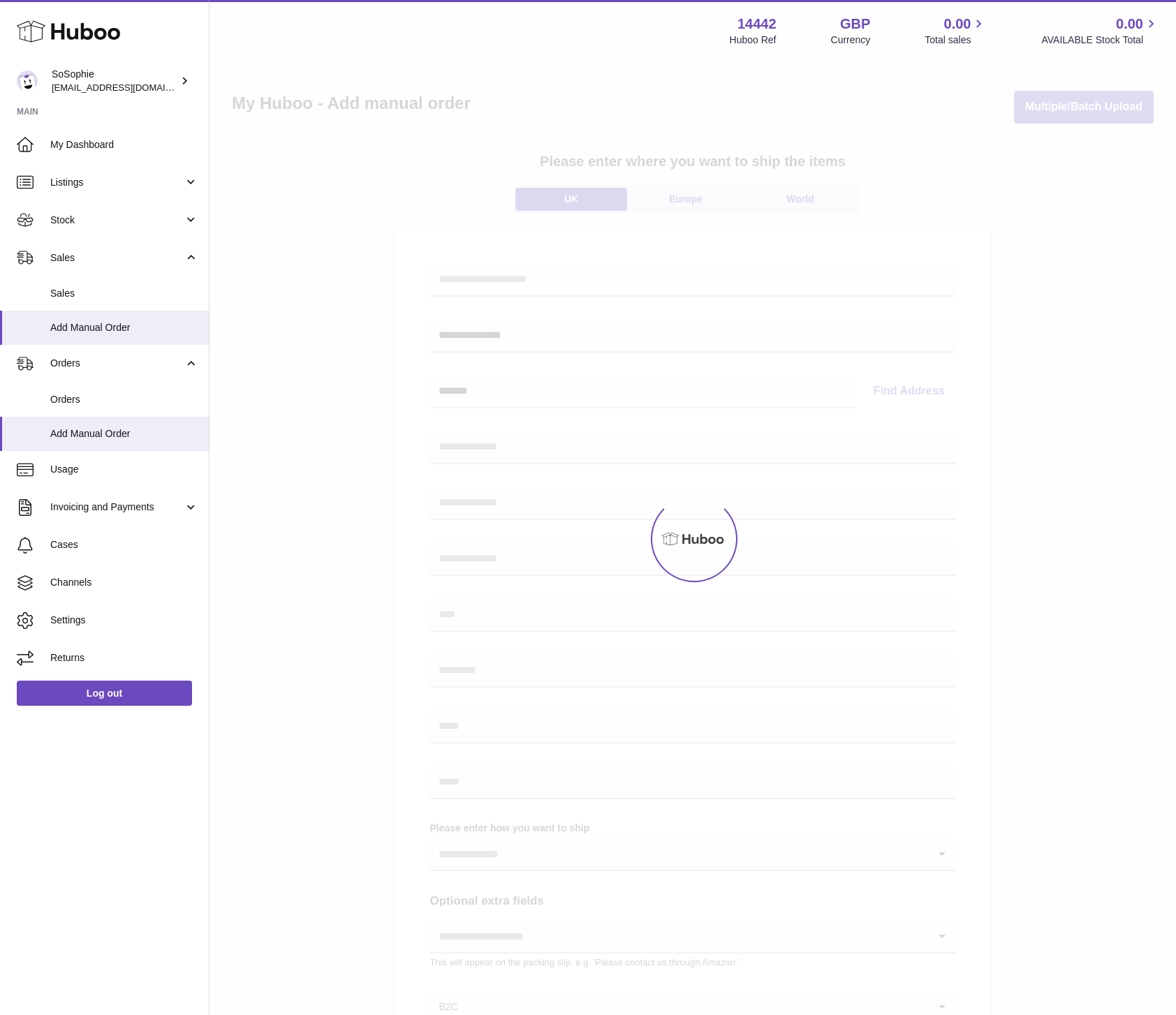
select select
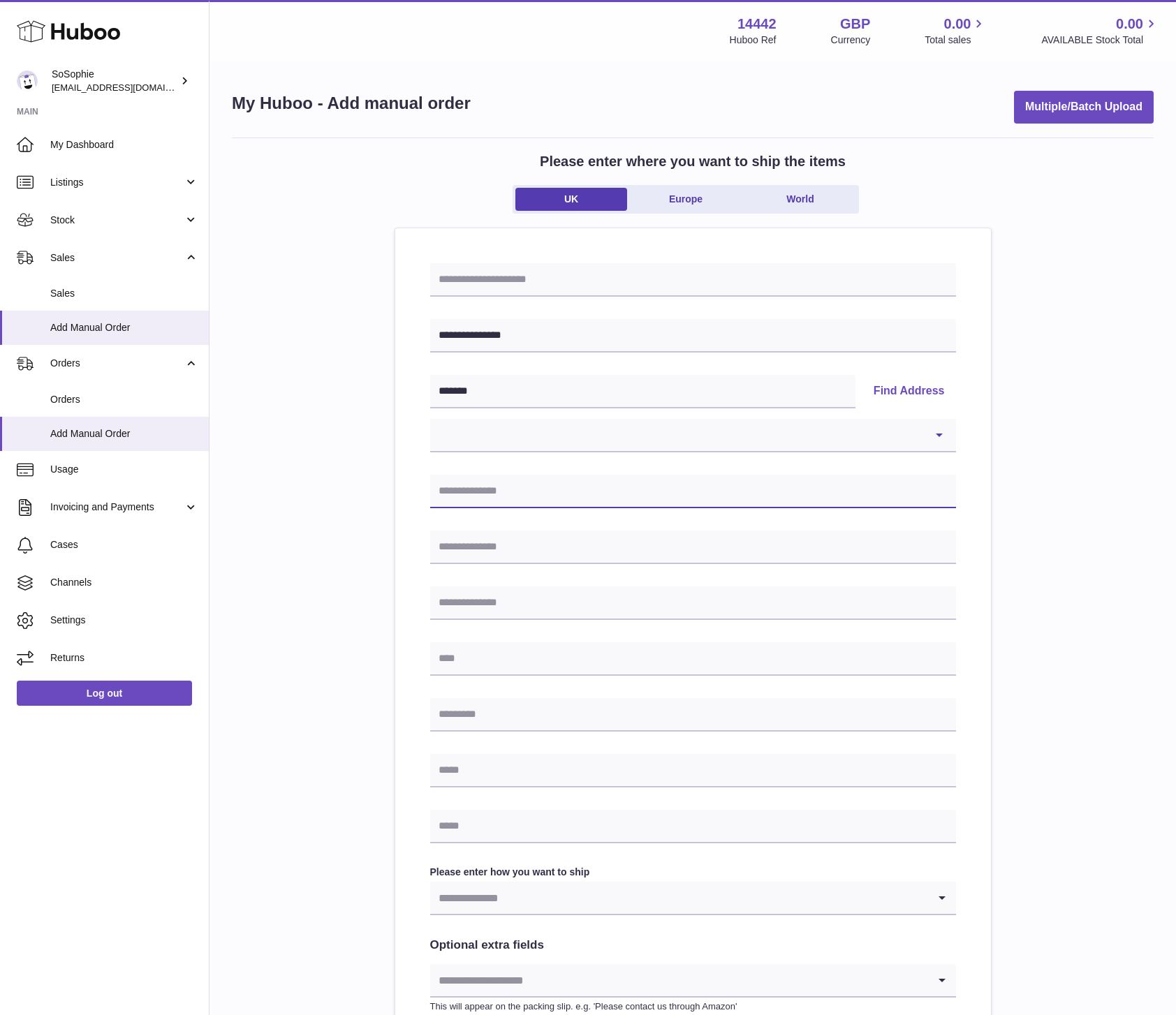
click at [458, 482] on input "text" at bounding box center [693, 491] width 526 height 33
type input "**********"
type input "*******"
type input "*"
type input "**********"
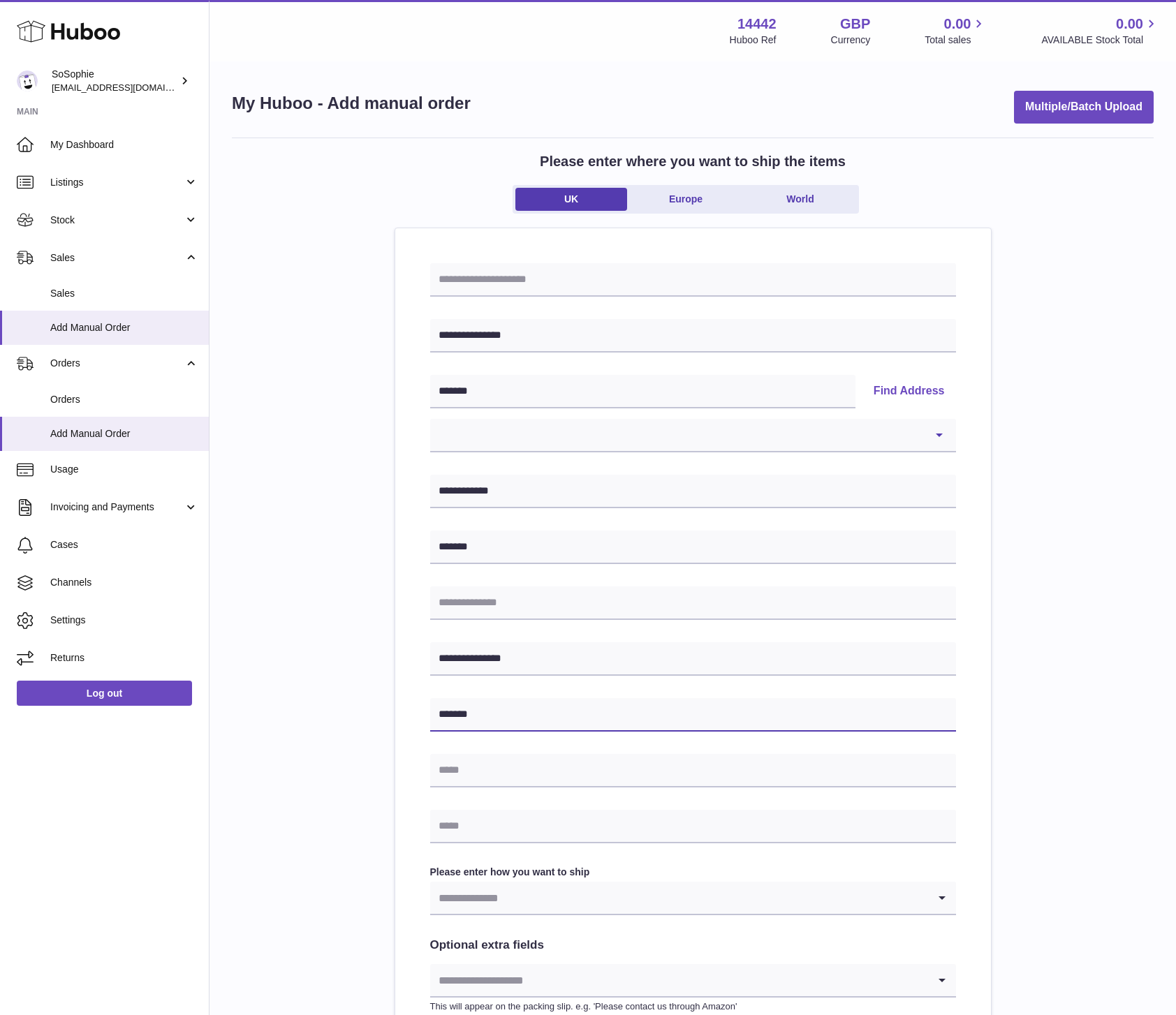
type input "*******"
drag, startPoint x: 465, startPoint y: 765, endPoint x: 491, endPoint y: 734, distance: 40.5
click at [464, 765] on input "text" at bounding box center [693, 770] width 526 height 33
type input "**********"
click at [475, 817] on input "text" at bounding box center [693, 827] width 526 height 33
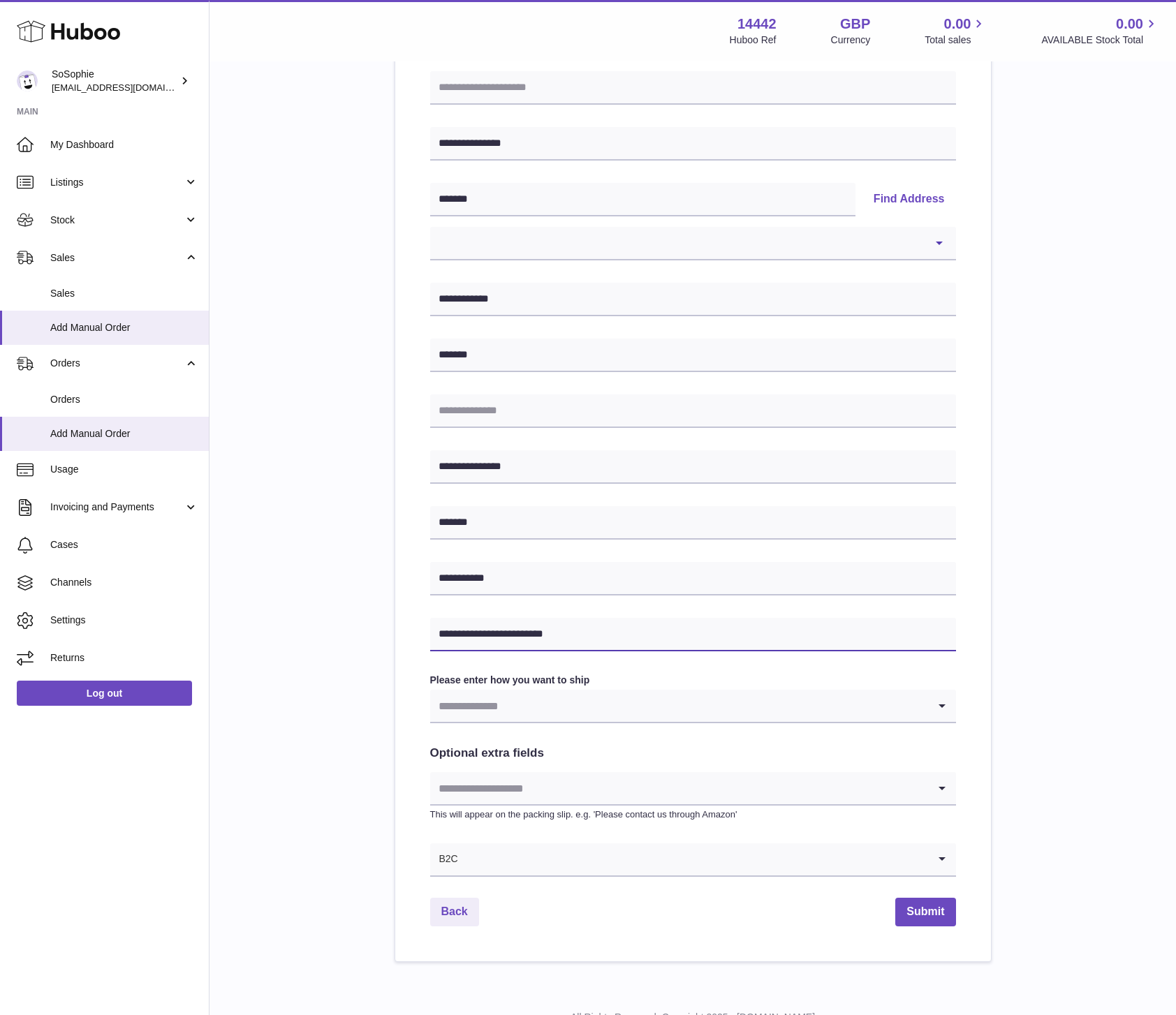
scroll to position [194, 0]
type input "**********"
click at [736, 708] on input "Search for option" at bounding box center [678, 703] width 498 height 32
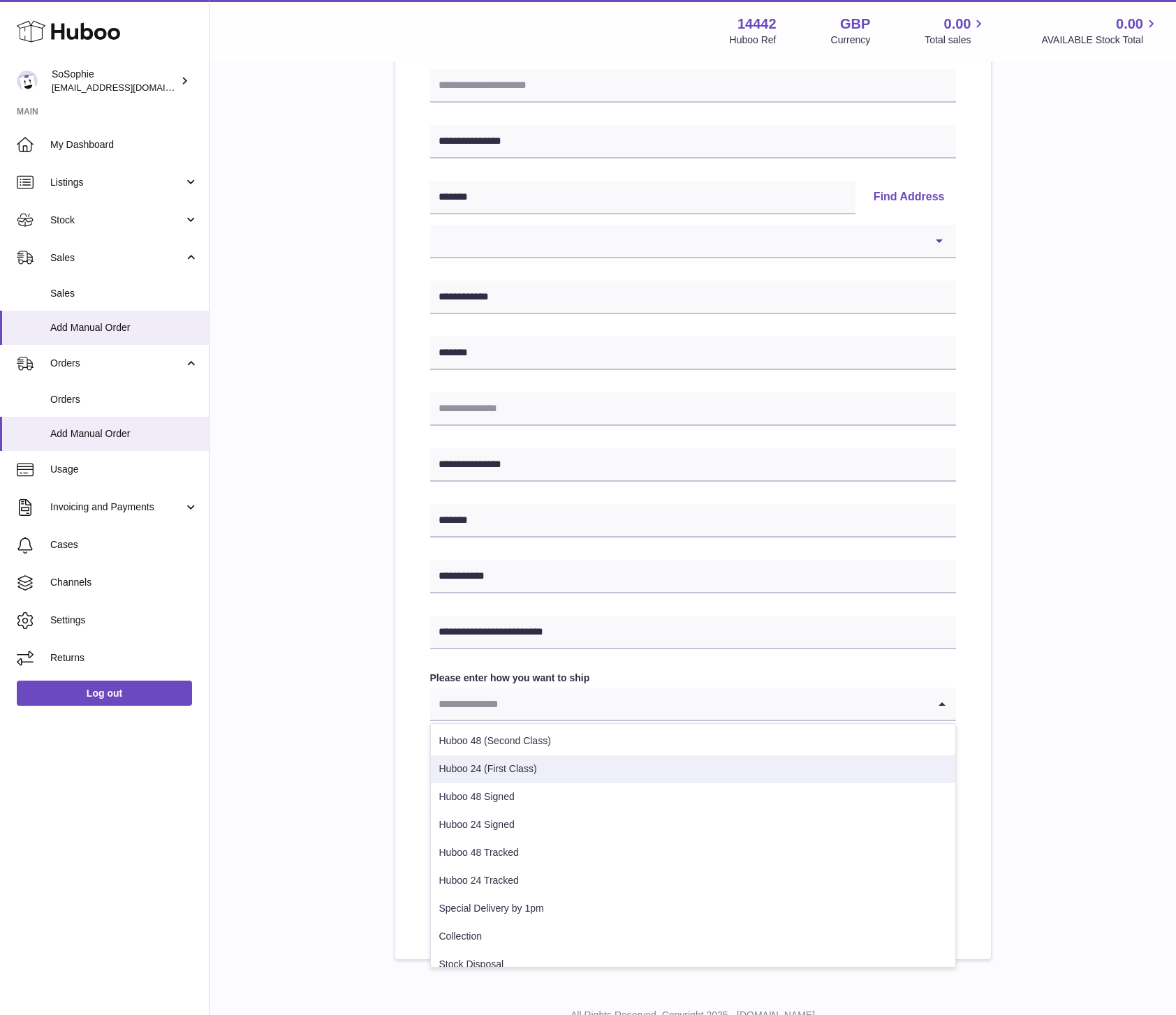
click at [584, 763] on li "Huboo 24 (First Class)" at bounding box center [693, 770] width 524 height 28
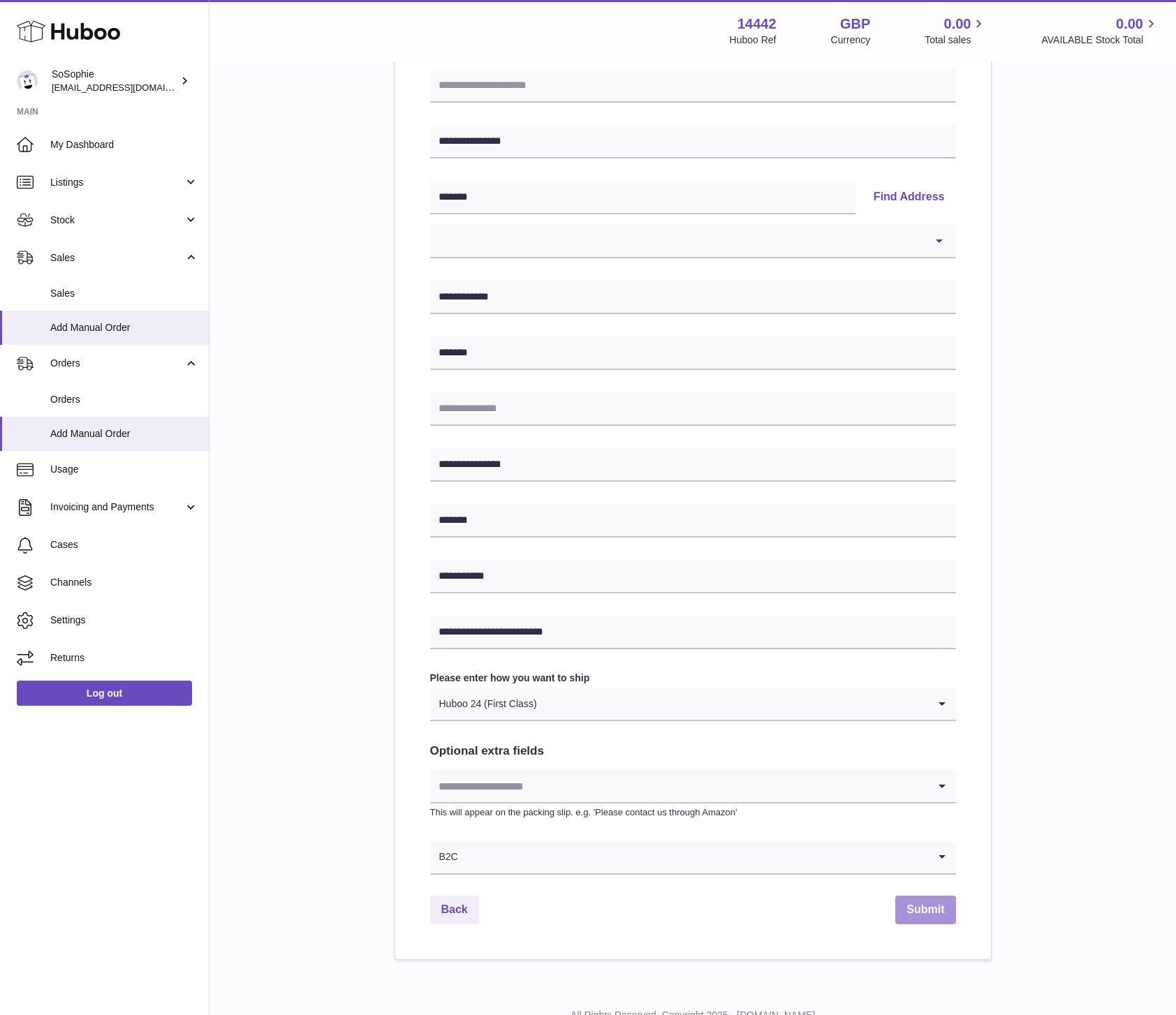
click at [929, 911] on button "Submit" at bounding box center [925, 910] width 60 height 29
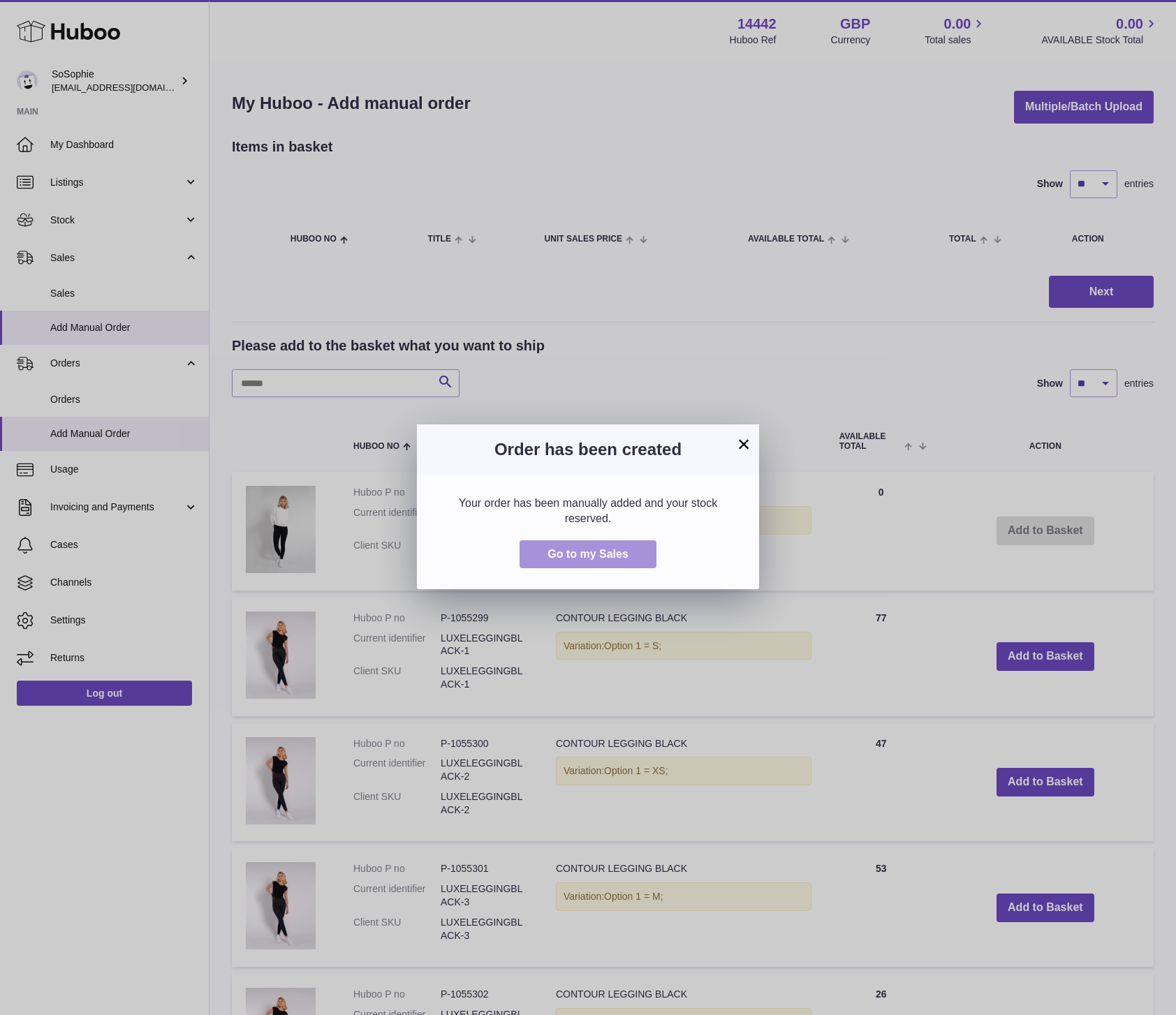
click at [591, 555] on span "Go to my Sales" at bounding box center [588, 554] width 81 height 12
